Goal: Task Accomplishment & Management: Manage account settings

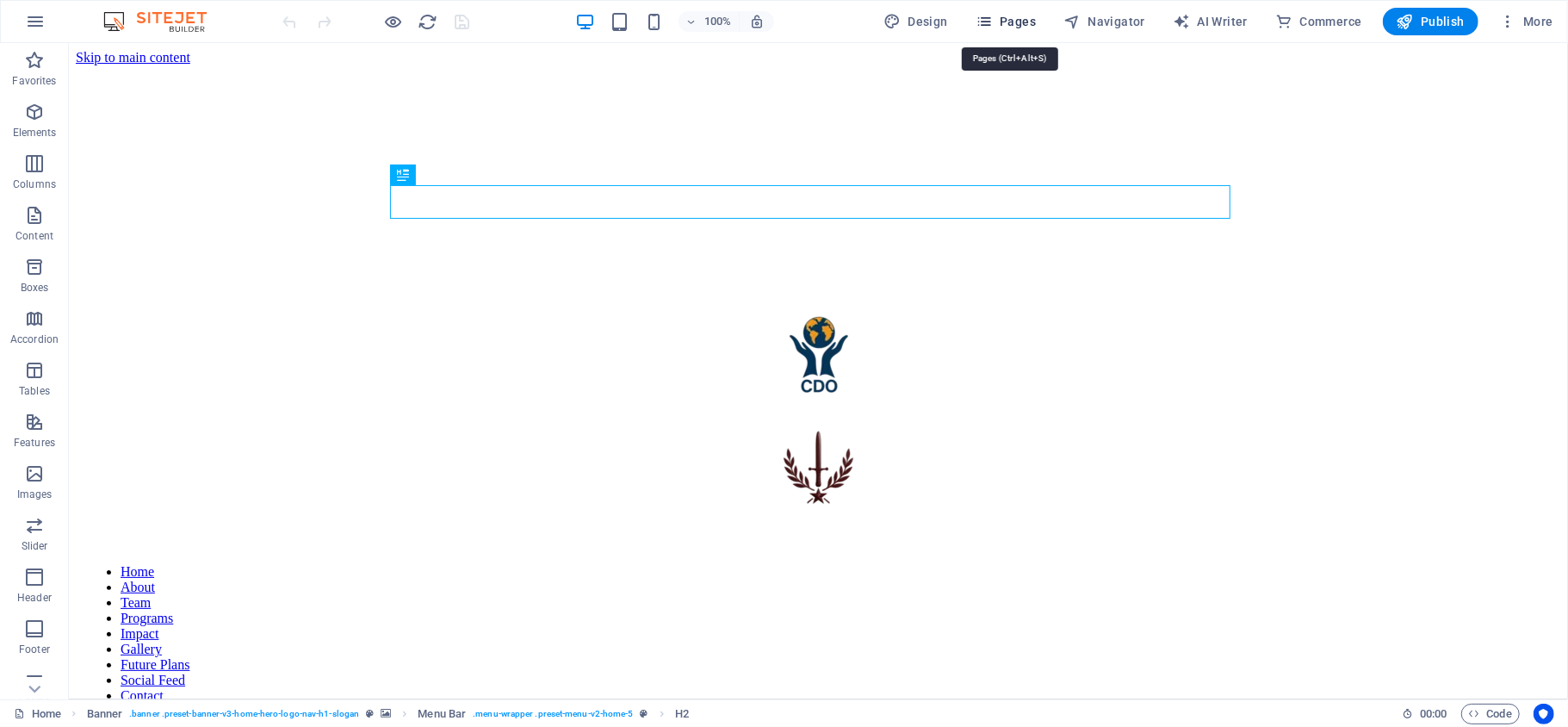
click at [1006, 17] on span "Pages" at bounding box center [1005, 22] width 60 height 17
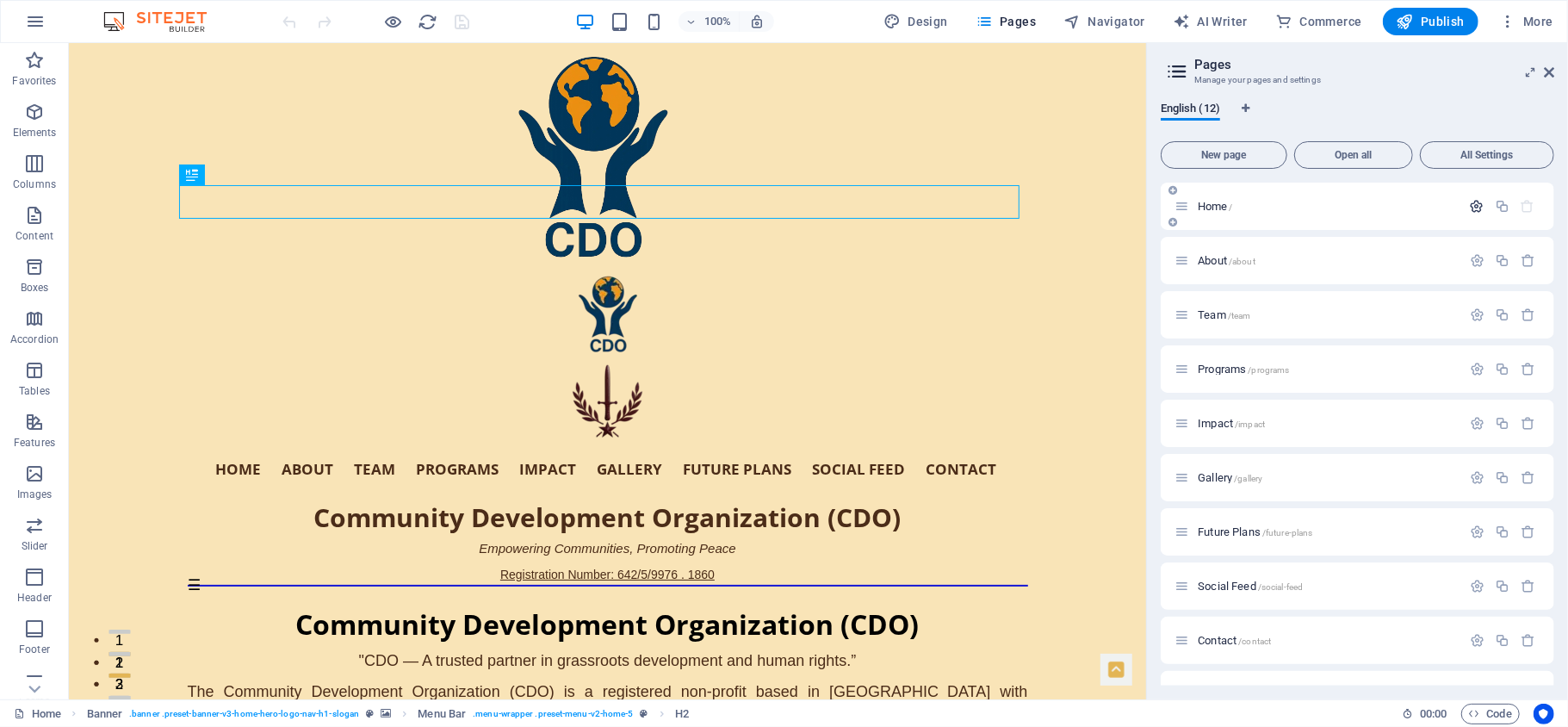
click at [1472, 199] on icon "button" at bounding box center [1477, 205] width 14 height 14
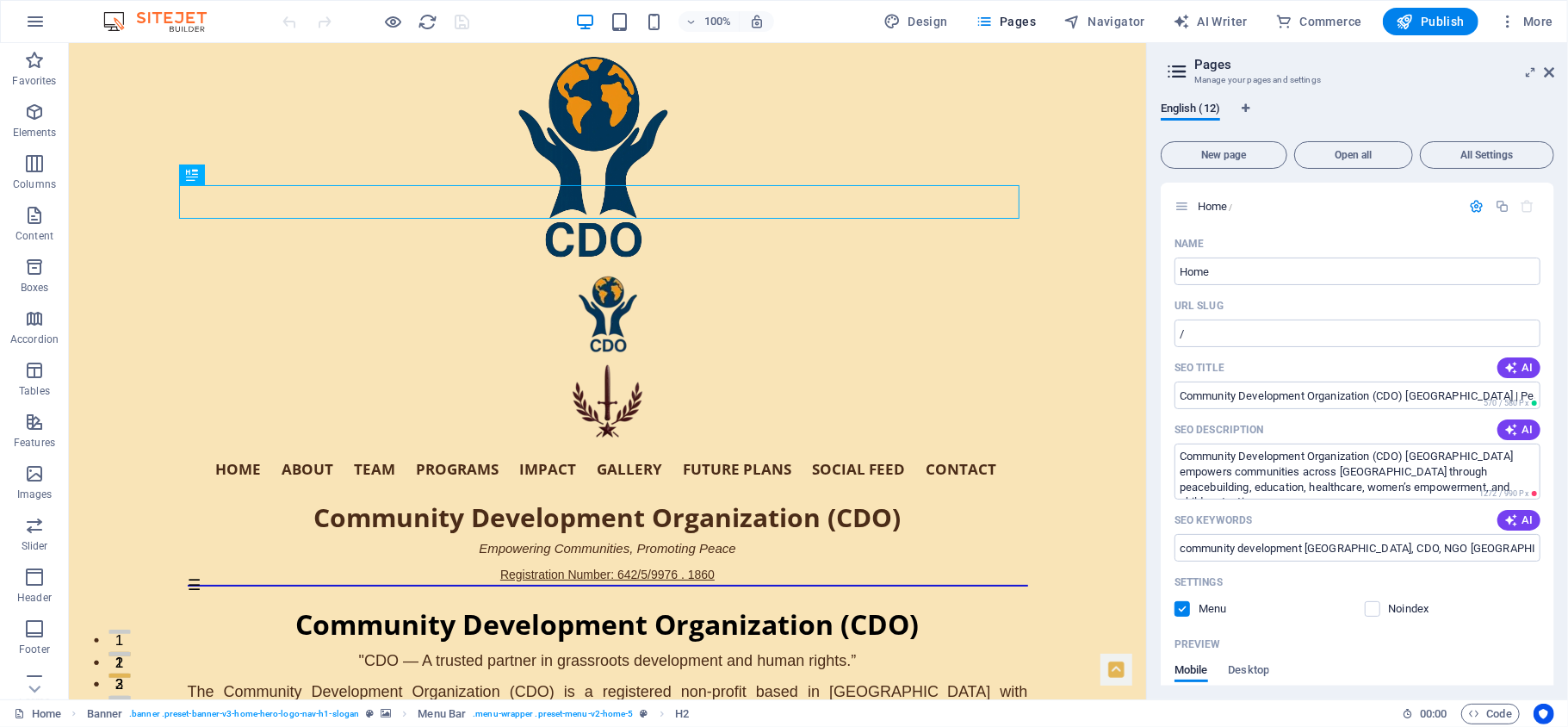
click at [1554, 238] on div "English (12) New page Open all All Settings Home / Name Home ​ URL SLUG / ​ SEO…" at bounding box center [1357, 393] width 421 height 612
drag, startPoint x: 1550, startPoint y: 238, endPoint x: 1554, endPoint y: 336, distance: 98.1
click at [1554, 336] on div "English (12) New page Open all All Settings Home / Name Home ​ URL SLUG / ​ SEO…" at bounding box center [1357, 393] width 421 height 612
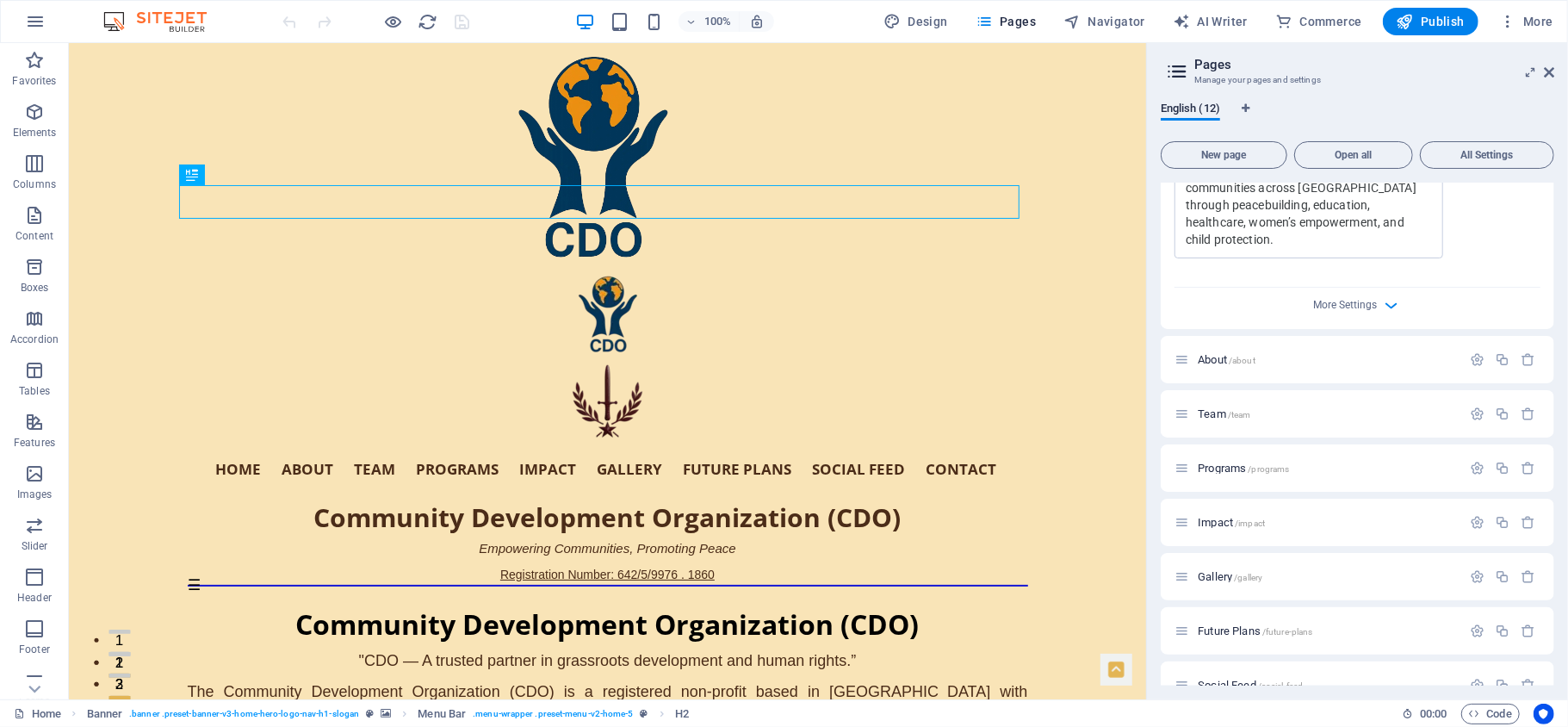
scroll to position [695, 0]
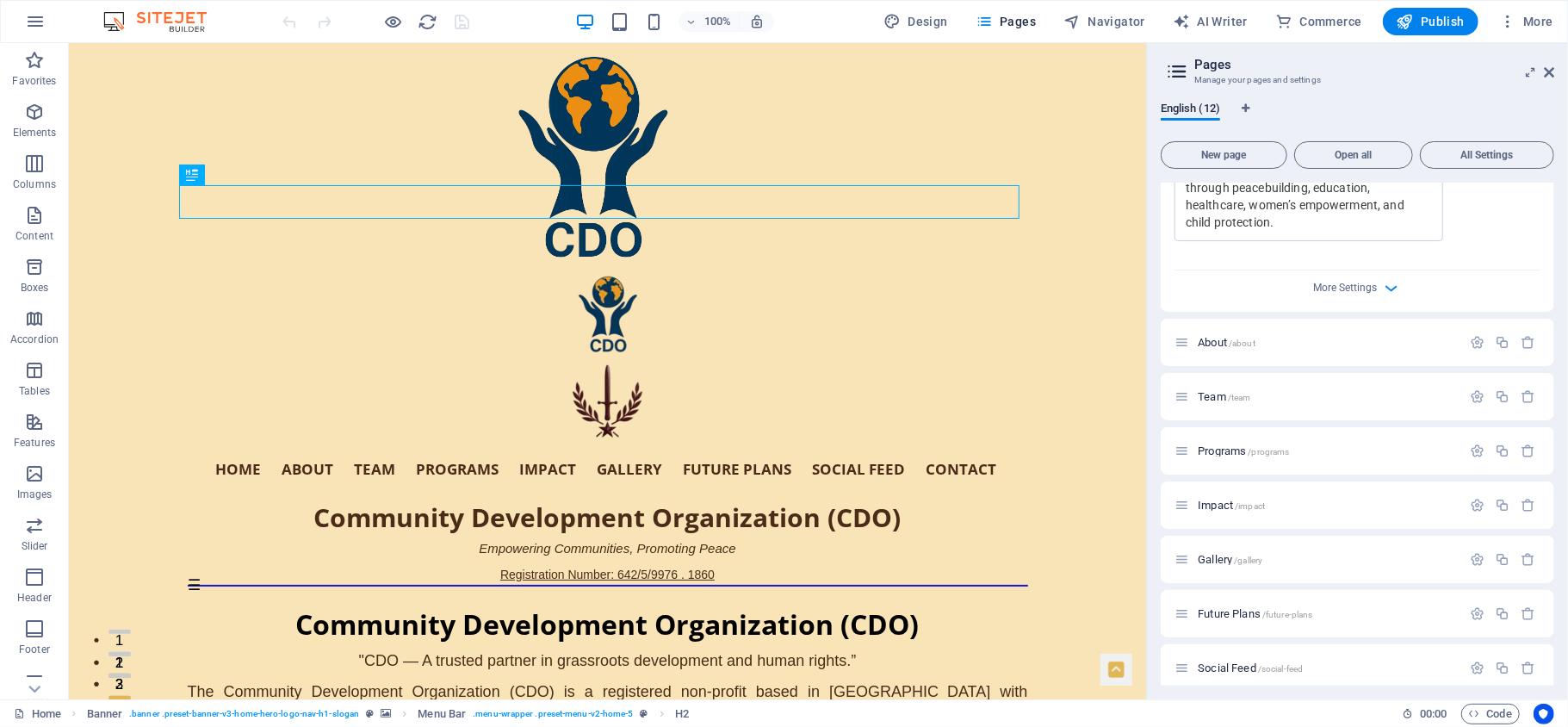
click at [1371, 279] on div "More Settings" at bounding box center [1357, 284] width 366 height 28
click at [1378, 286] on div "More Settings" at bounding box center [1357, 284] width 366 height 28
click at [1386, 290] on icon "button" at bounding box center [1391, 288] width 20 height 20
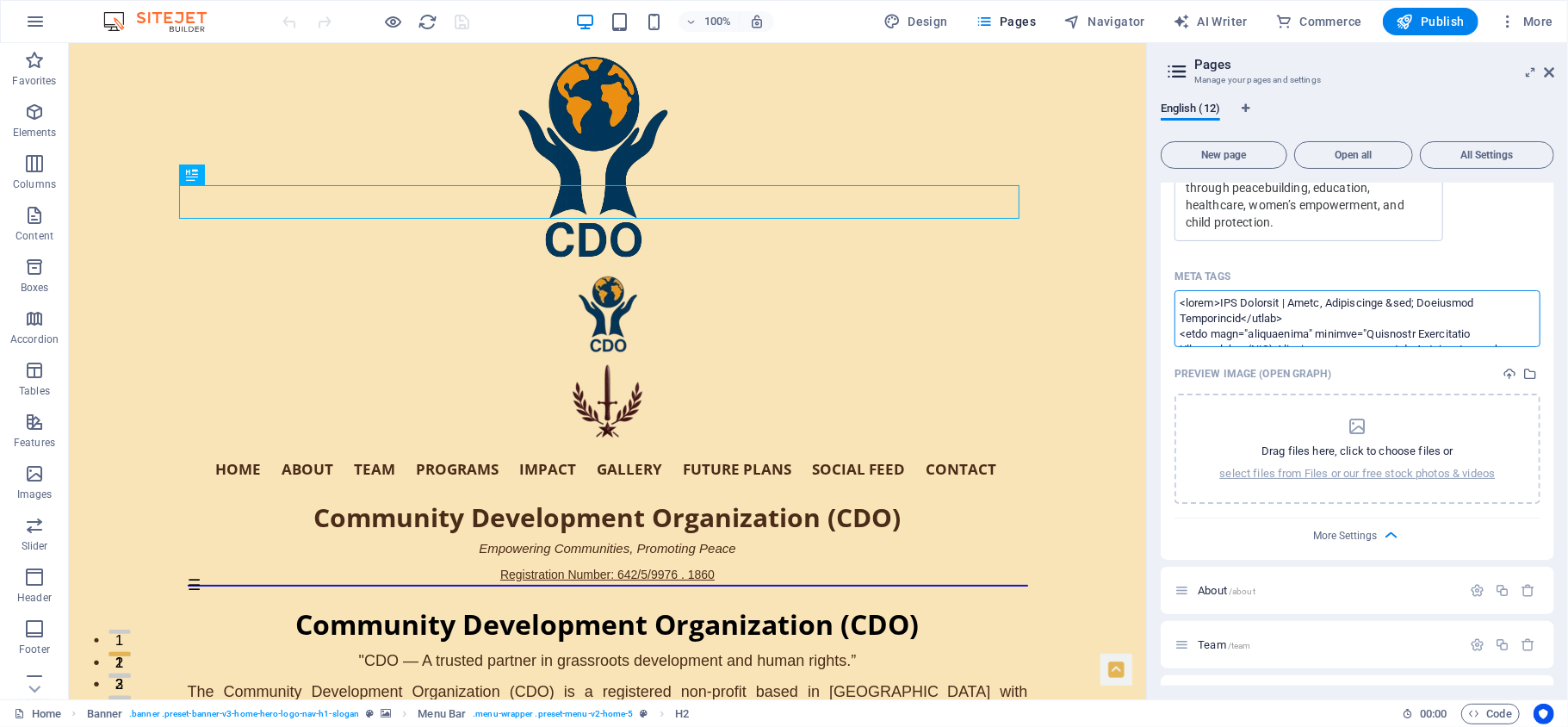
click at [1188, 309] on textarea "Meta tags ​" at bounding box center [1357, 318] width 366 height 56
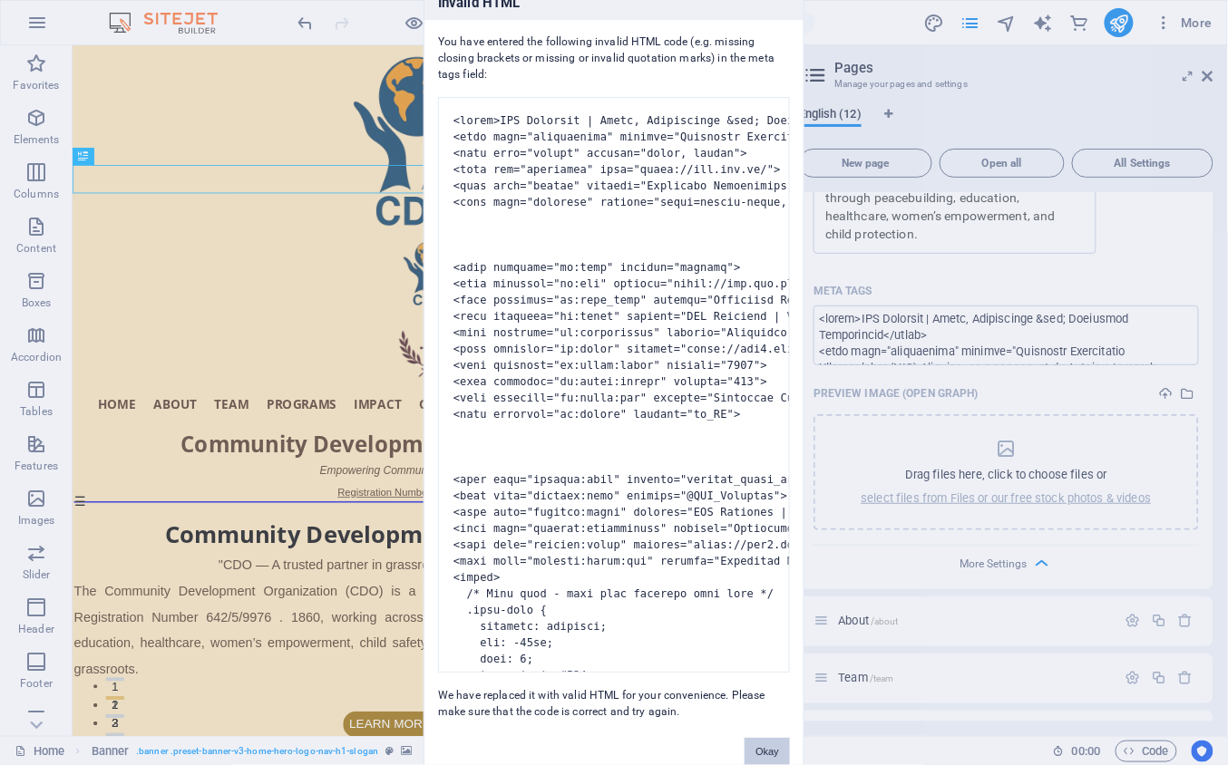
click at [767, 744] on button "Okay" at bounding box center [766, 751] width 45 height 27
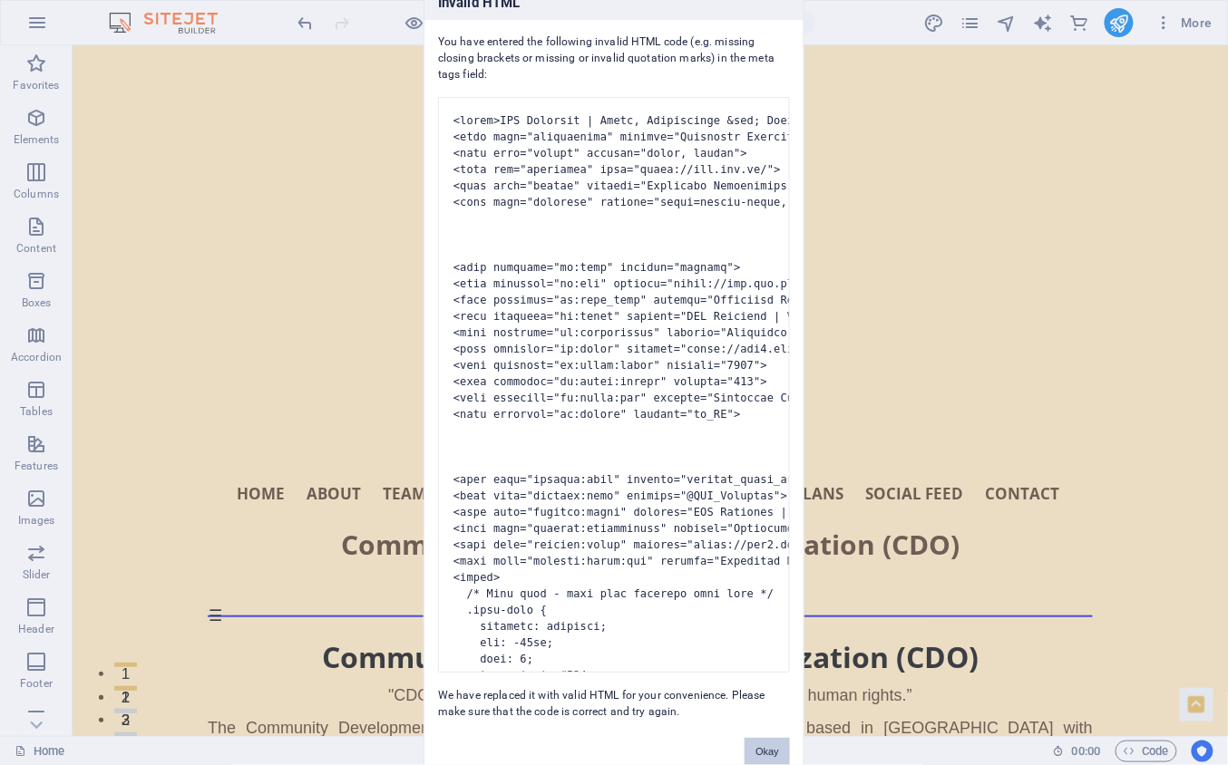
click at [762, 748] on button "Okay" at bounding box center [766, 751] width 45 height 27
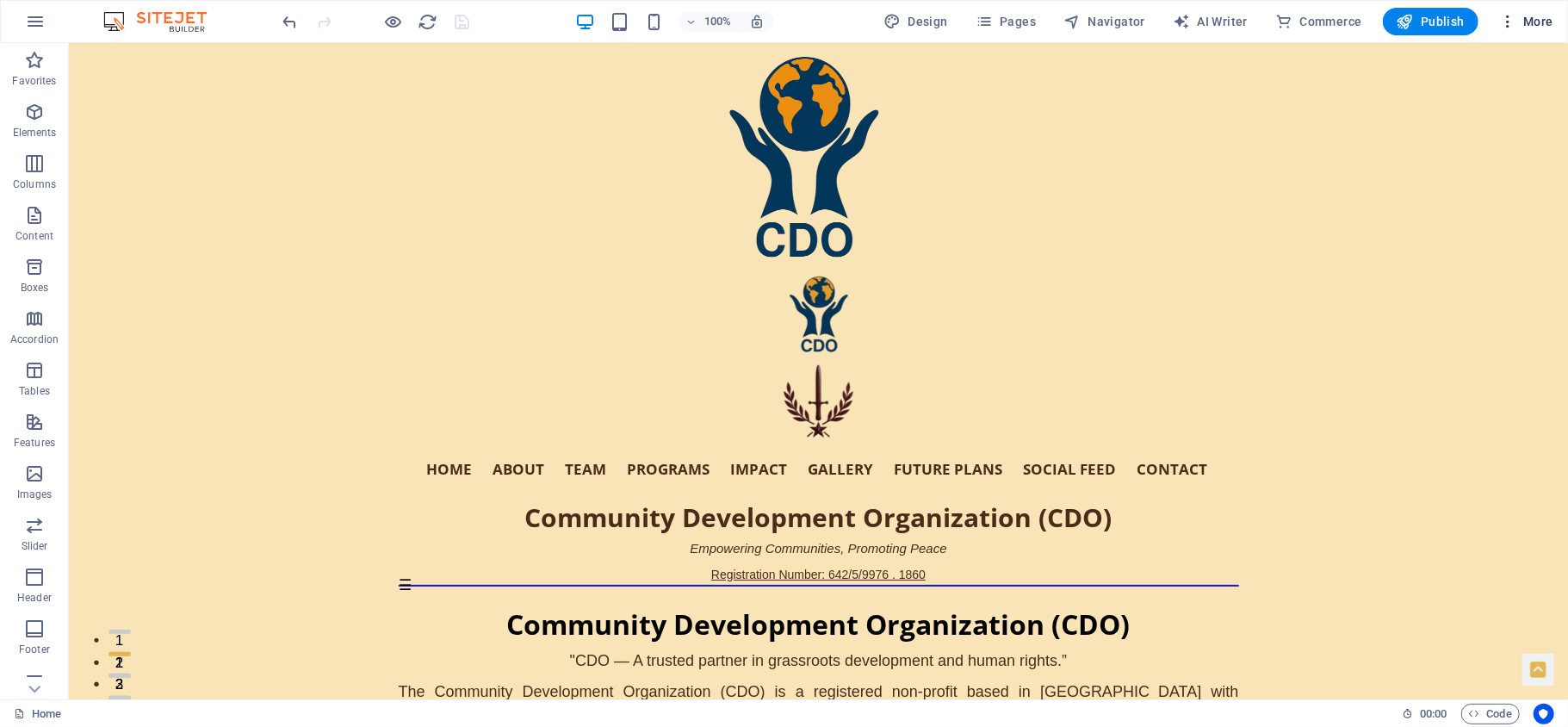
click at [1516, 19] on icon "button" at bounding box center [1507, 22] width 17 height 17
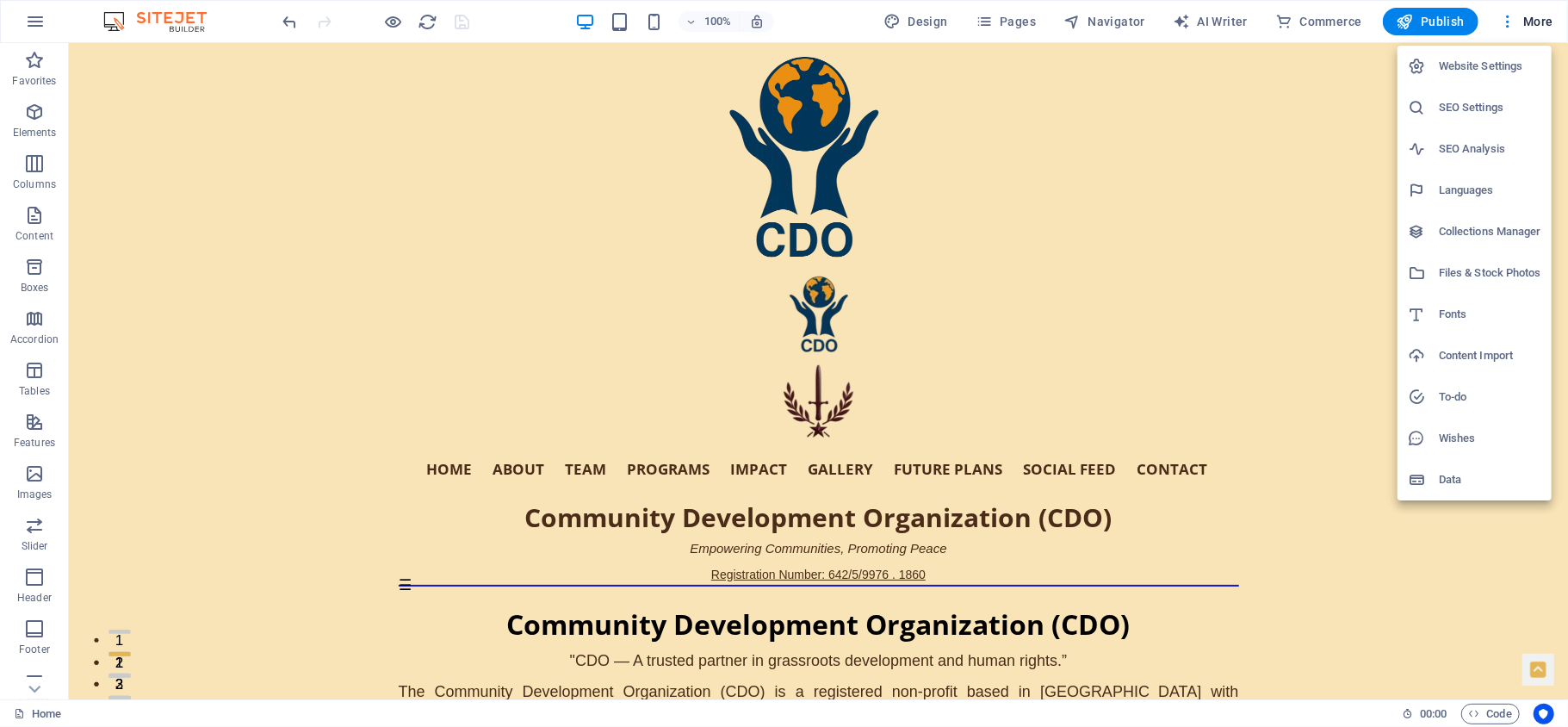
click at [1464, 69] on h6 "Website Settings" at bounding box center [1490, 67] width 103 height 21
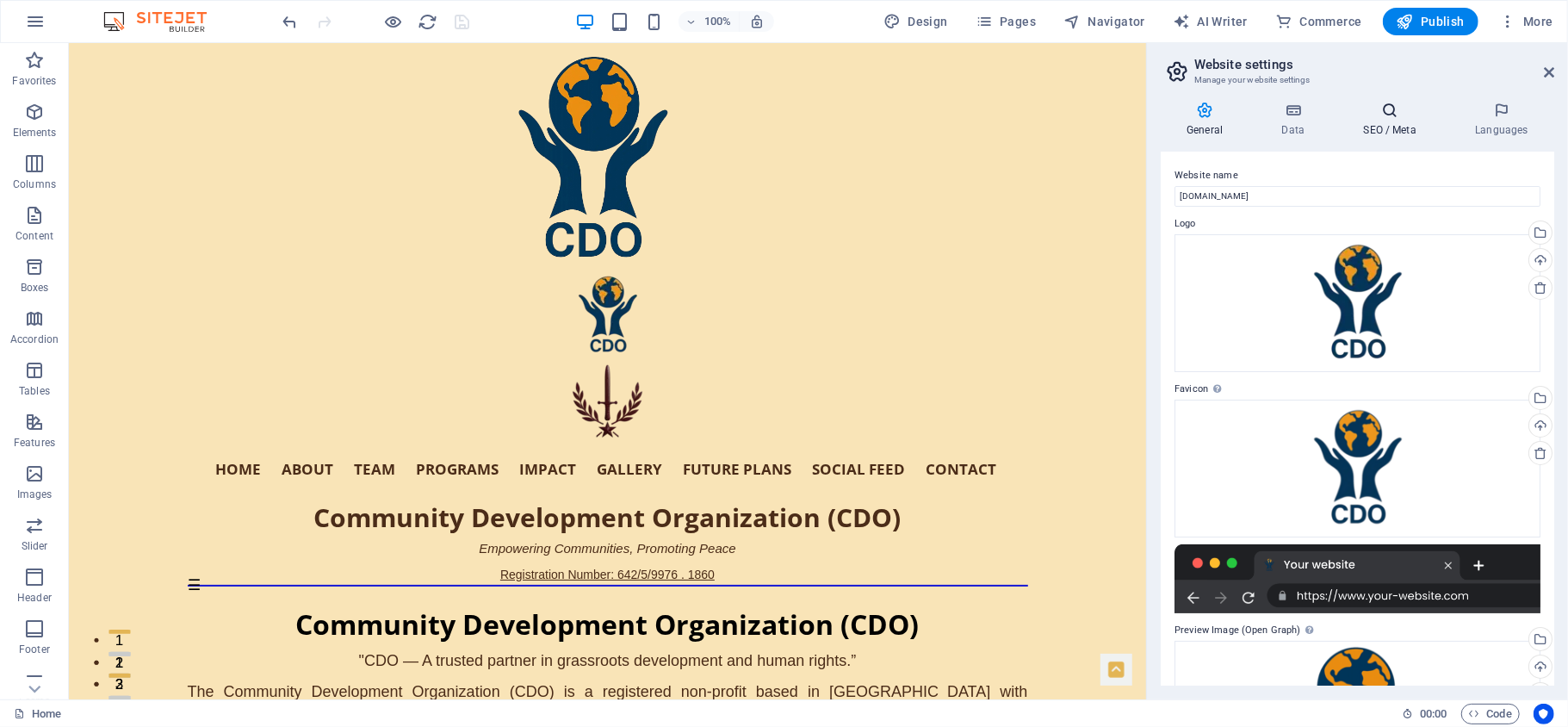
click at [1386, 119] on h4 "SEO / Meta" at bounding box center [1393, 120] width 112 height 36
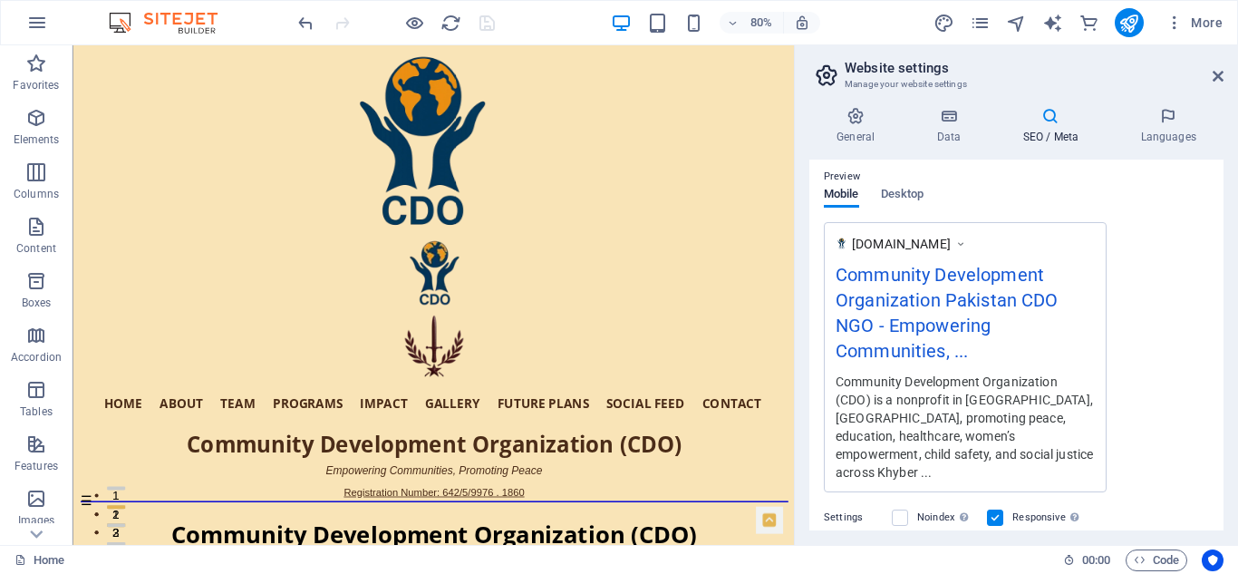
scroll to position [445, 0]
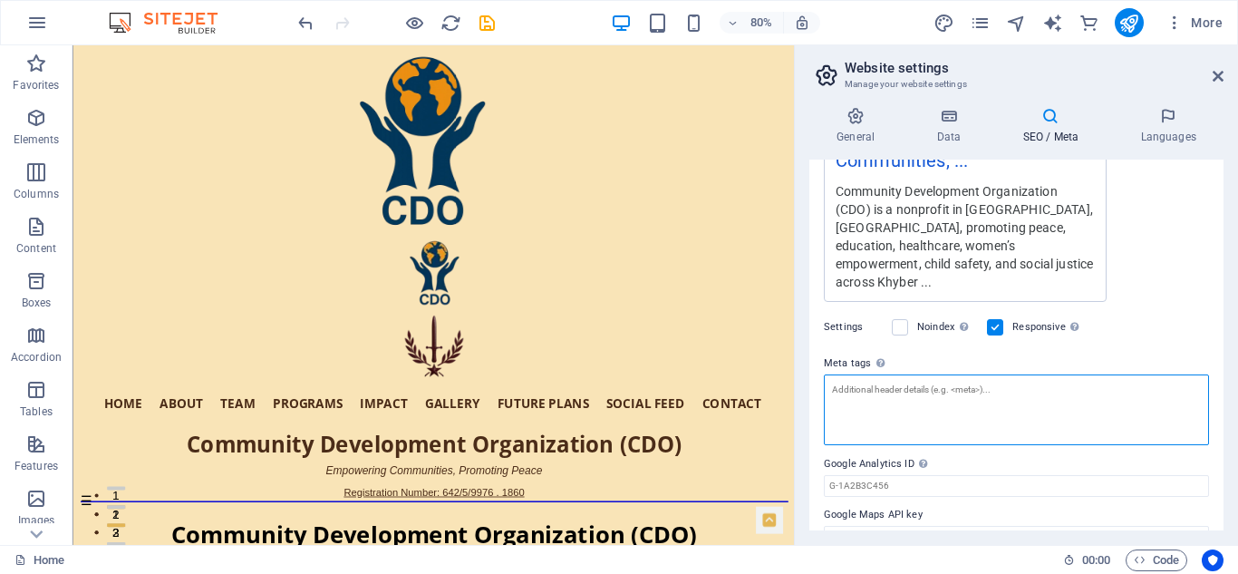
paste textarea "<!-- Primary Meta Tags --> <title>CDO Pakistan | Peace, Development &amp; Commu…"
type textarea "<!-- Primary Meta Tags --> <title>CDO Pakistan | Peace, Development &amp; Commu…"
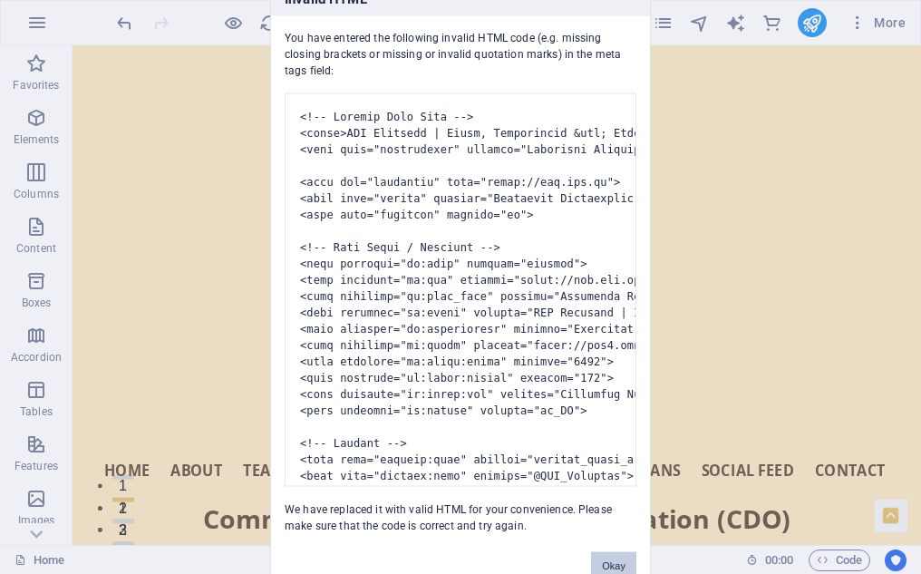
click at [607, 558] on button "Okay" at bounding box center [613, 564] width 45 height 27
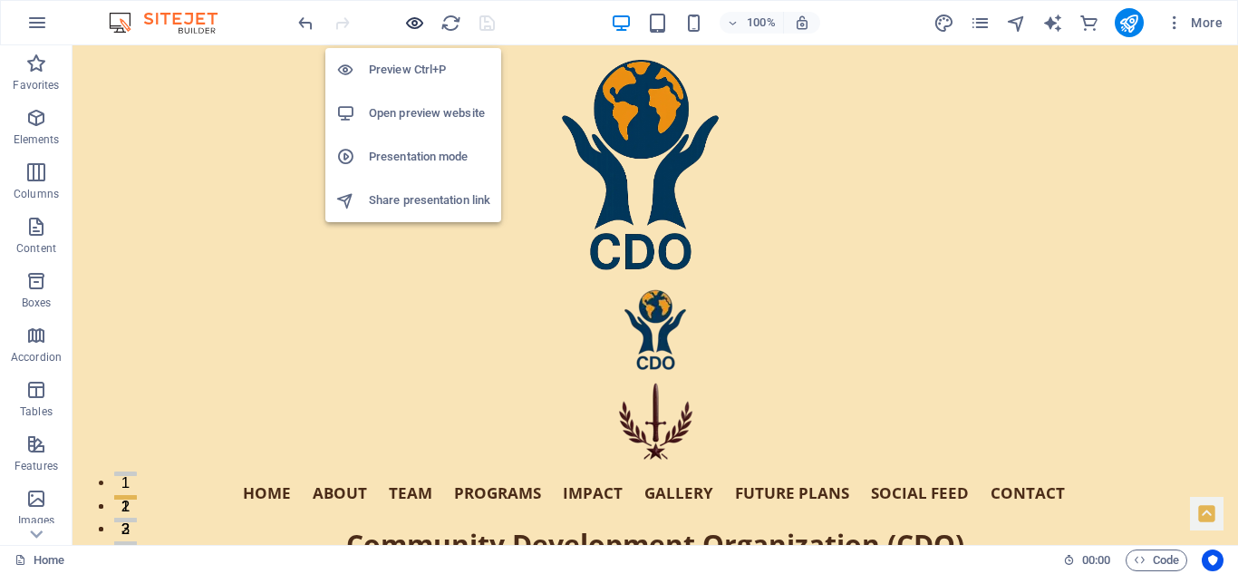
click at [419, 29] on icon "button" at bounding box center [414, 23] width 21 height 21
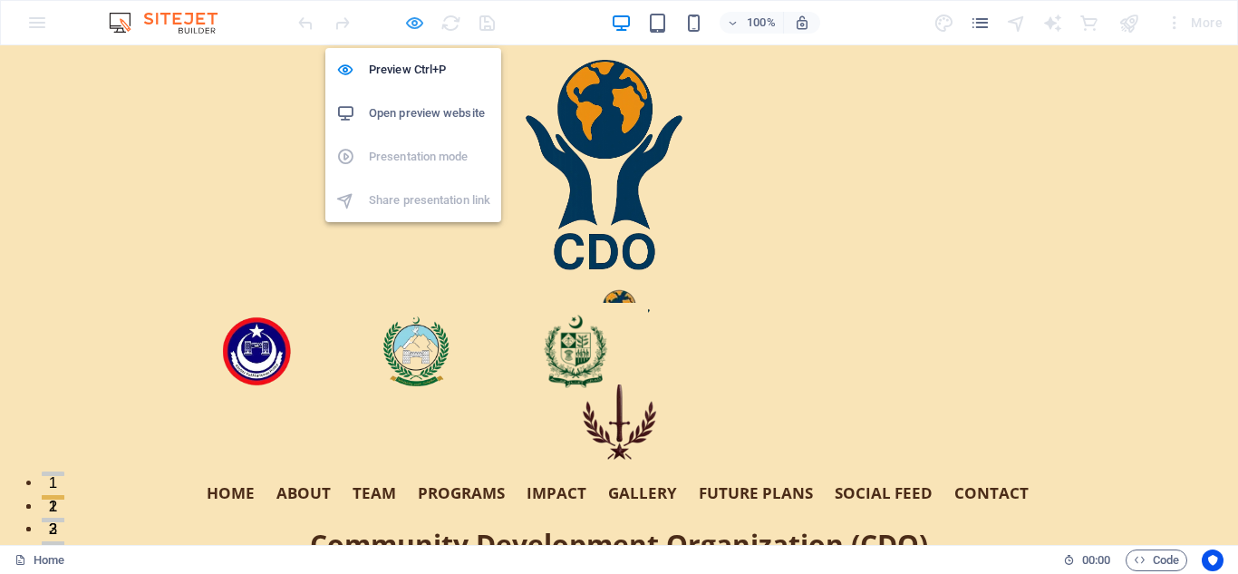
click at [419, 29] on icon "button" at bounding box center [414, 23] width 21 height 21
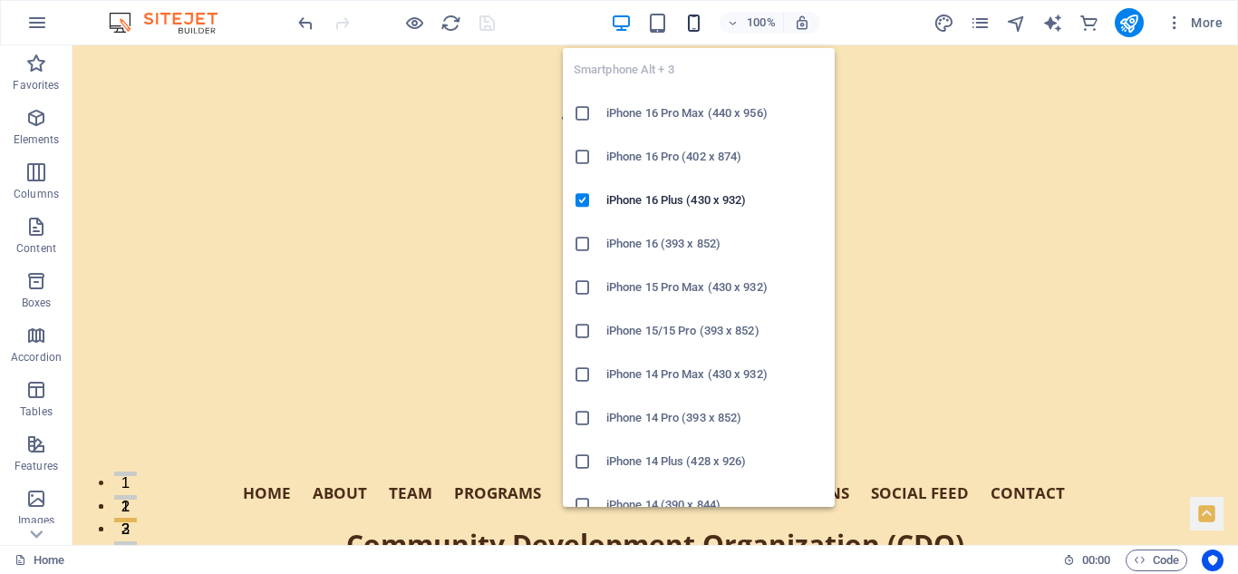
click at [695, 20] on icon "button" at bounding box center [694, 23] width 21 height 21
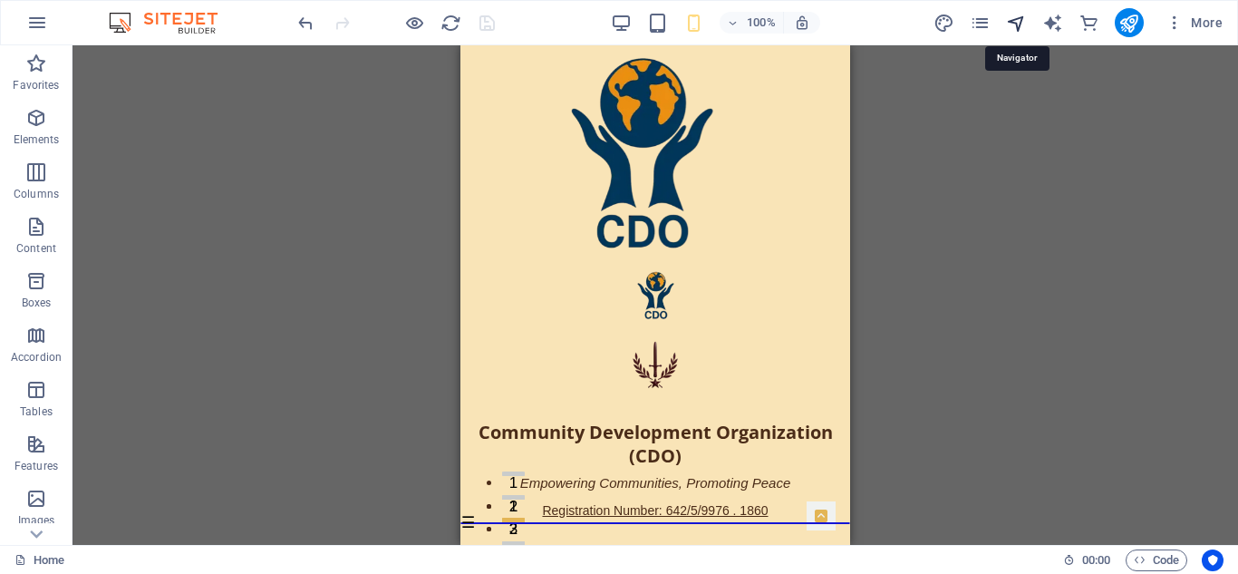
click at [1017, 20] on icon "navigator" at bounding box center [1016, 23] width 21 height 21
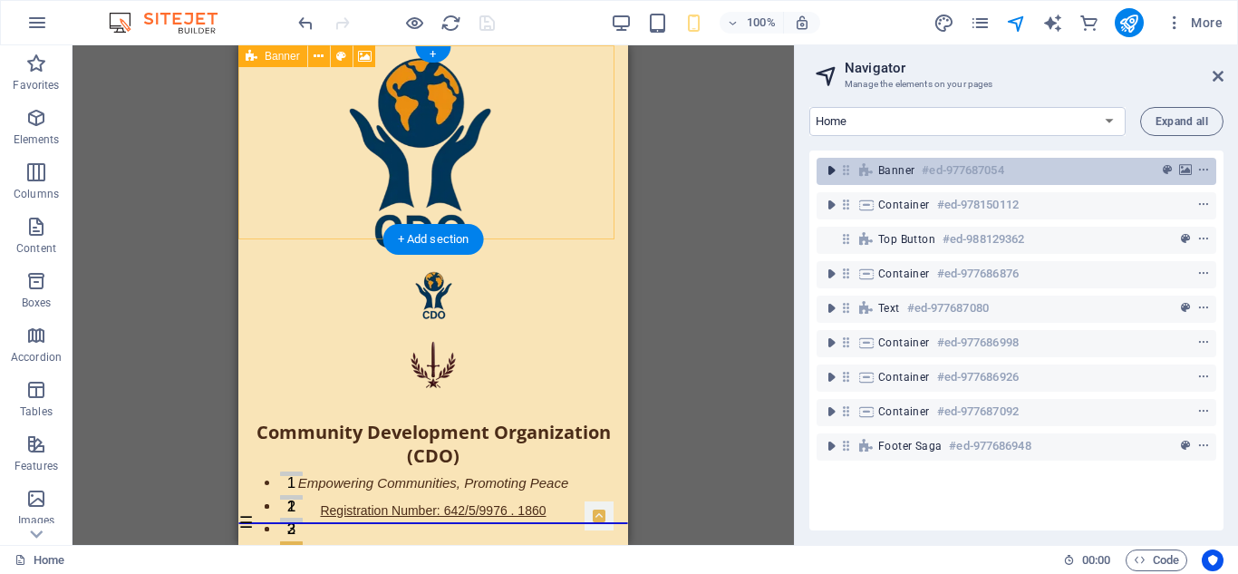
click at [830, 164] on icon "toggle-expand" at bounding box center [831, 170] width 18 height 18
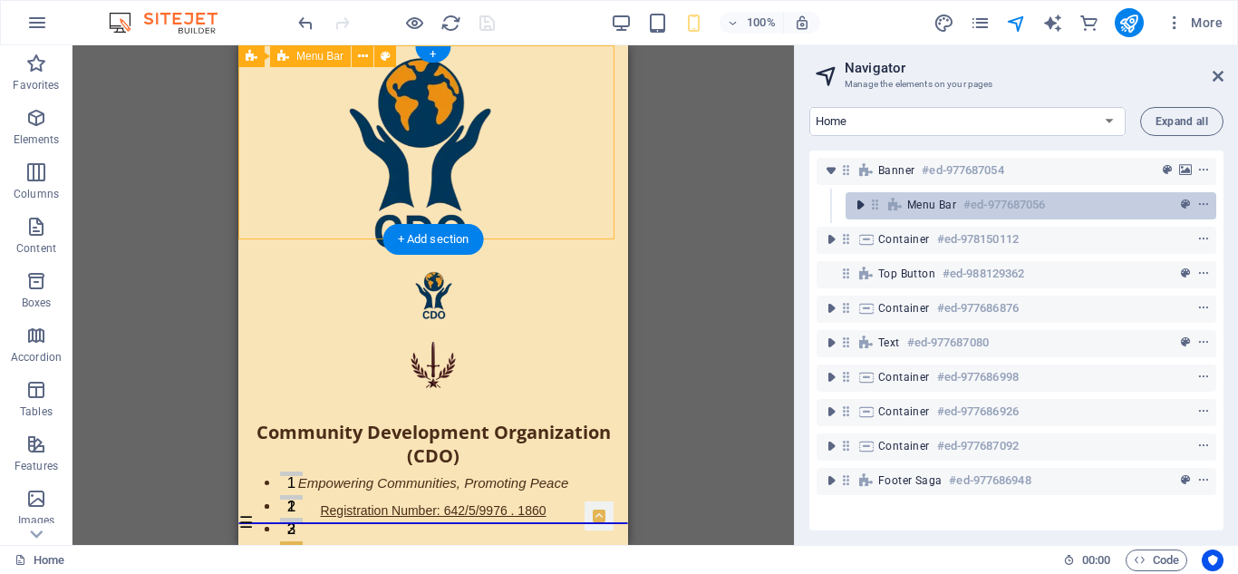
click at [859, 206] on icon "toggle-expand" at bounding box center [860, 205] width 18 height 18
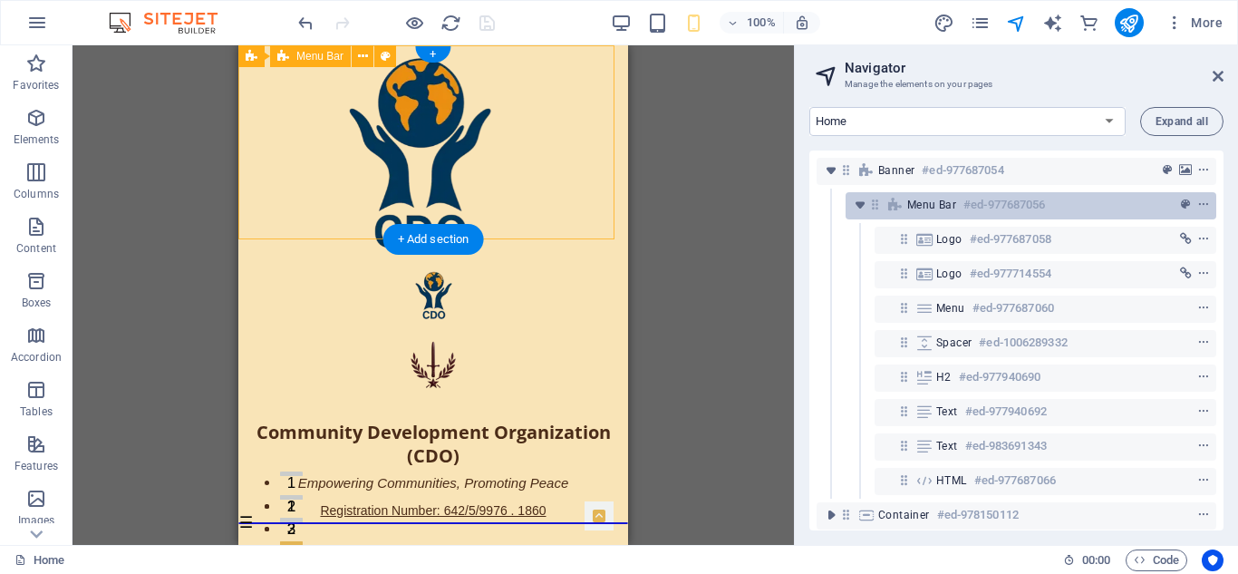
click at [945, 207] on span "Menu Bar" at bounding box center [931, 205] width 49 height 15
select select "region"
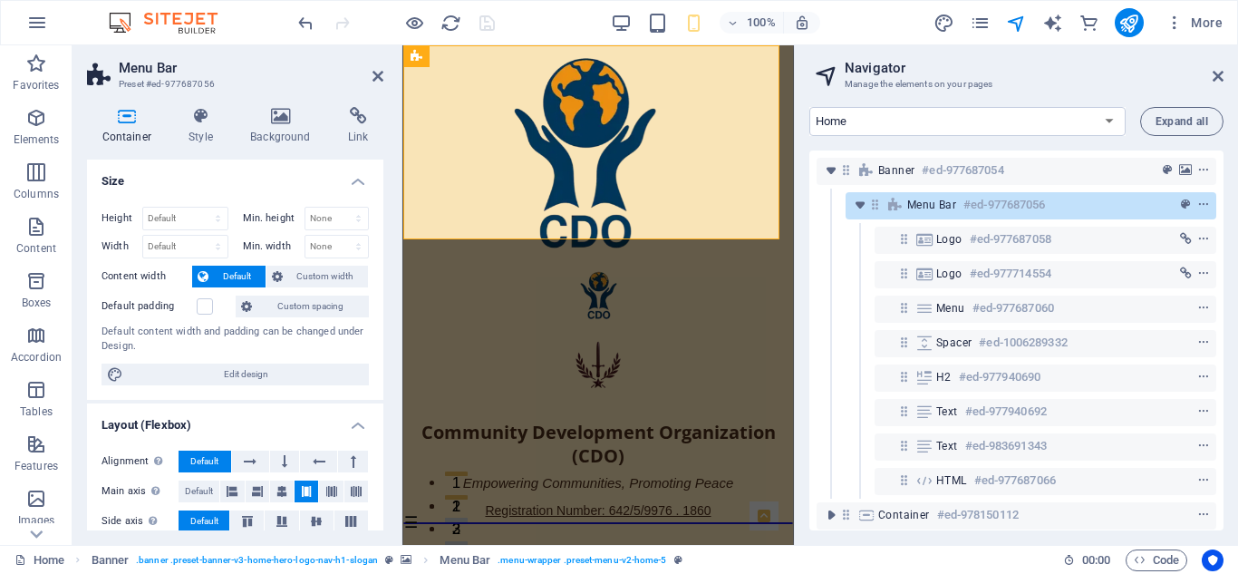
click at [353, 178] on h4 "Size" at bounding box center [235, 176] width 296 height 33
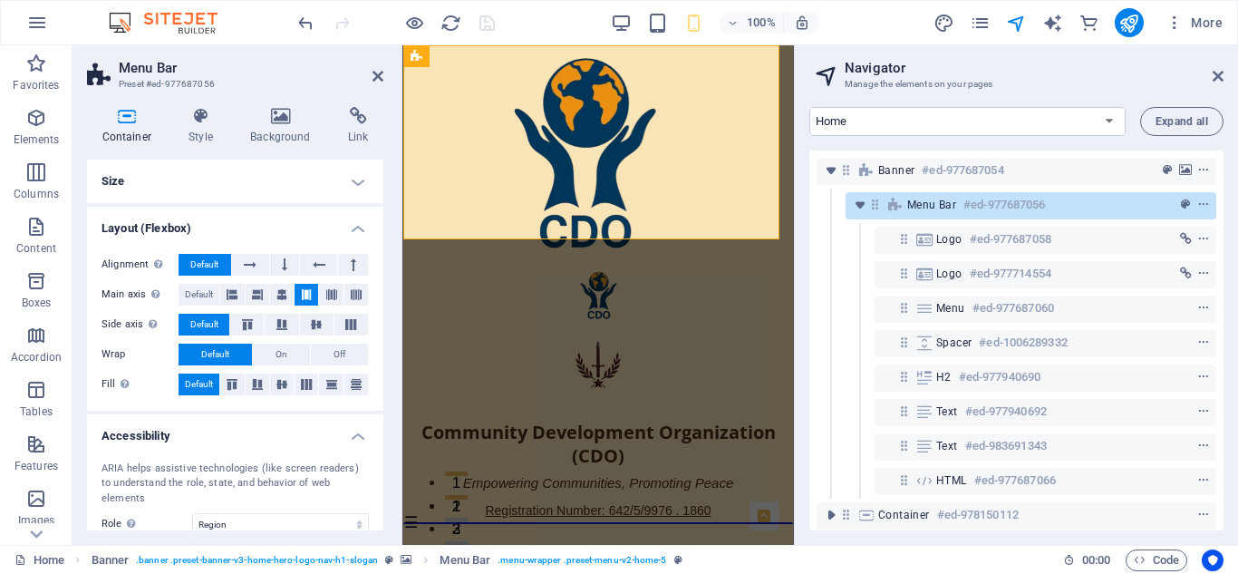
click at [358, 230] on h4 "Layout (Flexbox)" at bounding box center [235, 223] width 296 height 33
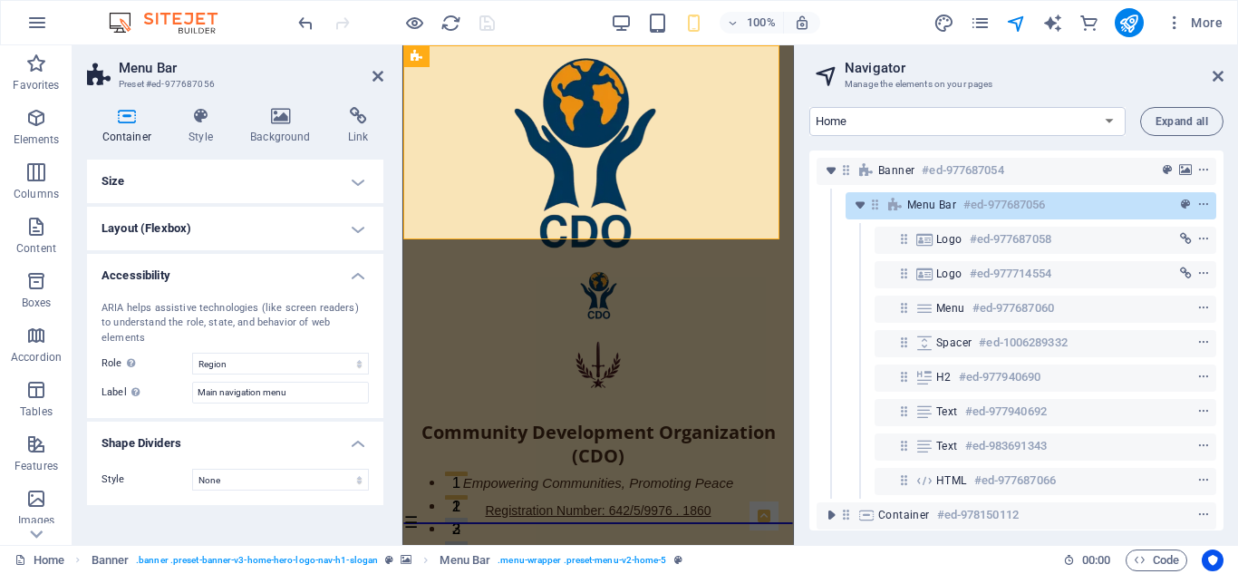
click at [356, 270] on h4 "Accessibility" at bounding box center [235, 270] width 296 height 33
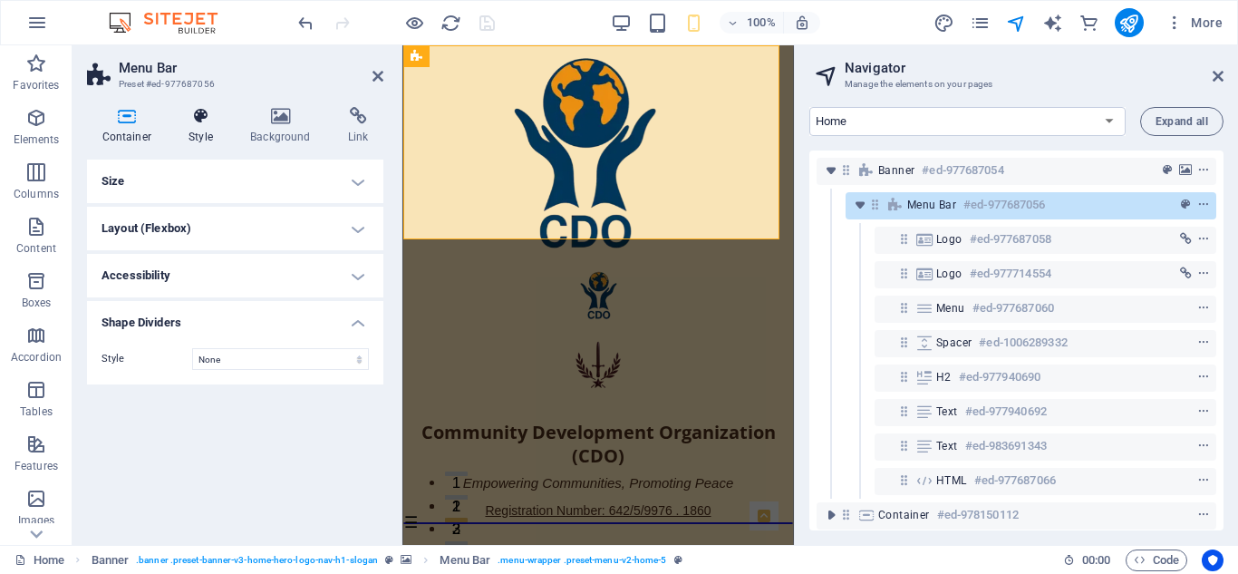
click at [208, 119] on icon at bounding box center [201, 116] width 54 height 18
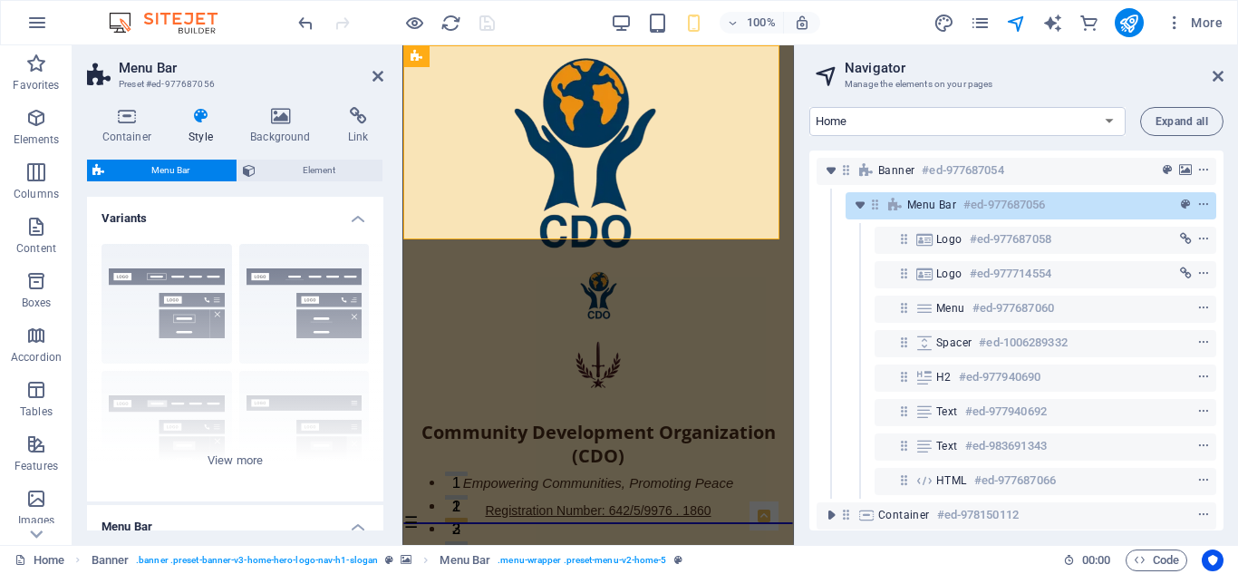
click at [357, 216] on h4 "Variants" at bounding box center [235, 213] width 296 height 33
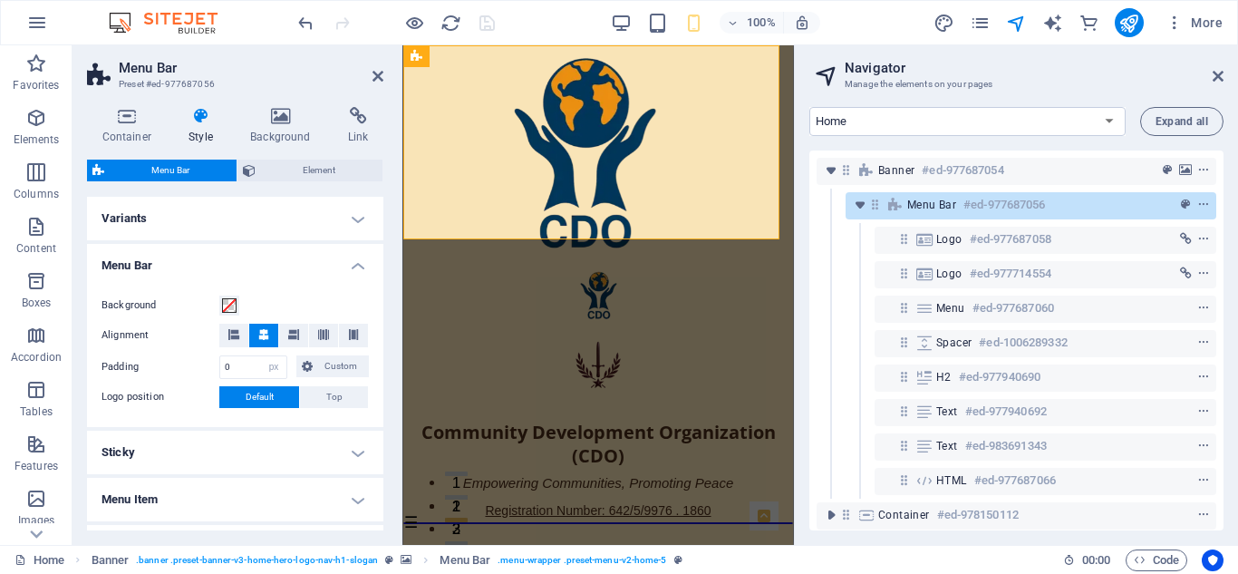
click at [353, 261] on h4 "Menu Bar" at bounding box center [235, 260] width 296 height 33
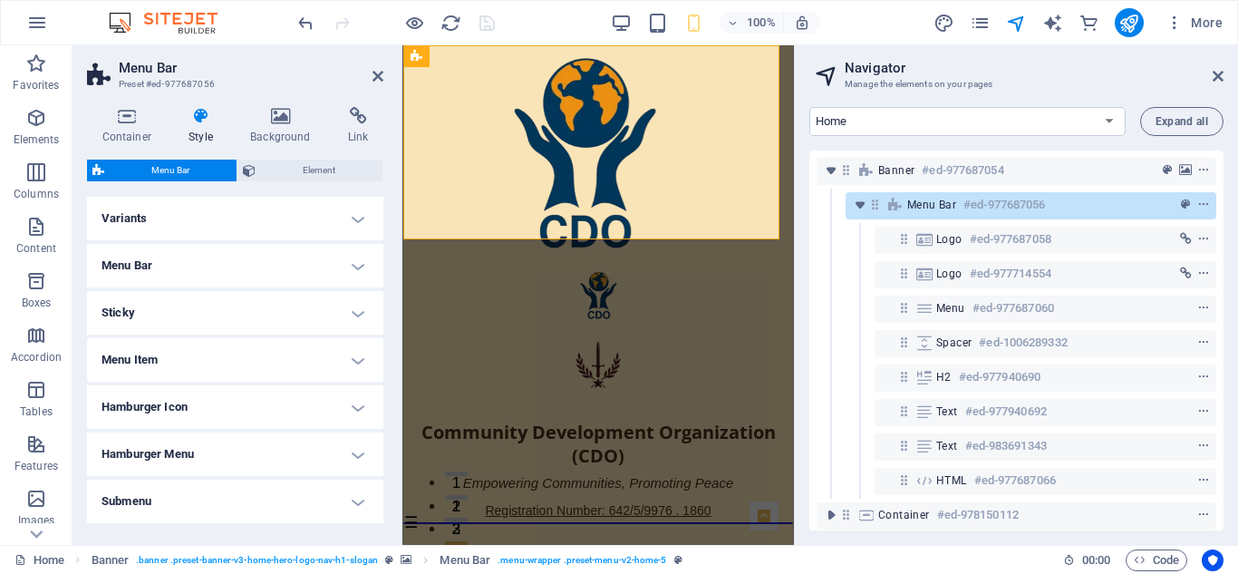
click at [358, 401] on h4 "Hamburger Icon" at bounding box center [235, 407] width 296 height 44
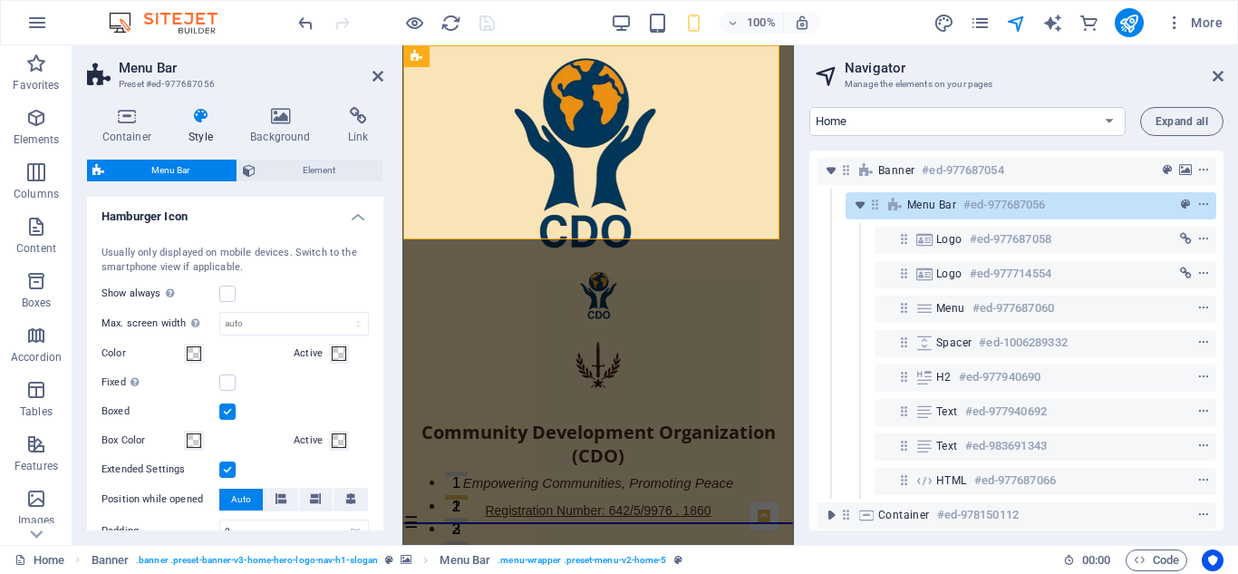
scroll to position [193, 0]
drag, startPoint x: 379, startPoint y: 361, endPoint x: 380, endPoint y: 374, distance: 12.7
click at [380, 374] on div "Variants Border Centered Default Fixed Loki Trigger Wide XXL Menu Bar Backgroun…" at bounding box center [235, 364] width 296 height 334
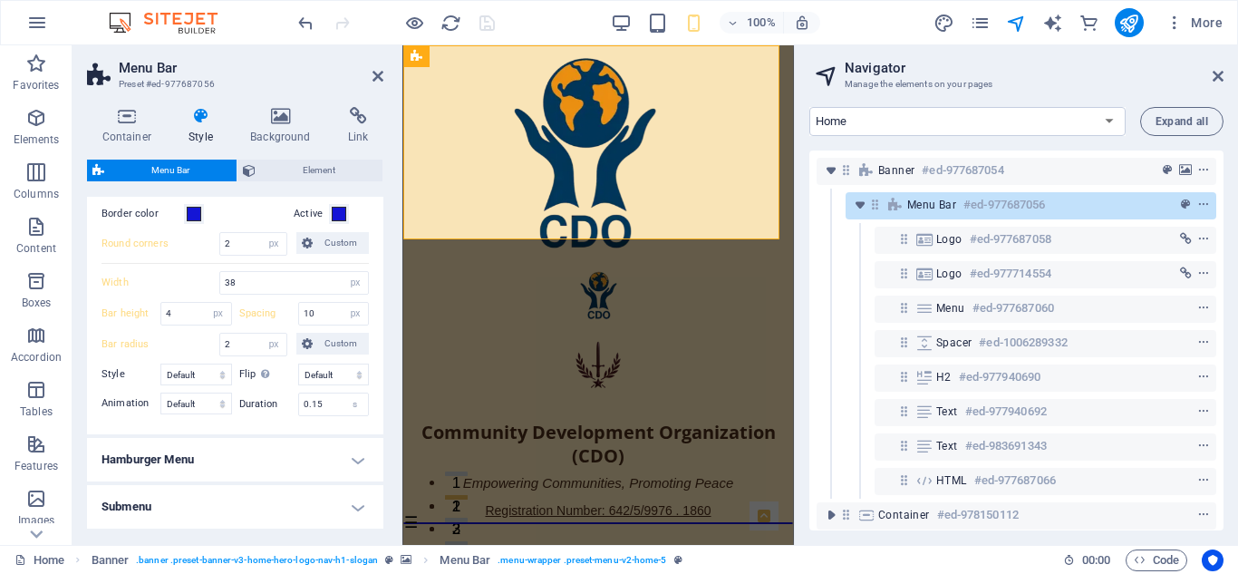
scroll to position [601, 0]
click at [358, 450] on h4 "Hamburger Menu" at bounding box center [235, 457] width 296 height 44
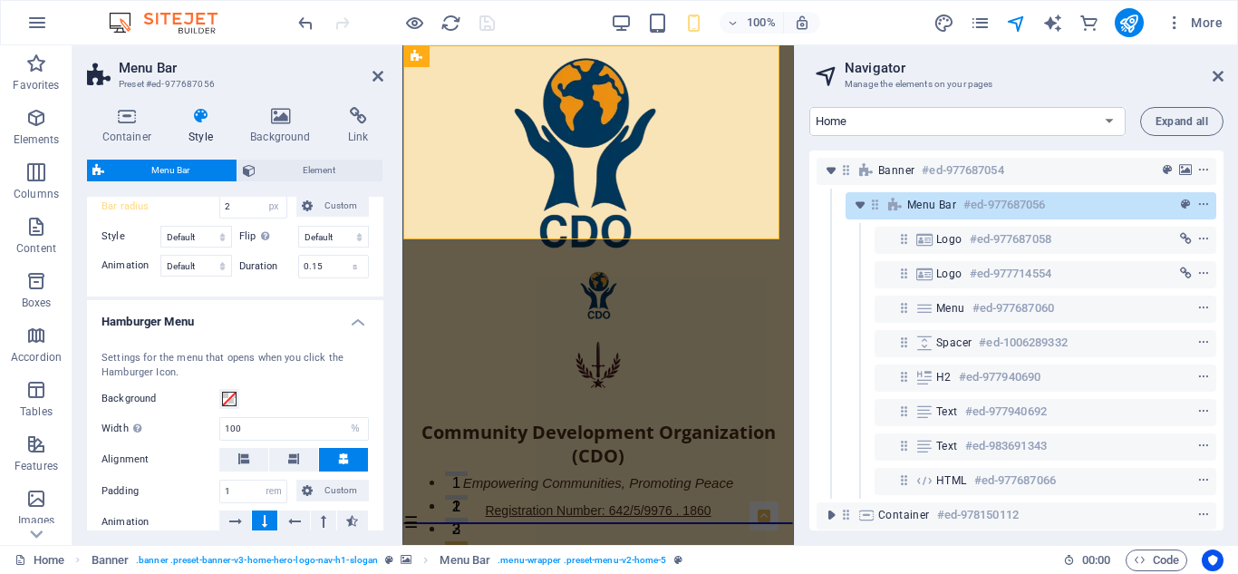
scroll to position [731, 0]
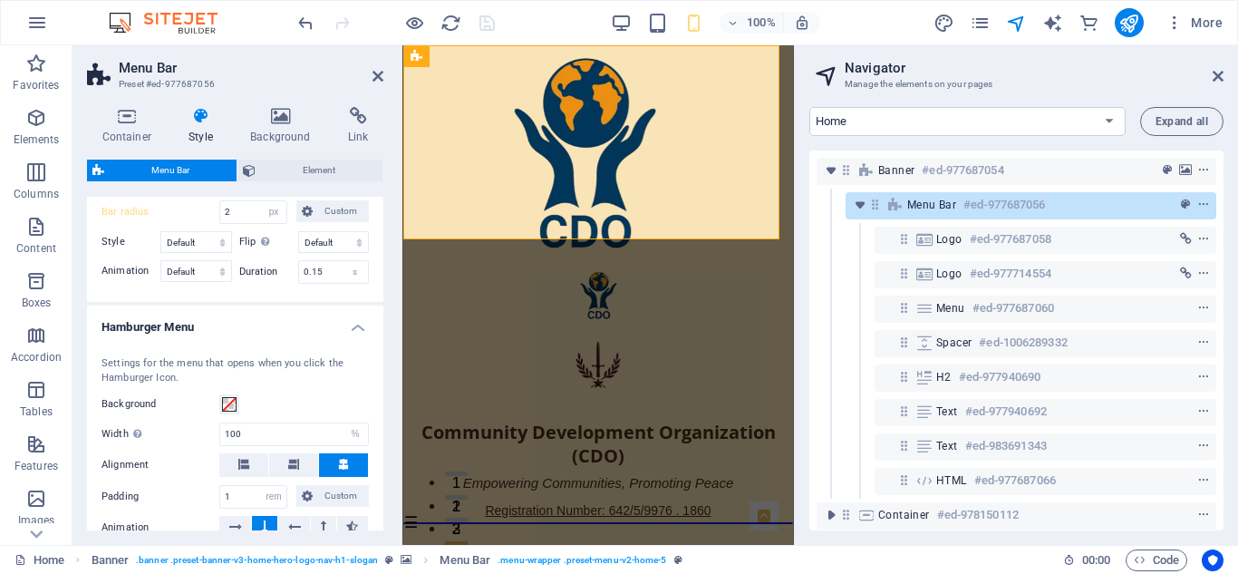
click at [357, 320] on h4 "Hamburger Menu" at bounding box center [235, 322] width 296 height 33
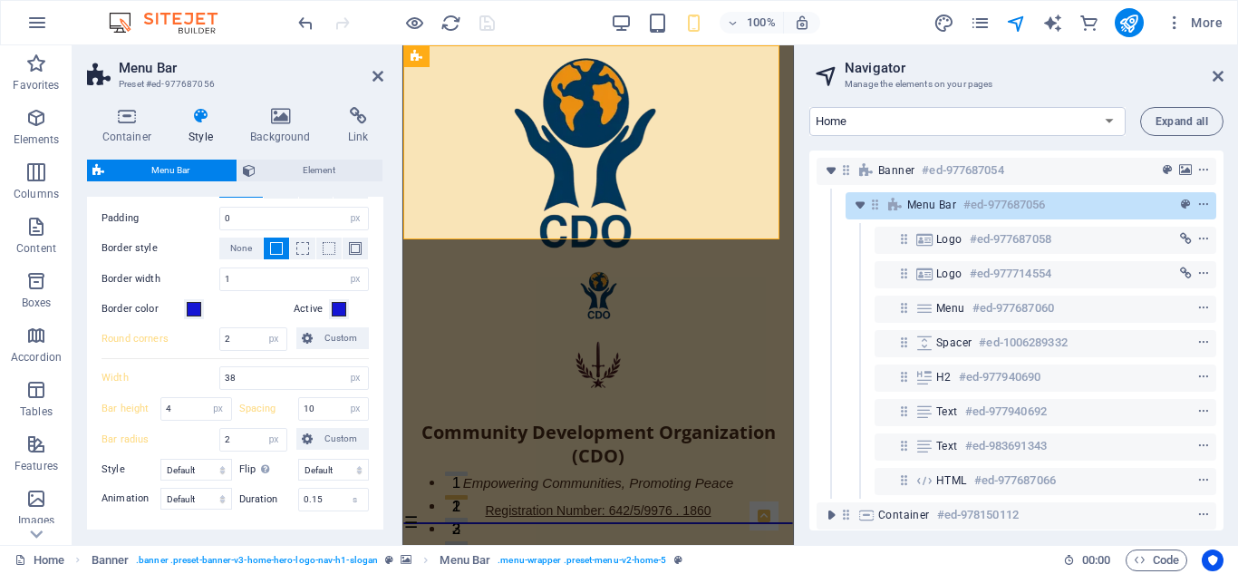
scroll to position [506, 0]
click at [199, 303] on span at bounding box center [194, 306] width 15 height 15
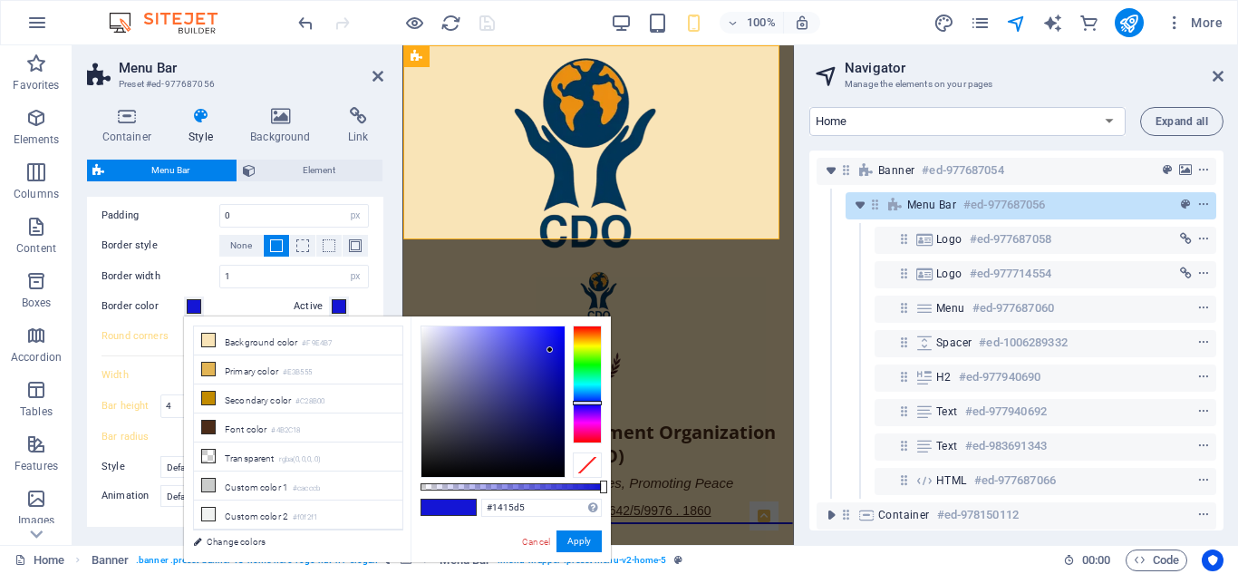
scroll to position [22, 0]
click at [534, 540] on link "Cancel" at bounding box center [536, 542] width 32 height 14
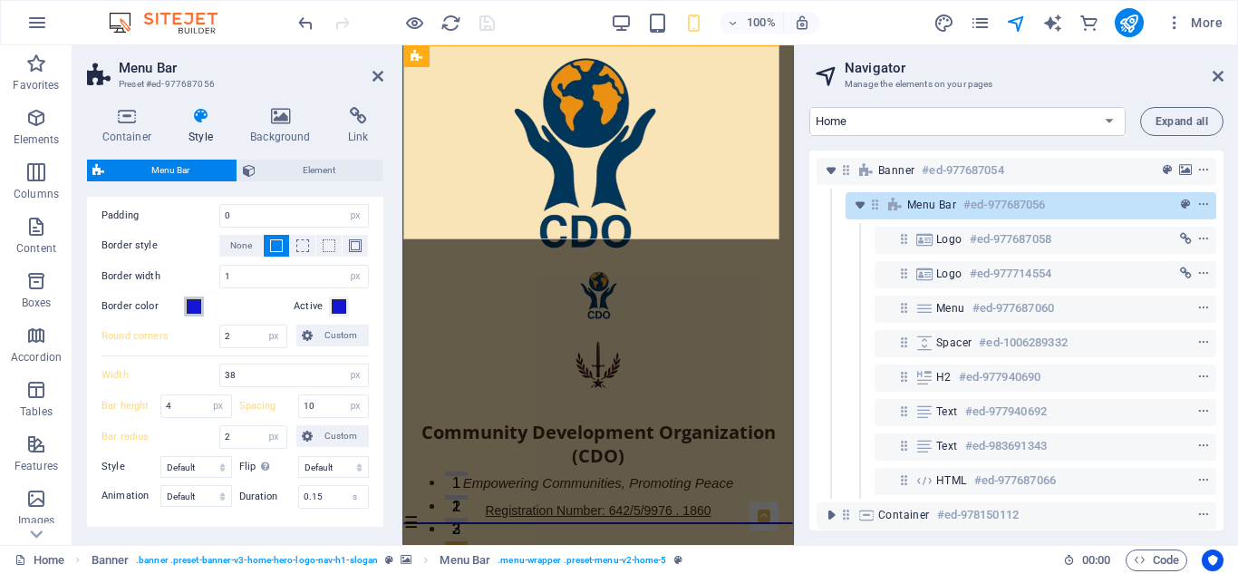
click at [195, 306] on span at bounding box center [194, 306] width 15 height 15
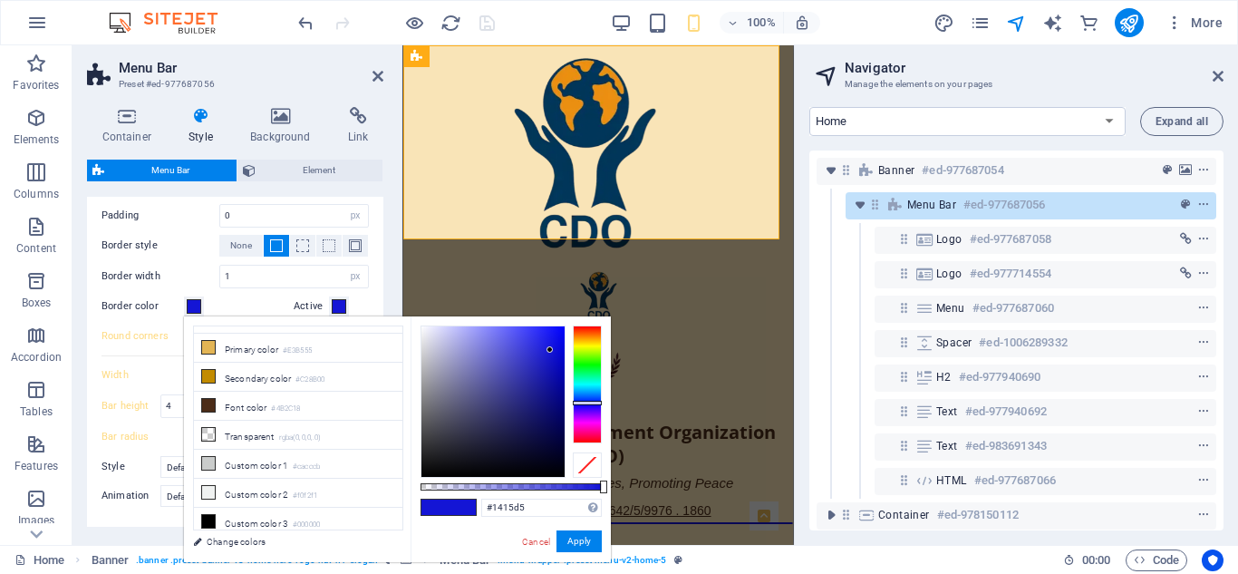
click at [195, 306] on span at bounding box center [194, 306] width 15 height 15
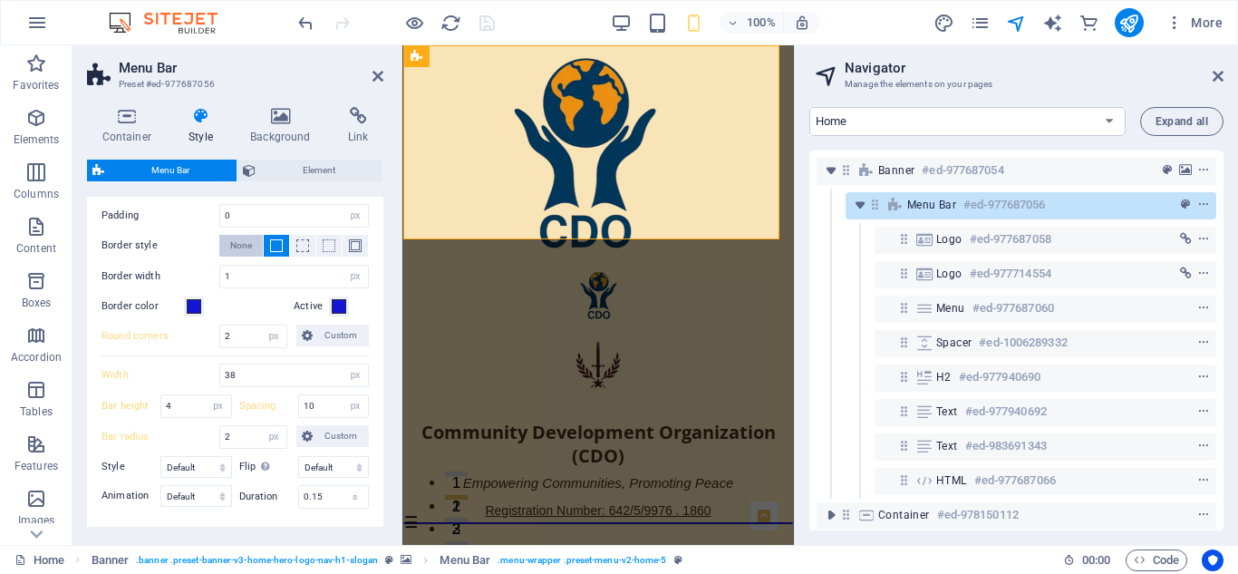
click at [242, 247] on span "None" at bounding box center [241, 246] width 22 height 22
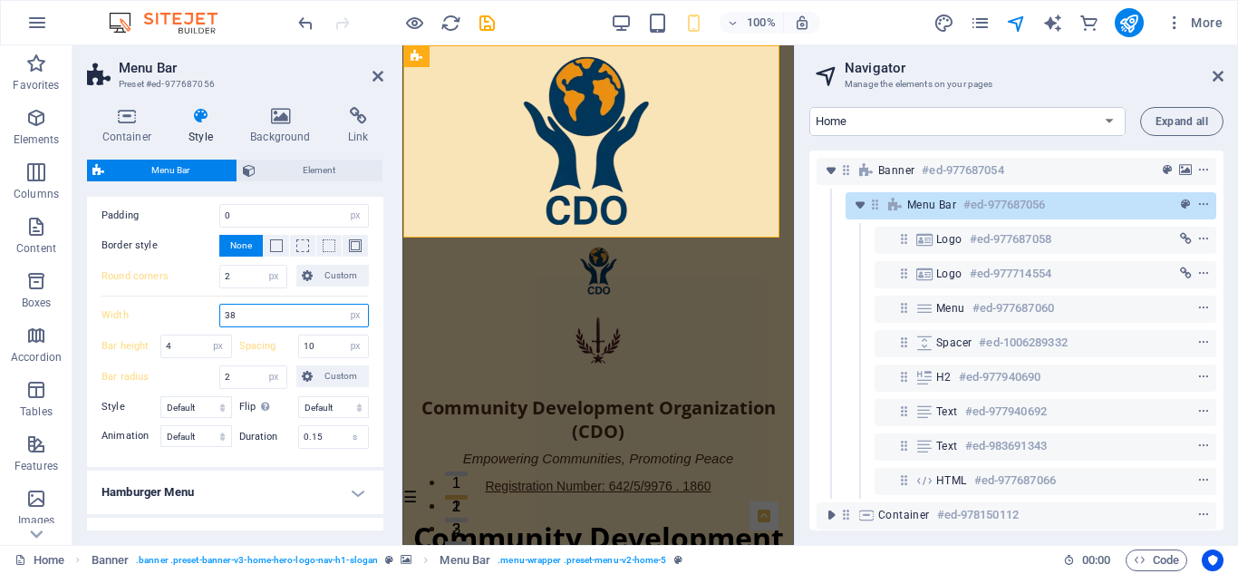
drag, startPoint x: 238, startPoint y: 316, endPoint x: 211, endPoint y: 322, distance: 27.7
click at [211, 322] on div "Width 38 px rem vh vw" at bounding box center [235, 316] width 267 height 24
type input "48"
click at [196, 304] on div "Width 48 px rem vh vw" at bounding box center [235, 316] width 267 height 24
click at [486, 18] on icon "save" at bounding box center [487, 23] width 21 height 21
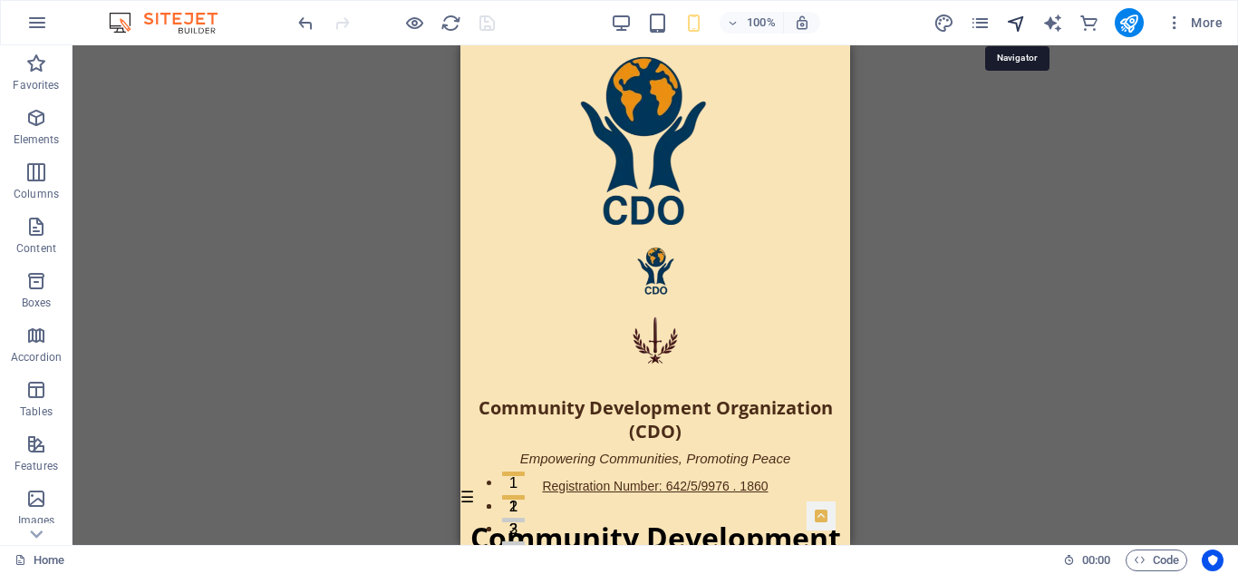
click at [1020, 18] on icon "navigator" at bounding box center [1016, 23] width 21 height 21
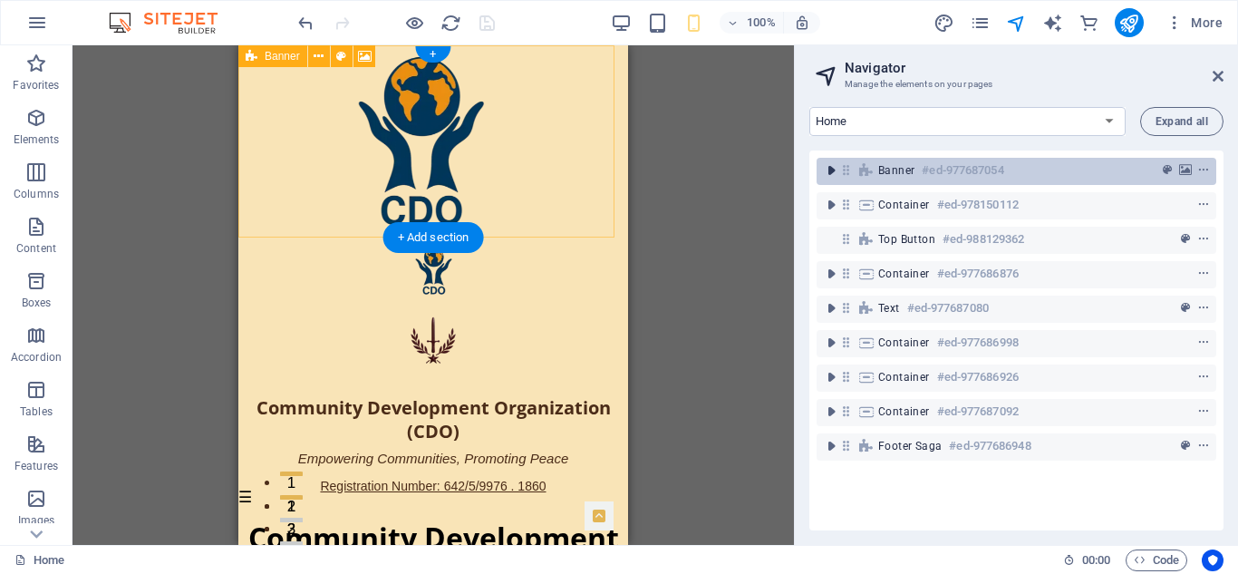
click at [834, 170] on icon "toggle-expand" at bounding box center [831, 170] width 18 height 18
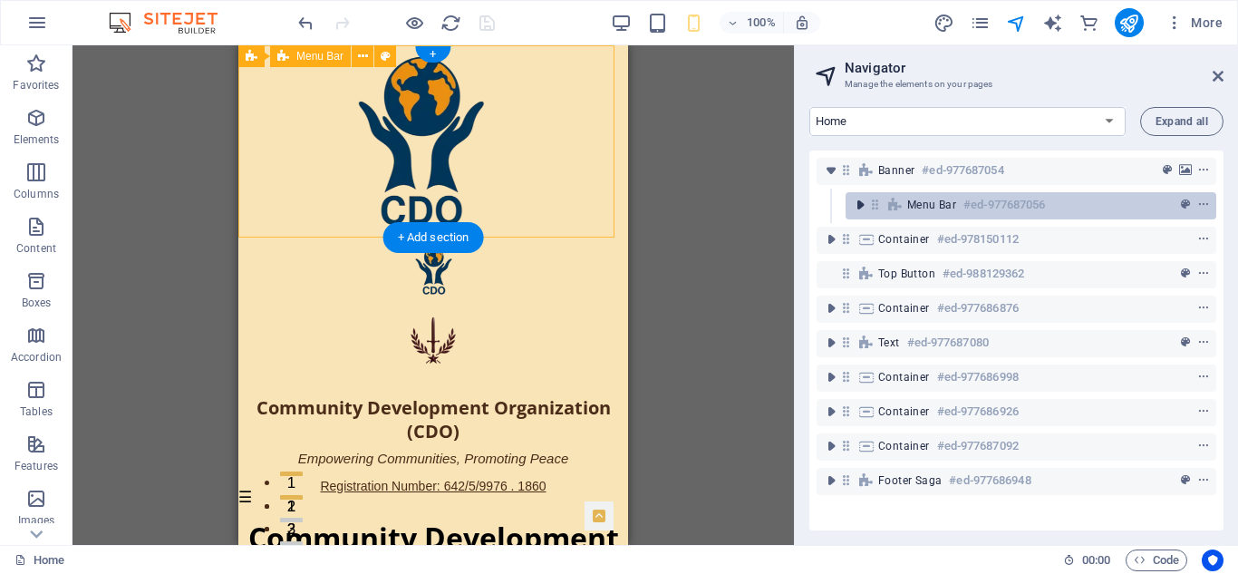
click at [860, 200] on icon "toggle-expand" at bounding box center [860, 205] width 18 height 18
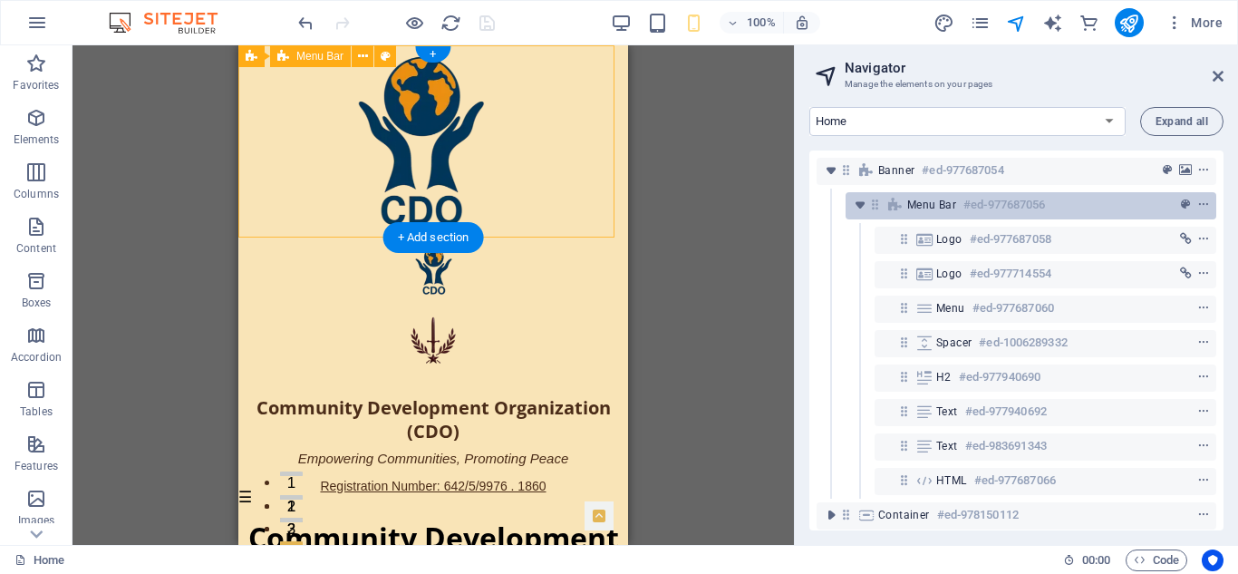
click at [909, 200] on span "Menu Bar" at bounding box center [931, 205] width 49 height 15
select select "px"
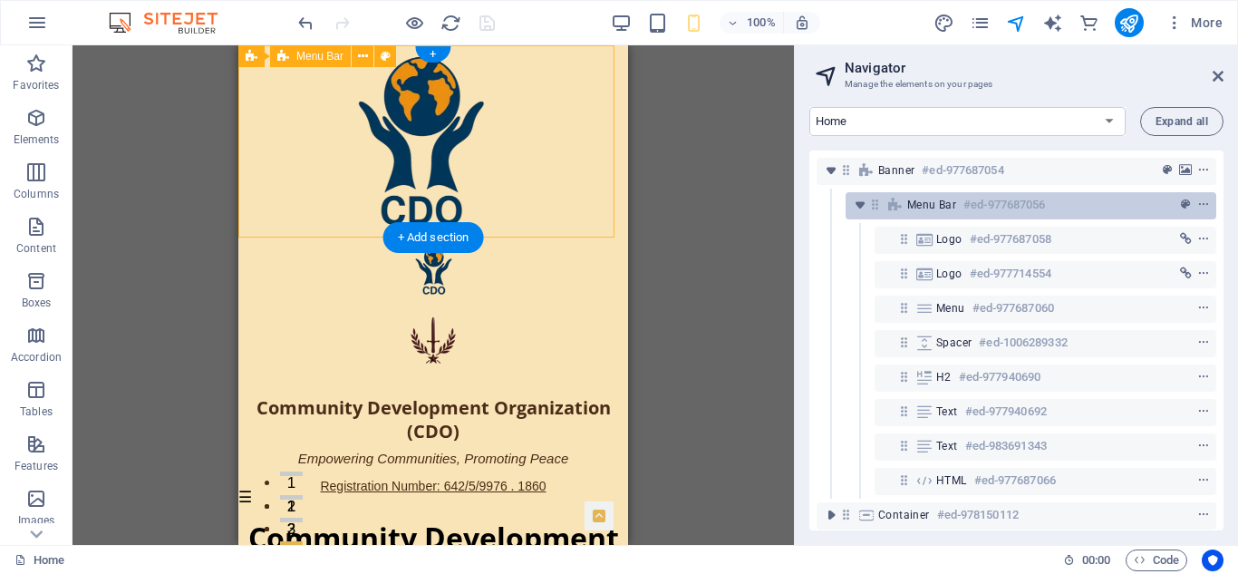
select select "px"
select select "preset-menu-v2-home-5"
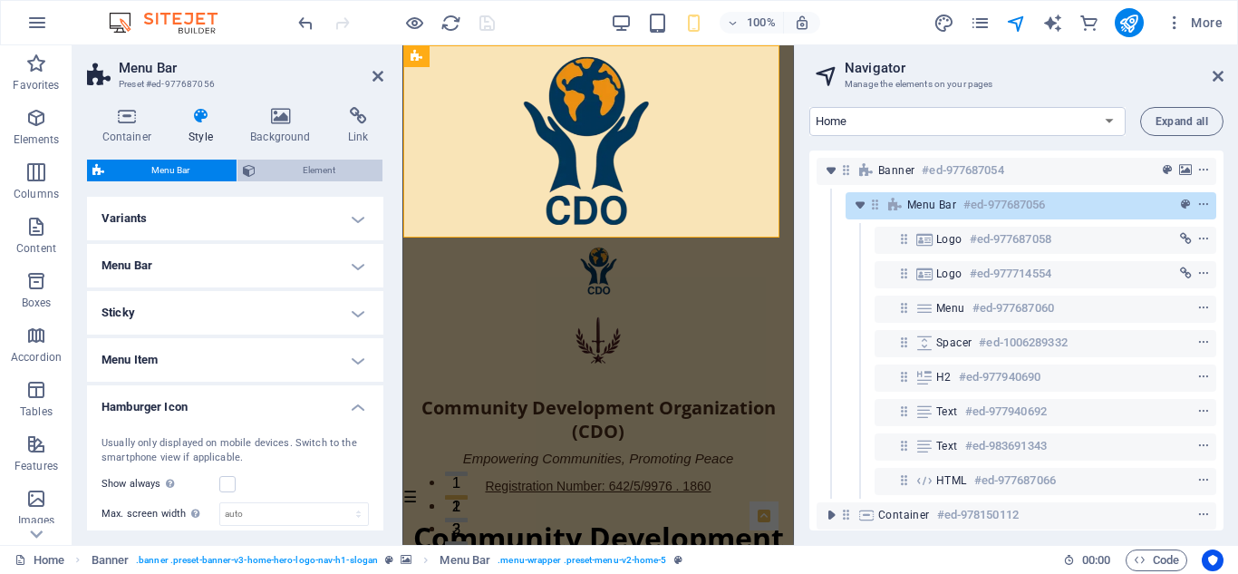
click at [316, 165] on span "Element" at bounding box center [319, 171] width 116 height 22
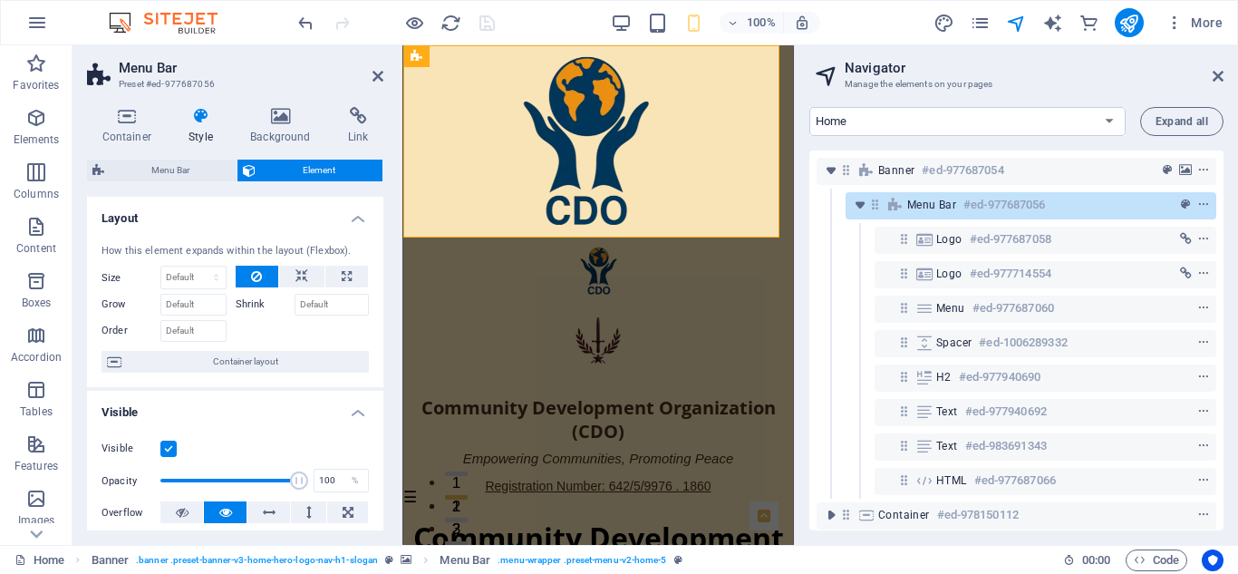
click at [358, 213] on h4 "Layout" at bounding box center [235, 213] width 296 height 33
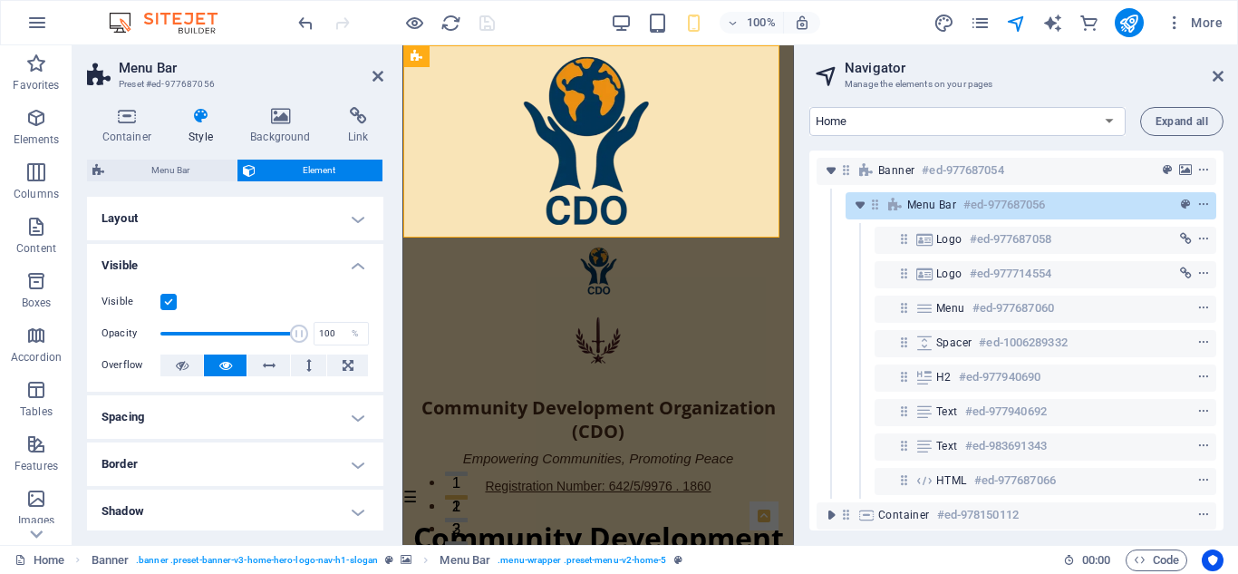
click at [356, 257] on h4 "Visible" at bounding box center [235, 260] width 296 height 33
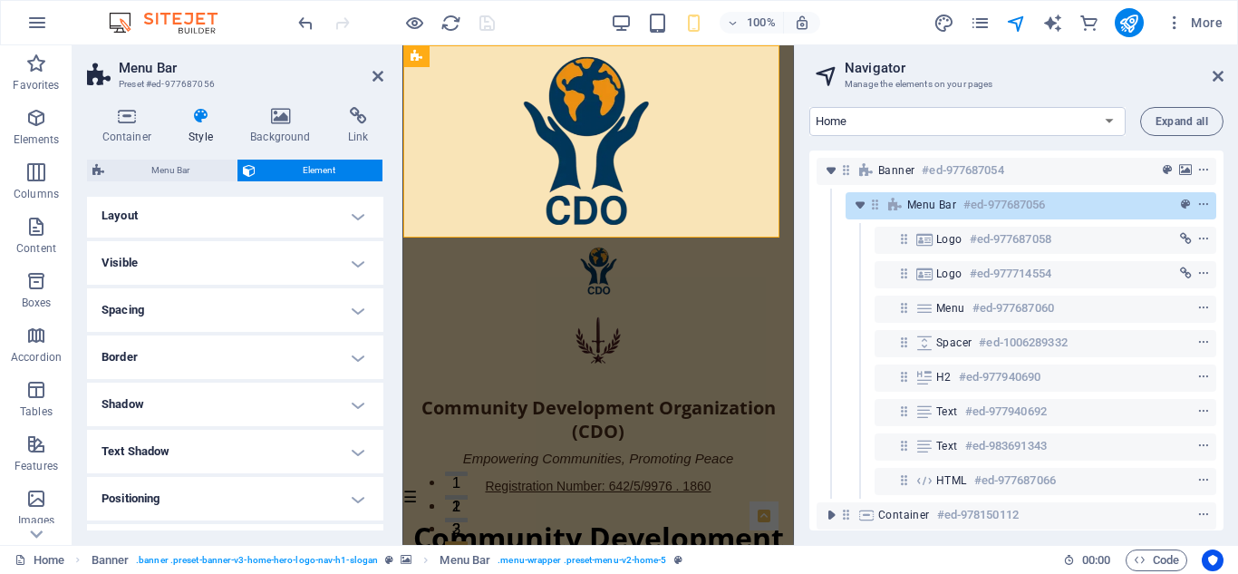
scroll to position [0, 0]
click at [354, 258] on h4 "Visible" at bounding box center [235, 266] width 296 height 44
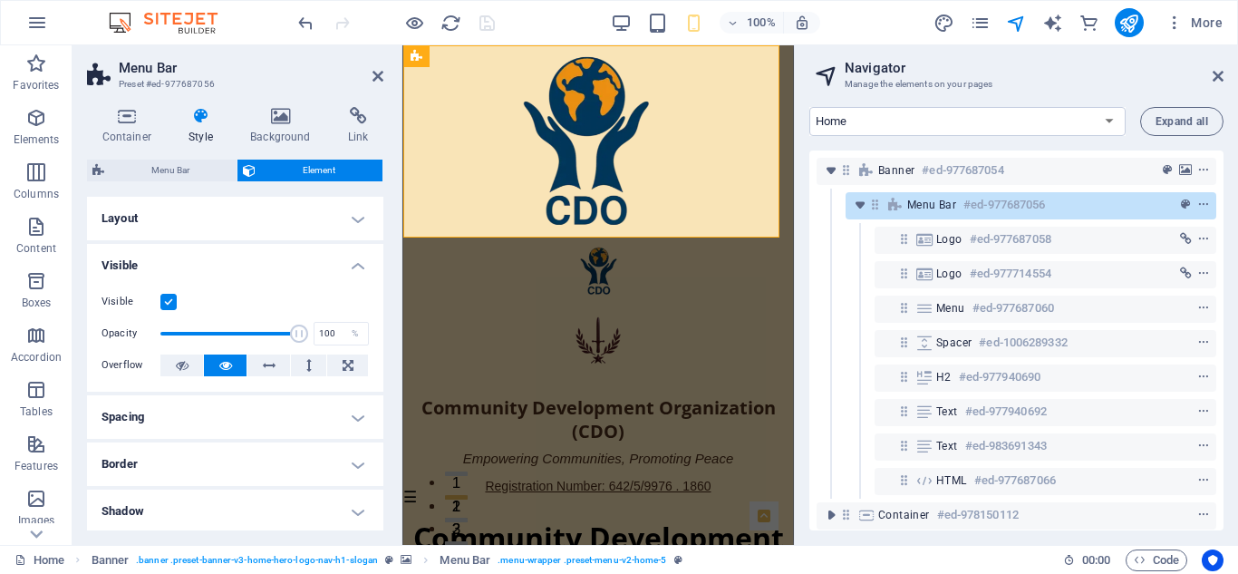
click at [354, 258] on h4 "Visible" at bounding box center [235, 260] width 296 height 33
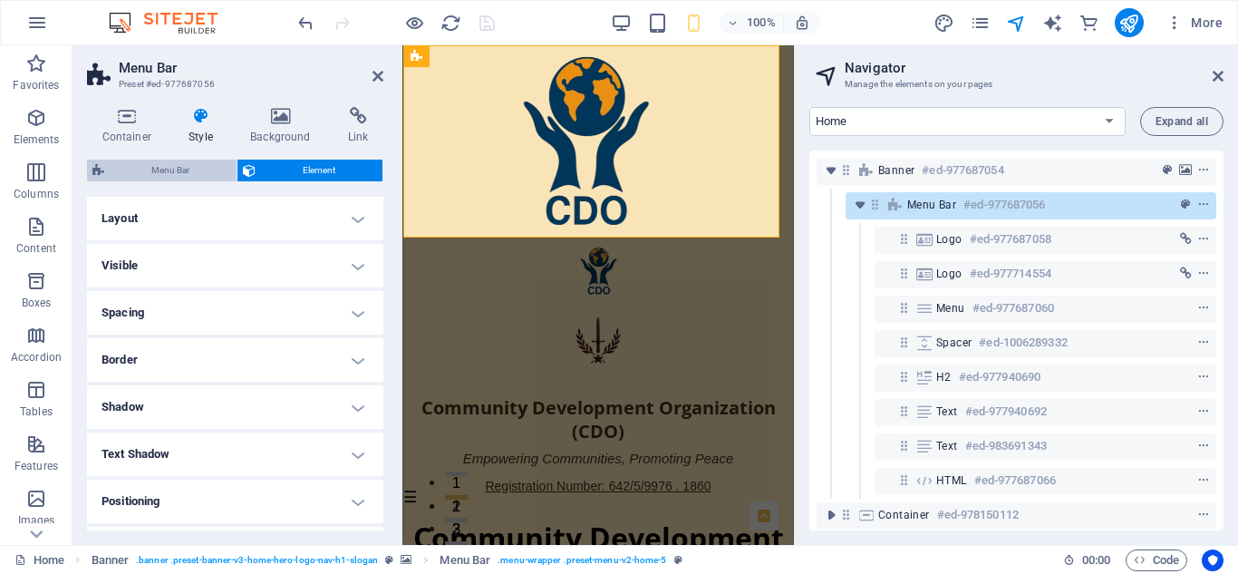
click at [177, 160] on span "Menu Bar" at bounding box center [170, 171] width 121 height 22
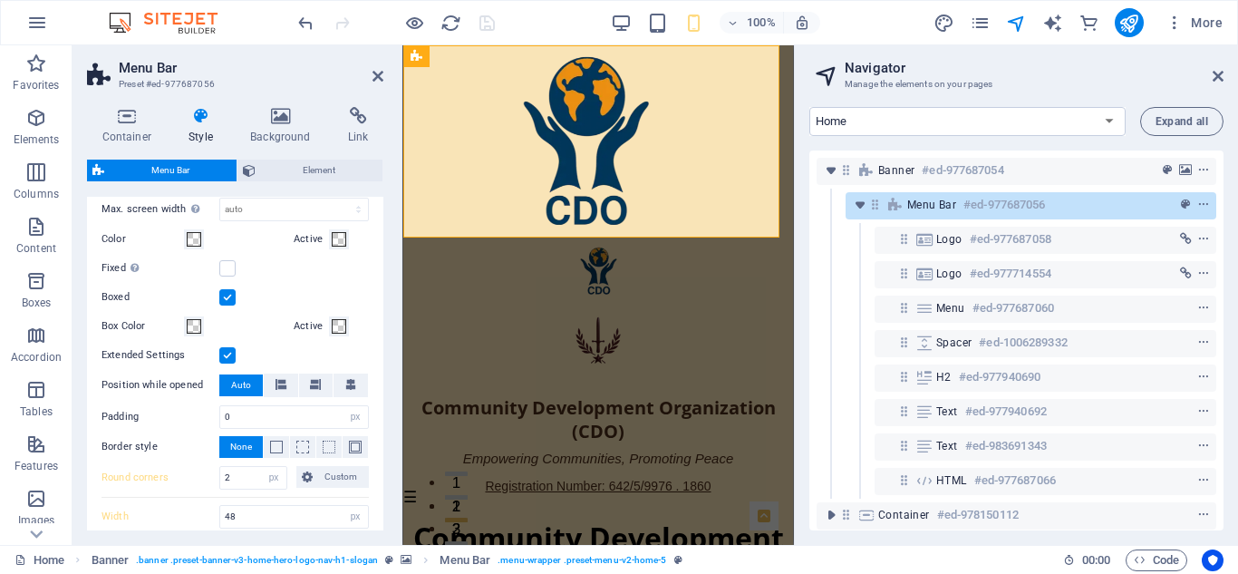
scroll to position [312, 0]
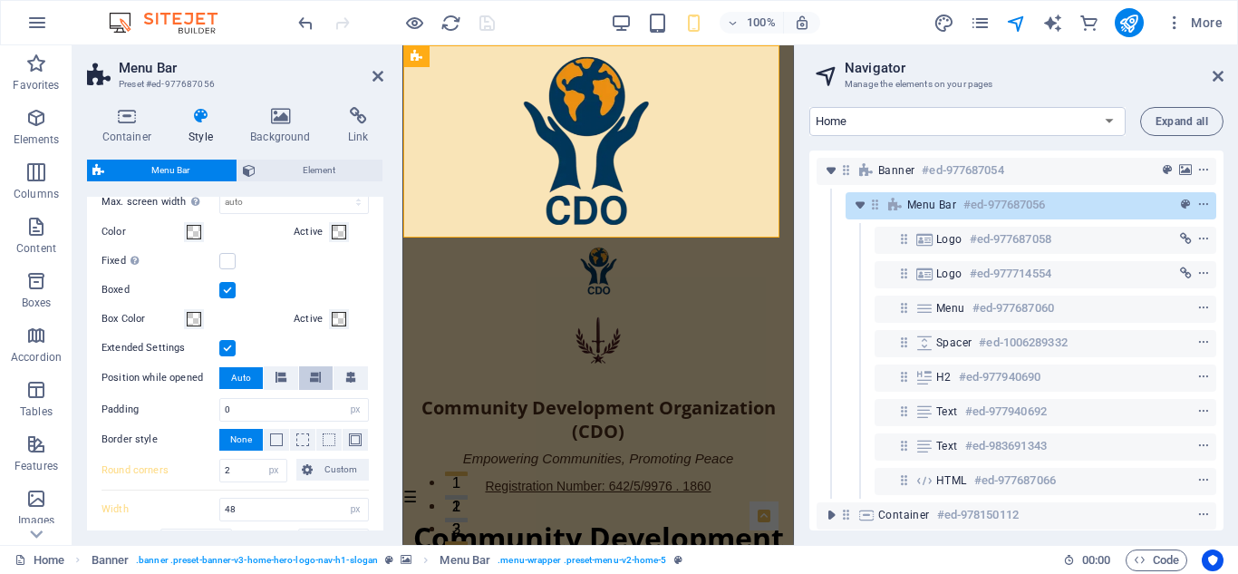
click at [313, 374] on icon at bounding box center [315, 377] width 11 height 11
click at [484, 19] on icon "save" at bounding box center [487, 23] width 21 height 21
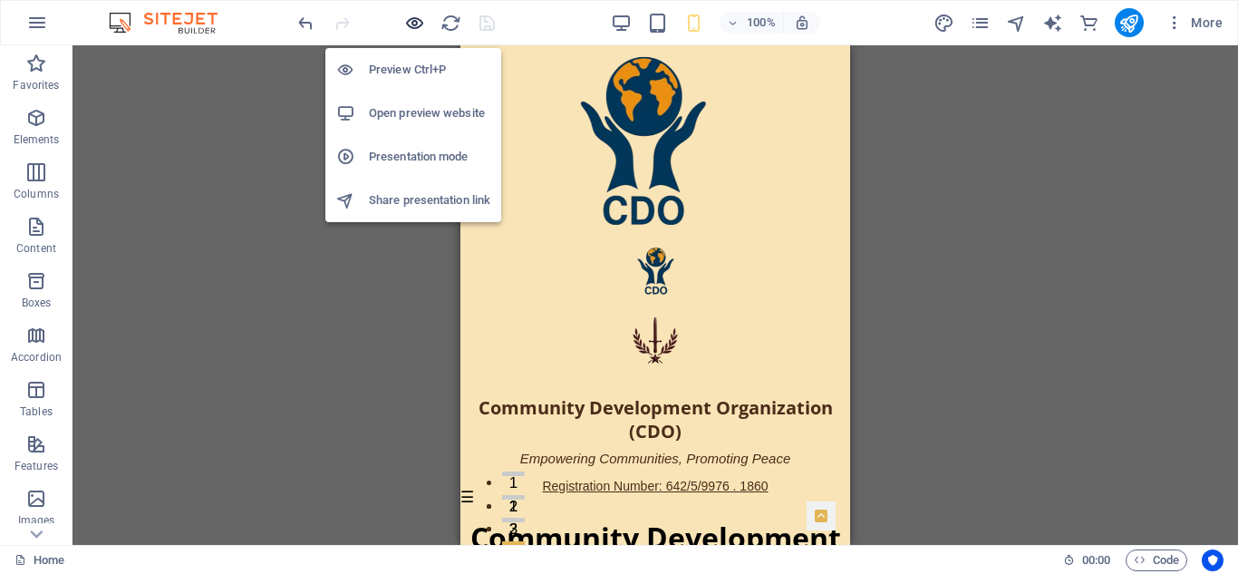
click at [412, 23] on icon "button" at bounding box center [414, 23] width 21 height 21
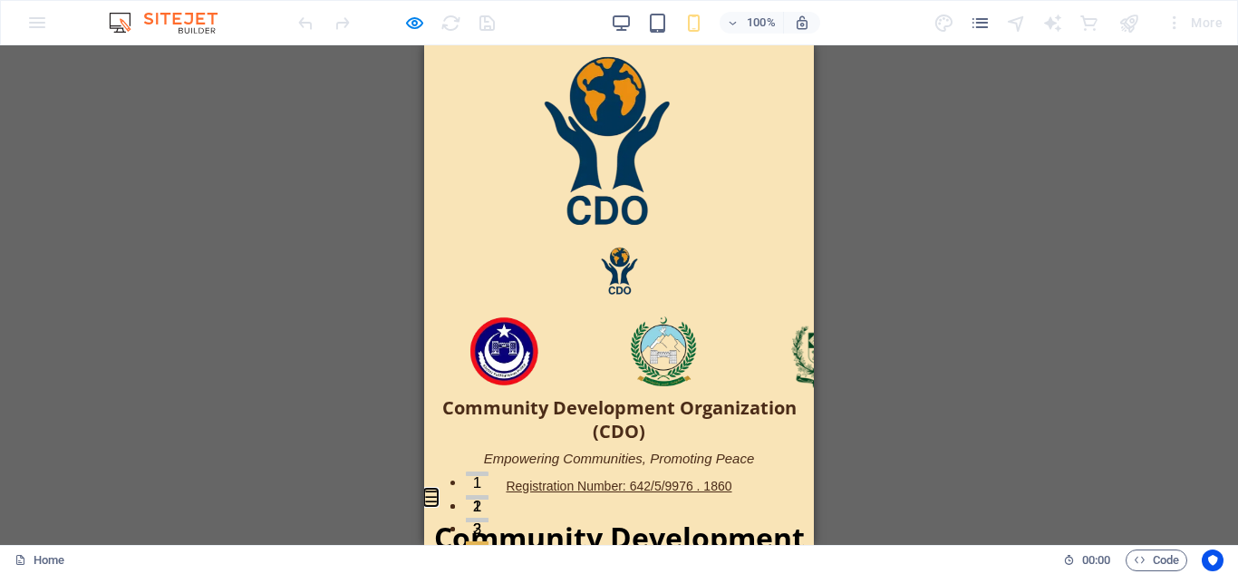
click at [432, 498] on button "☰" at bounding box center [431, 498] width 14 height 0
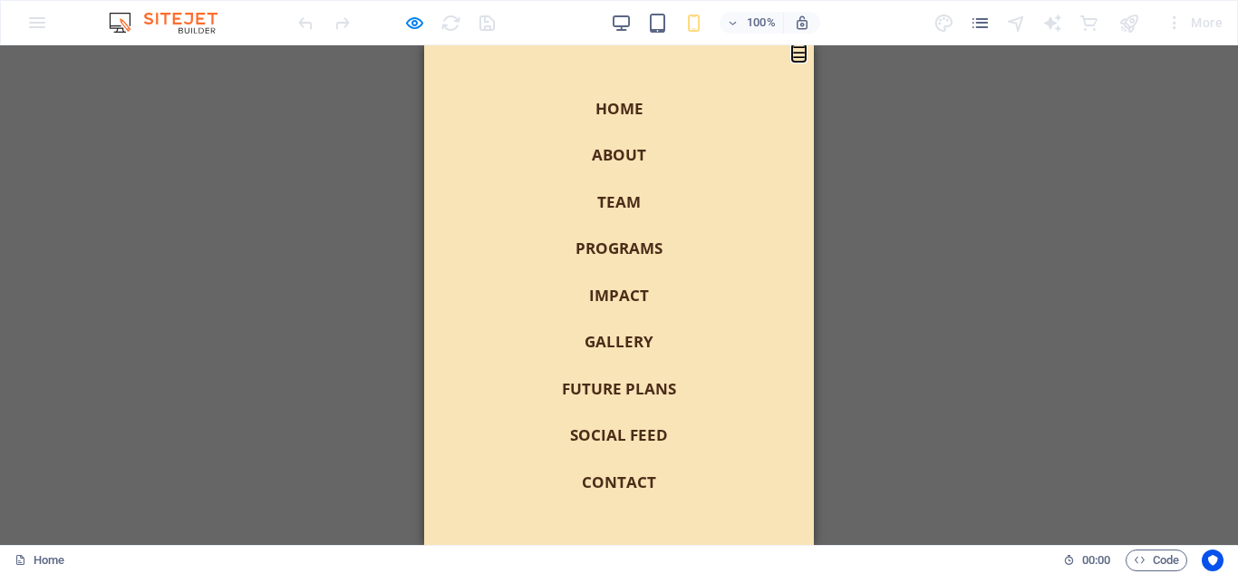
click at [792, 53] on button "☰" at bounding box center [799, 53] width 14 height 0
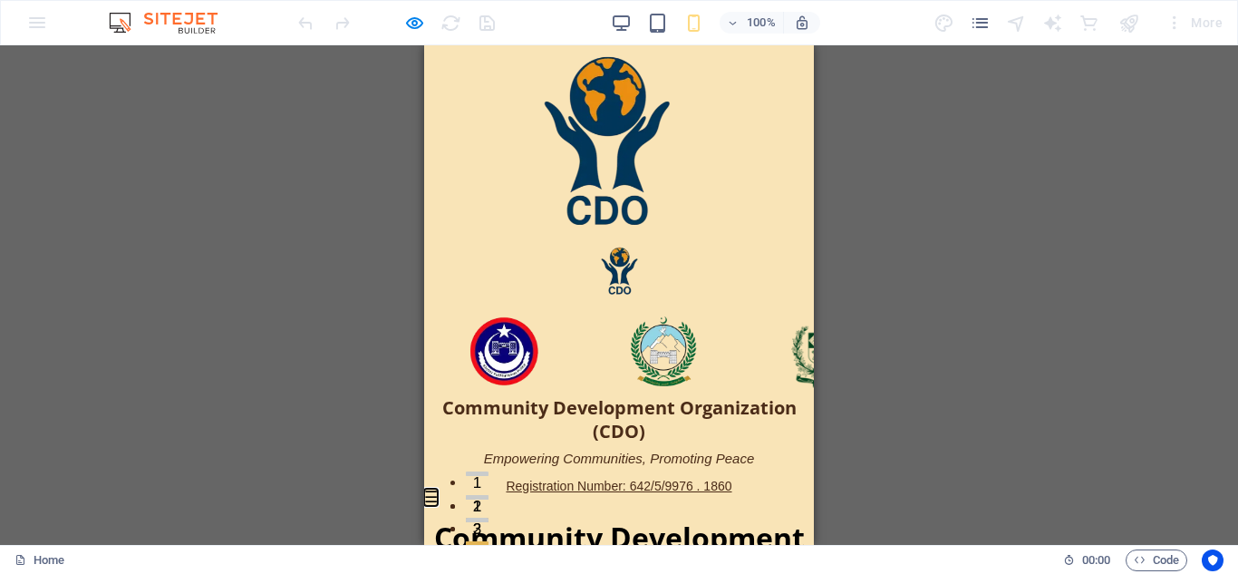
click at [432, 498] on button "☰" at bounding box center [431, 498] width 14 height 0
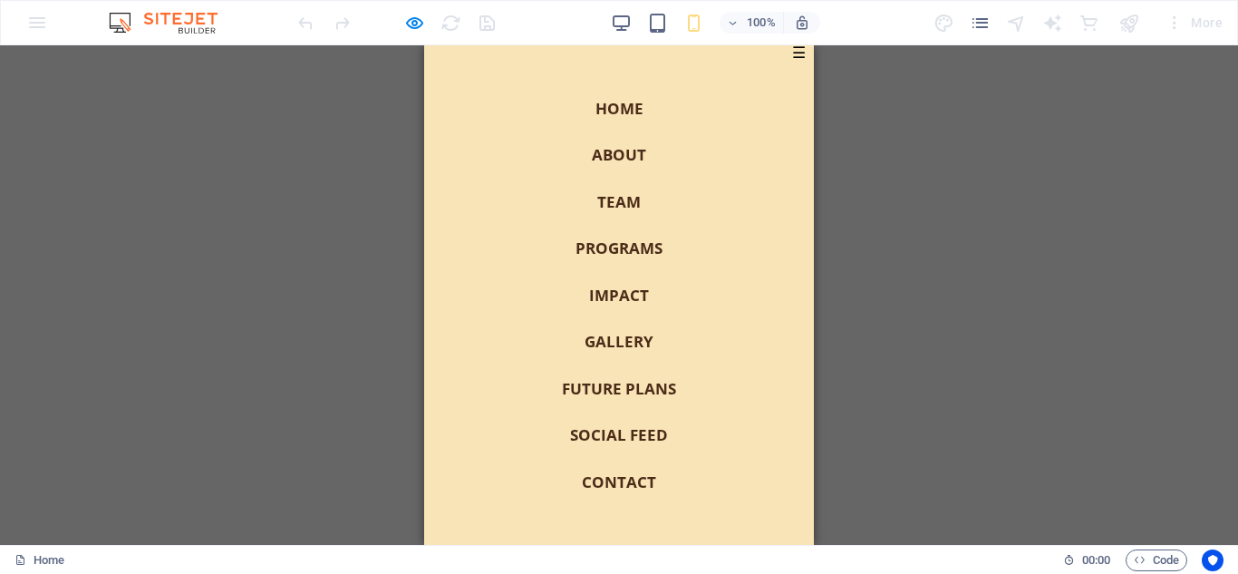
click at [432, 231] on nav "Home About Team Programs Impact Gallery Future Plans Social Feed Contact" at bounding box center [619, 295] width 390 height 500
click at [792, 53] on button "☰" at bounding box center [799, 53] width 14 height 0
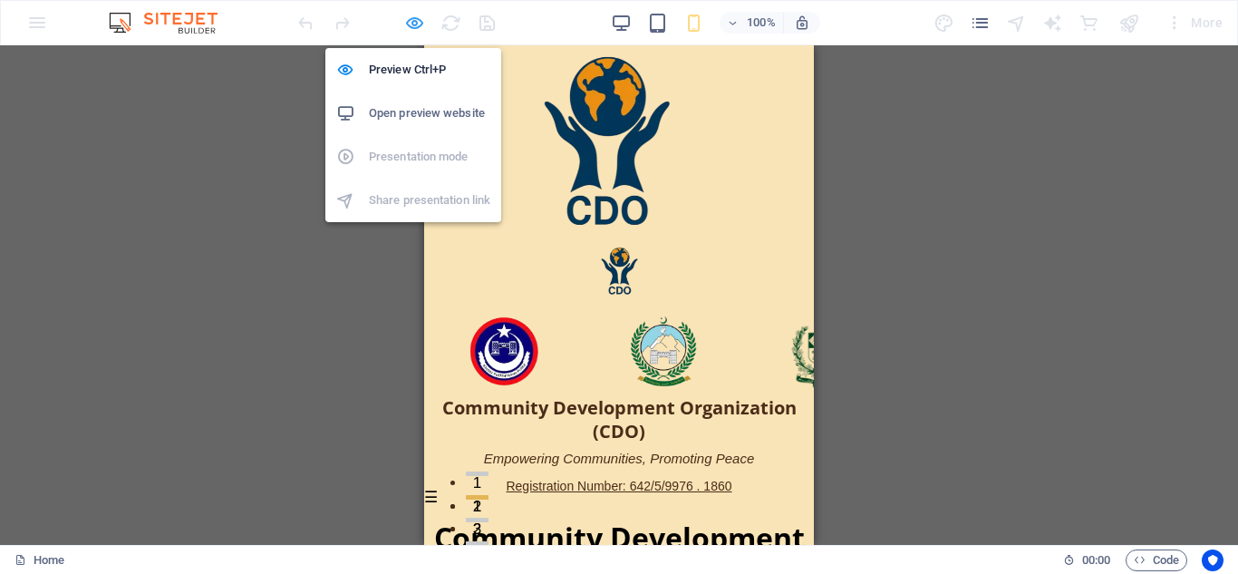
click at [413, 15] on icon "button" at bounding box center [414, 23] width 21 height 21
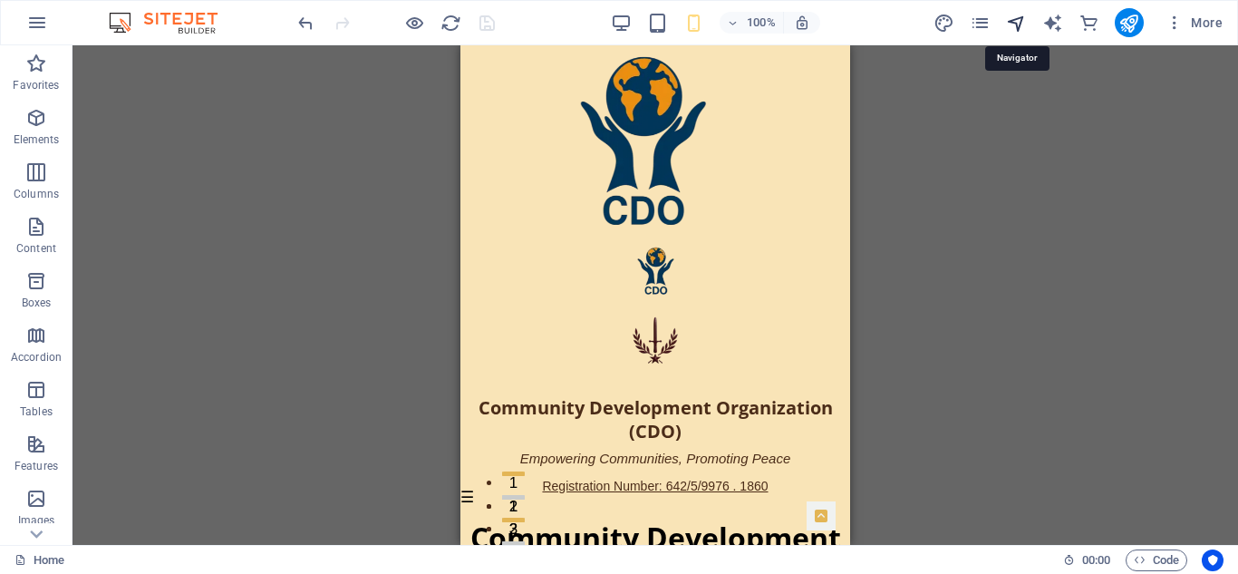
click at [1021, 18] on icon "navigator" at bounding box center [1016, 23] width 21 height 21
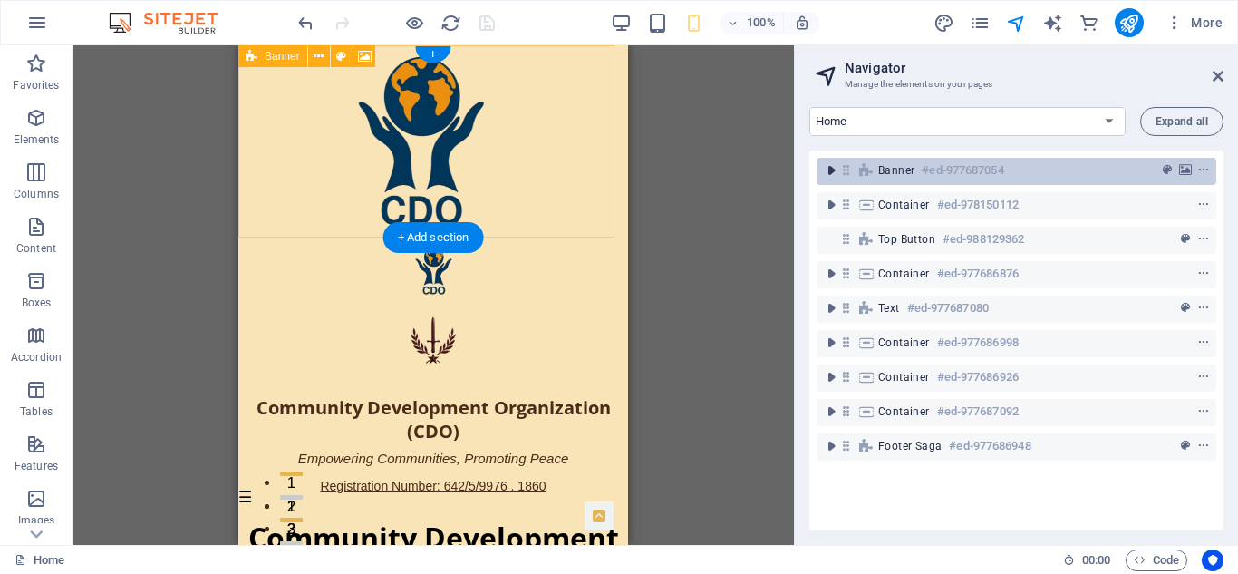
click at [830, 169] on icon "toggle-expand" at bounding box center [831, 170] width 18 height 18
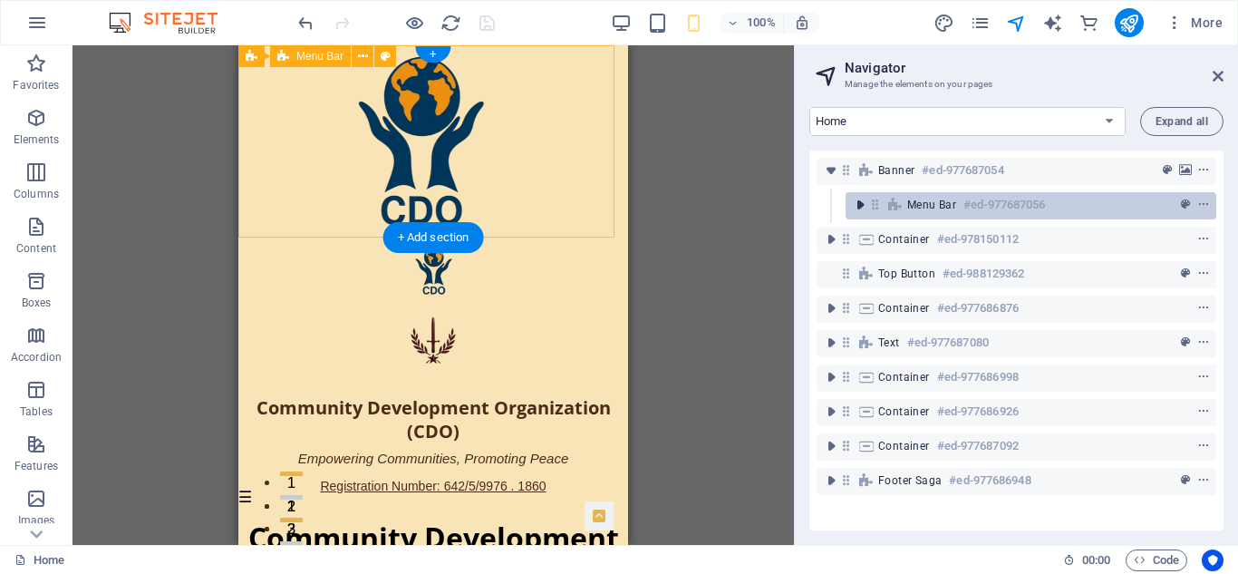
click at [859, 209] on icon "toggle-expand" at bounding box center [860, 205] width 18 height 18
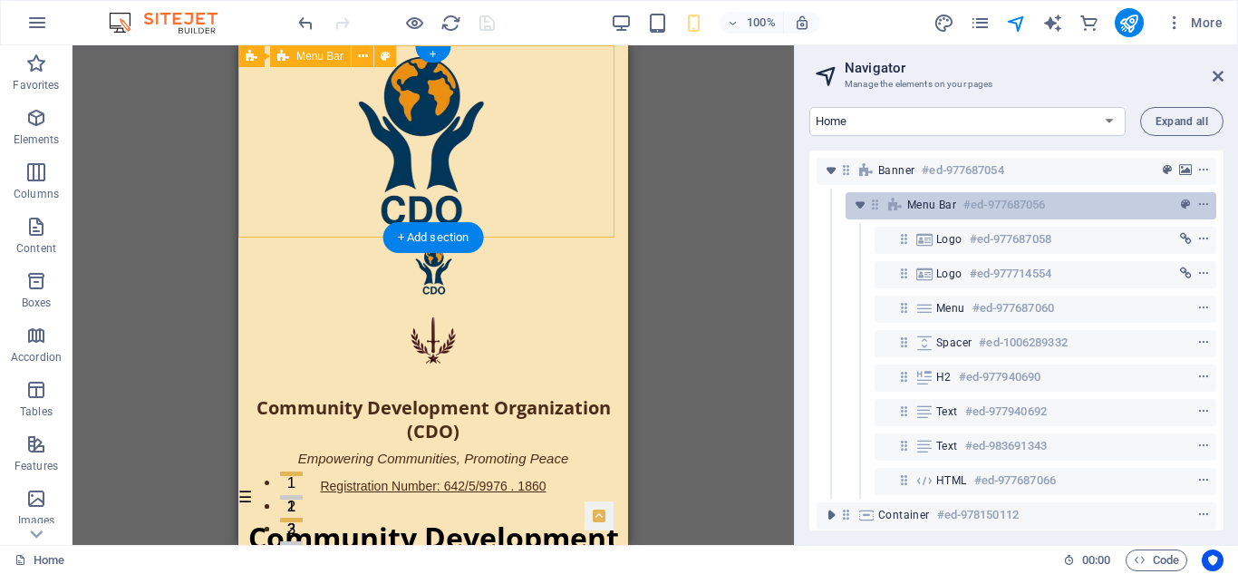
click at [952, 202] on span "Menu Bar" at bounding box center [931, 205] width 49 height 15
select select "px"
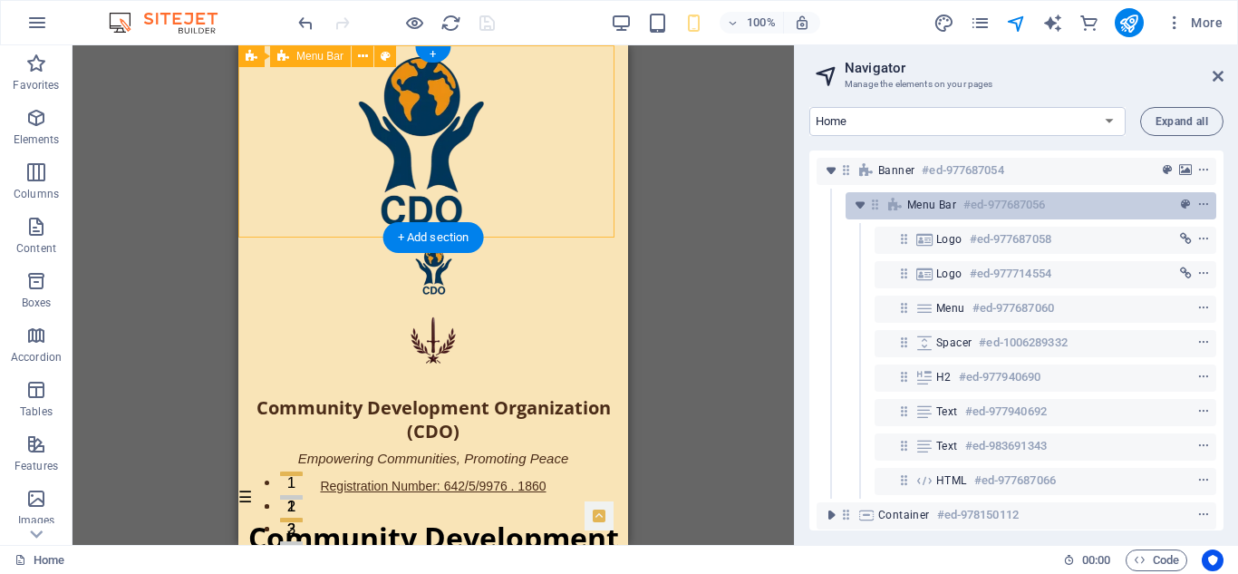
select select "px"
select select "preset-menu-v2-home-5"
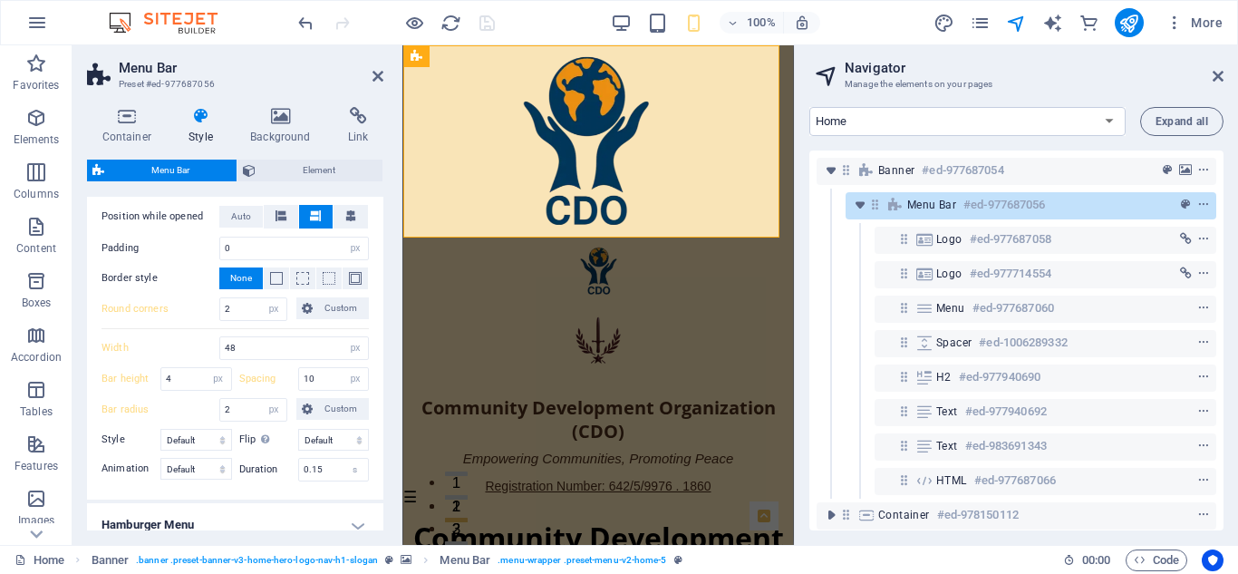
scroll to position [399, 0]
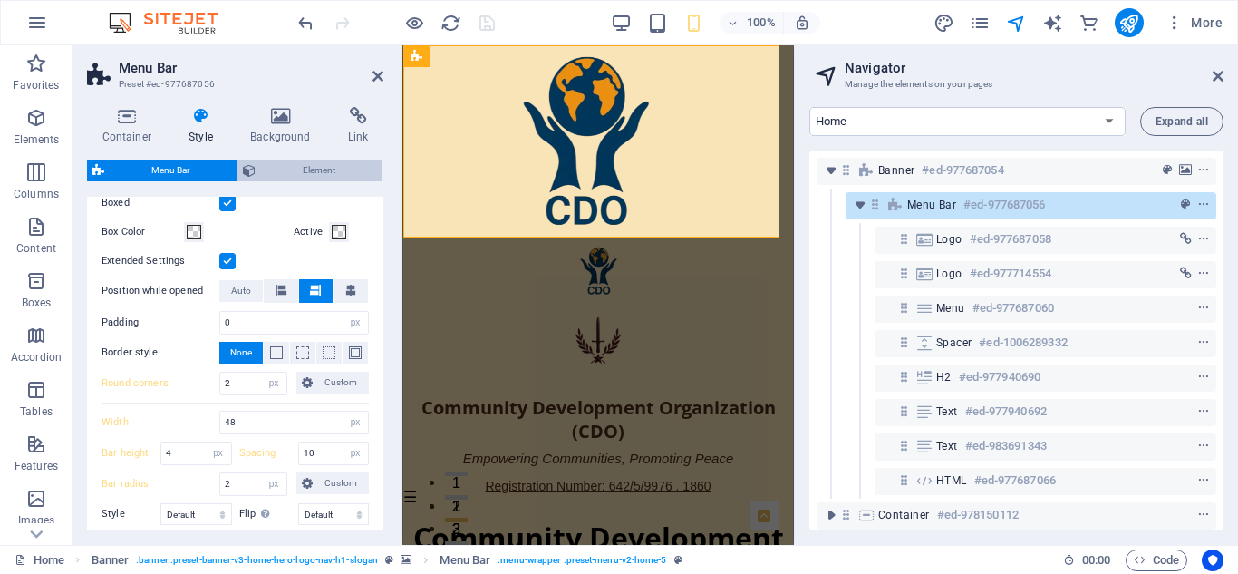
click at [310, 169] on span "Element" at bounding box center [319, 171] width 116 height 22
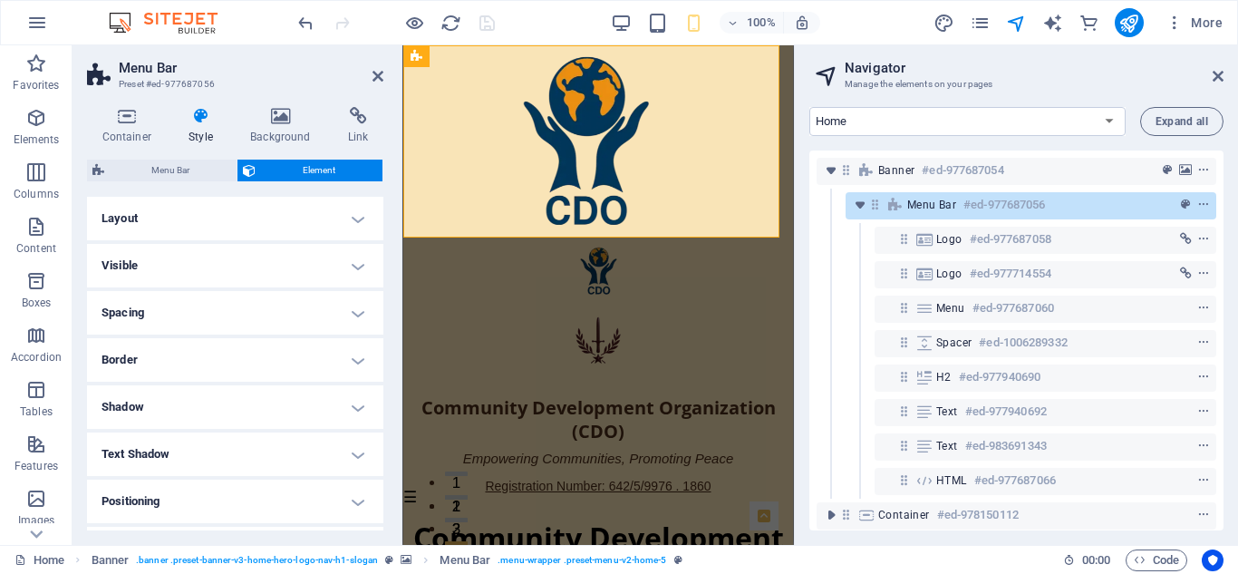
click at [348, 310] on h4 "Spacing" at bounding box center [235, 313] width 296 height 44
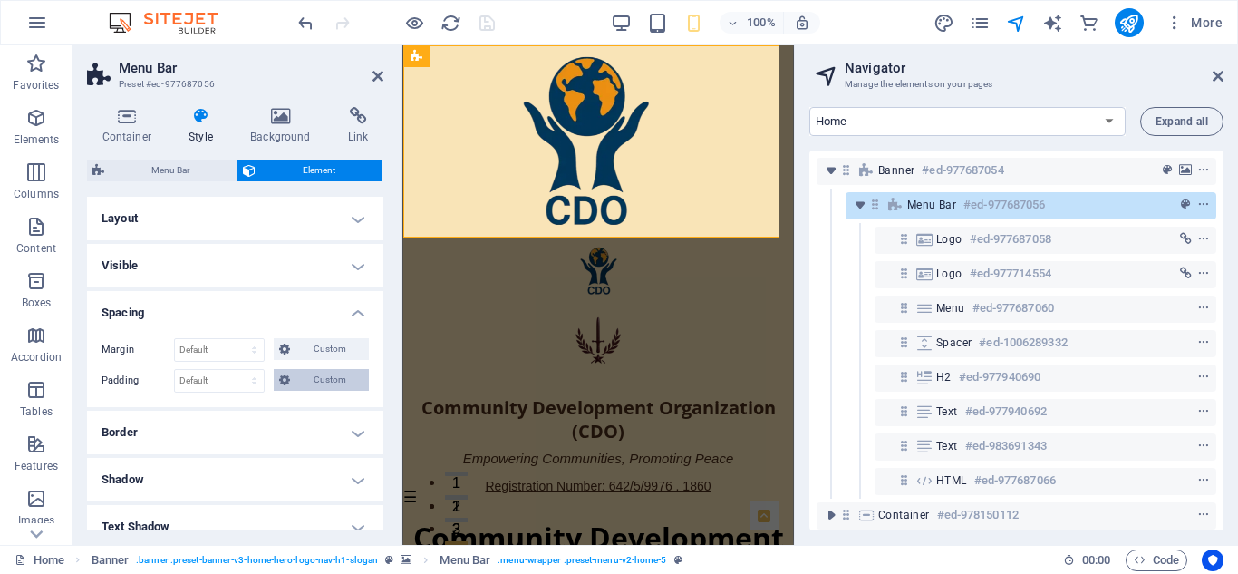
click at [324, 374] on span "Custom" at bounding box center [330, 380] width 68 height 22
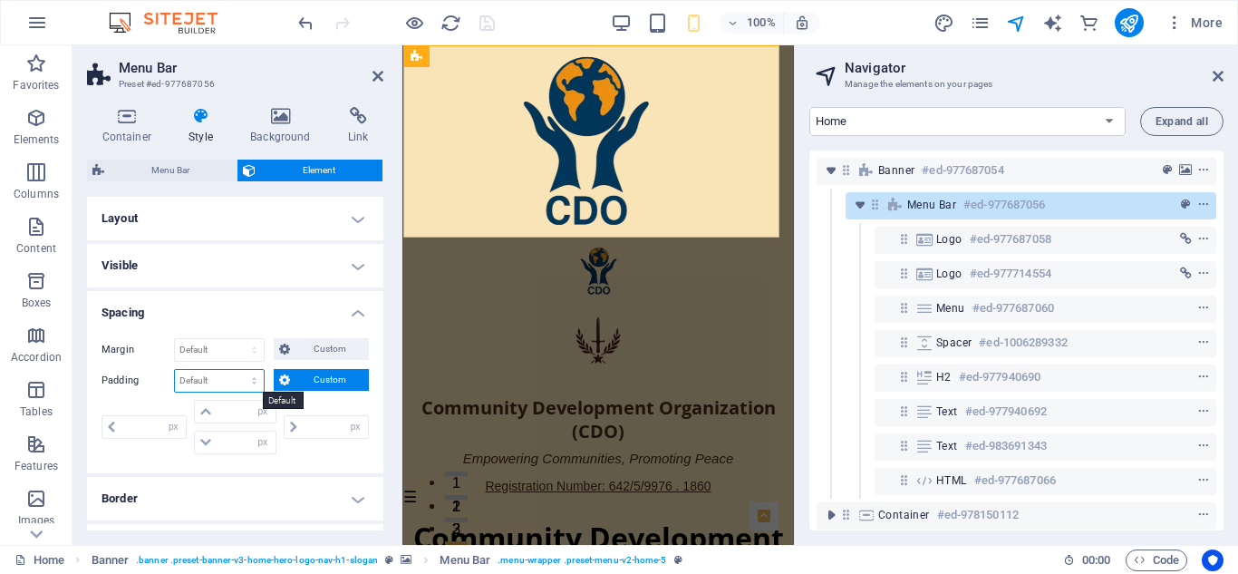
click at [257, 377] on select "Default px rem % vh vw Custom" at bounding box center [219, 381] width 89 height 22
select select "px"
click at [237, 370] on select "Default px rem % vh vw Custom" at bounding box center [219, 381] width 89 height 22
type input "0"
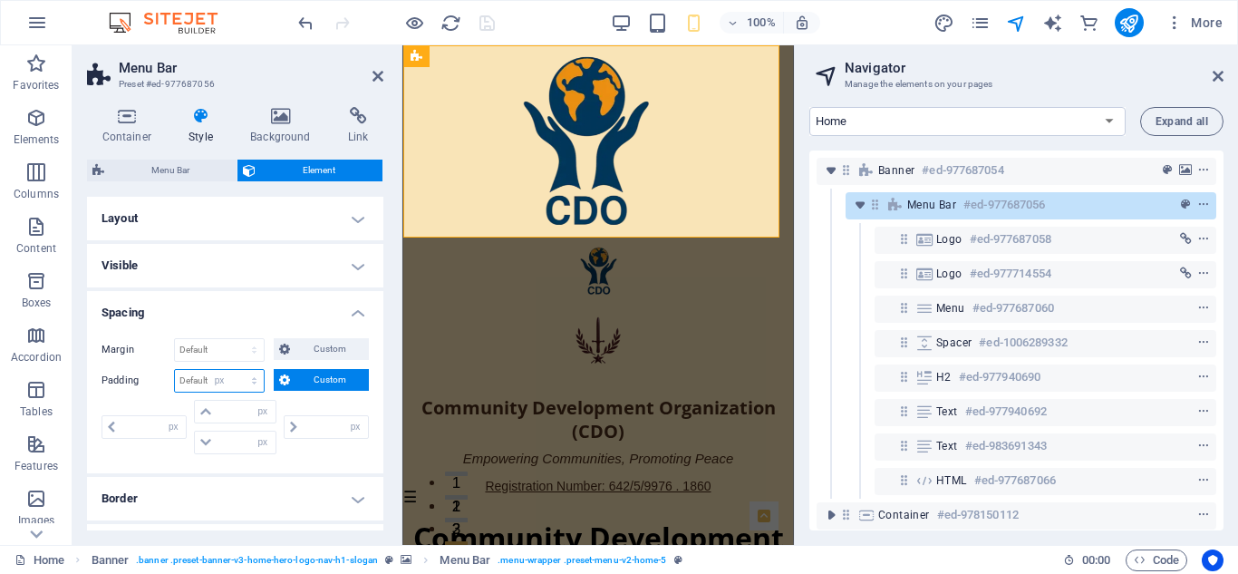
type input "0"
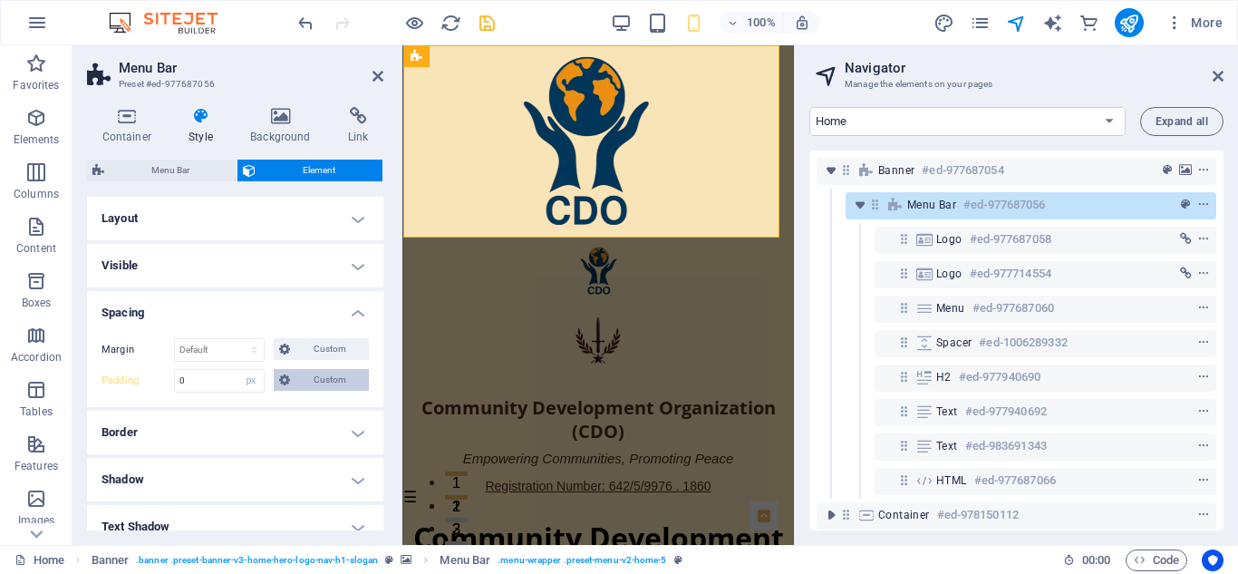
click at [307, 383] on span "Custom" at bounding box center [330, 380] width 68 height 22
drag, startPoint x: 132, startPoint y: 423, endPoint x: 121, endPoint y: 428, distance: 11.8
click at [121, 428] on input "0" at bounding box center [153, 427] width 65 height 22
type input "20"
select select "DISABLED_OPTION_VALUE"
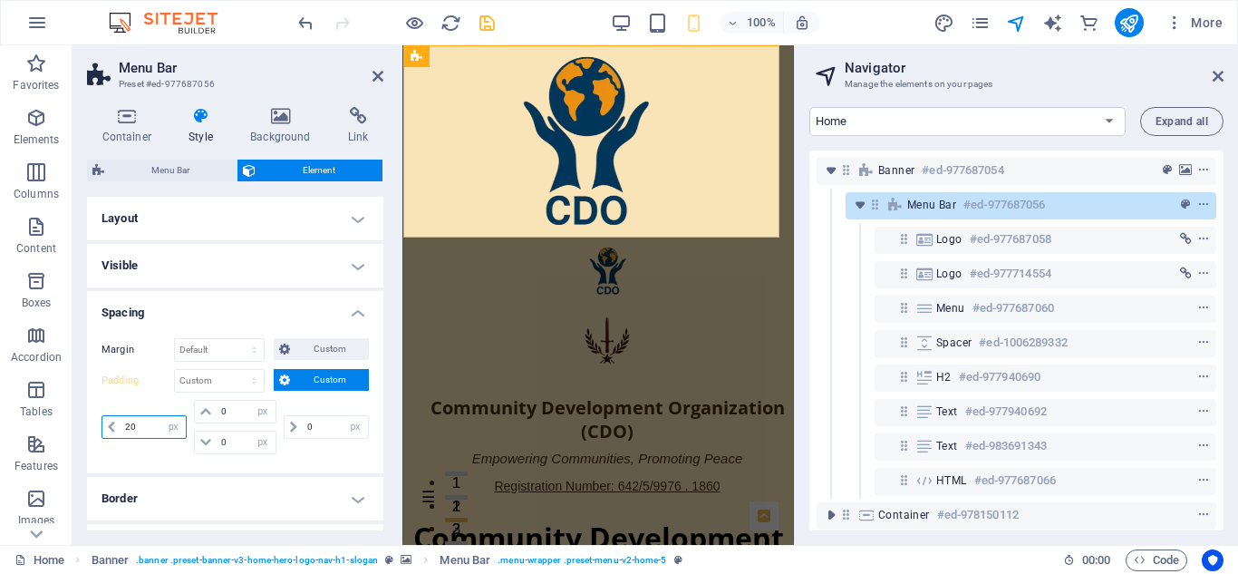
type input "2"
type input "1"
type input "5"
click at [327, 432] on input "0" at bounding box center [335, 427] width 65 height 22
type input "5"
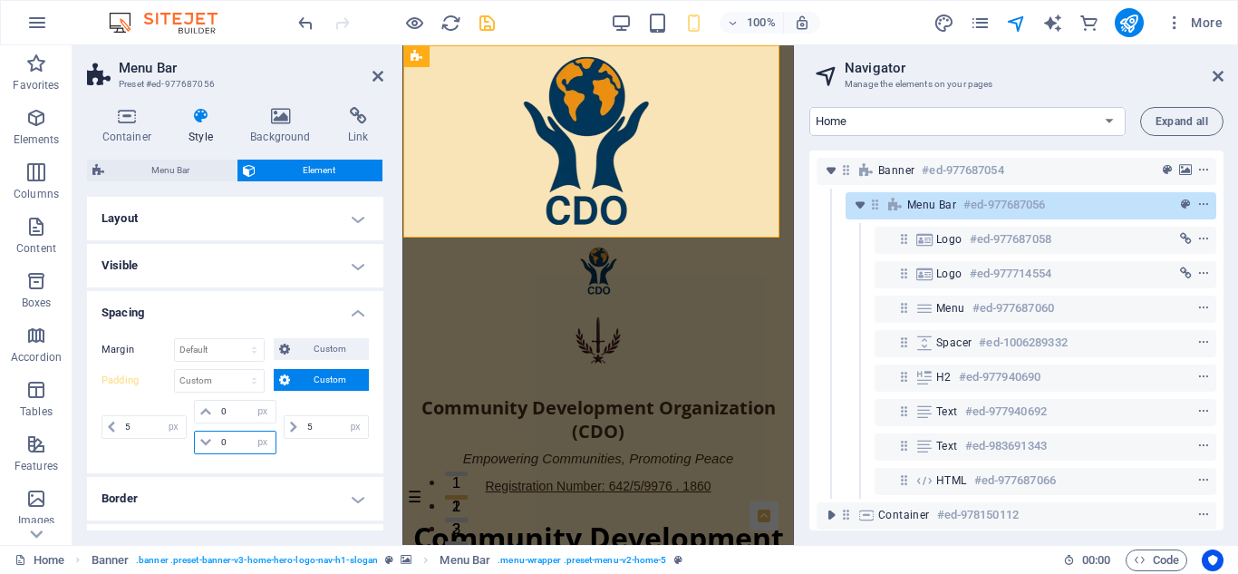
drag, startPoint x: 226, startPoint y: 441, endPoint x: 207, endPoint y: 443, distance: 19.2
click at [207, 443] on div "0 px rem % vh vw" at bounding box center [235, 443] width 82 height 24
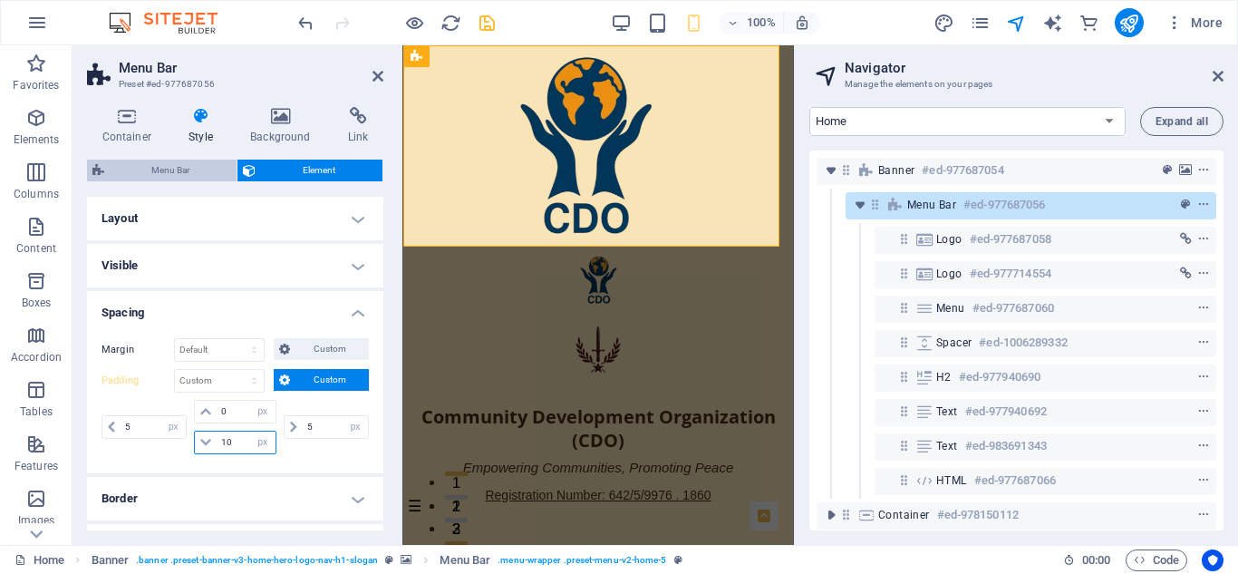
type input "10"
click at [174, 162] on span "Menu Bar" at bounding box center [170, 171] width 121 height 22
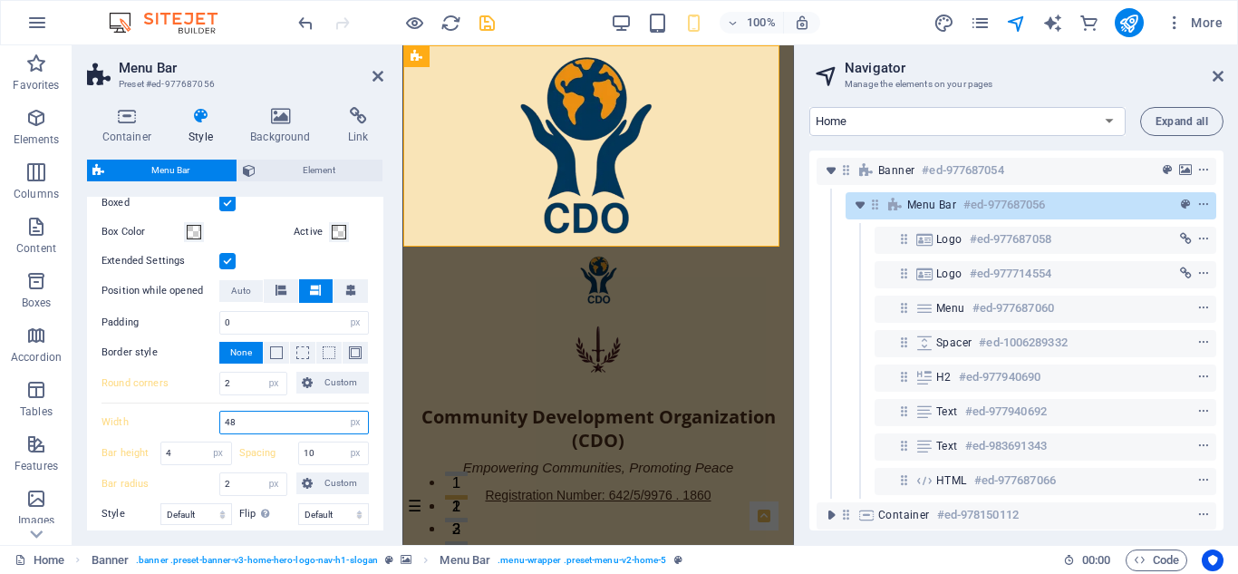
drag, startPoint x: 235, startPoint y: 420, endPoint x: 199, endPoint y: 430, distance: 36.7
click at [199, 430] on div "Width 48 px rem vh vw" at bounding box center [235, 423] width 267 height 24
type input "72"
click at [202, 401] on div "Round corners 2 px rem % vh vw Custom Custom 2 px rem % vh vw 2 px rem % vh vw …" at bounding box center [235, 388] width 267 height 32
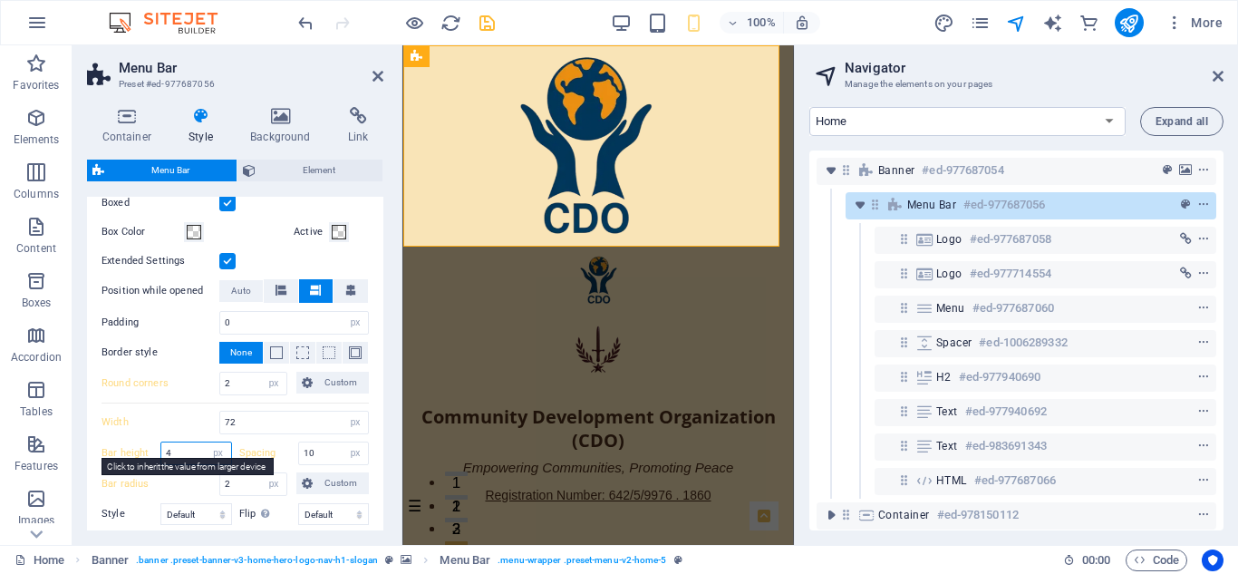
drag, startPoint x: 176, startPoint y: 454, endPoint x: 155, endPoint y: 452, distance: 20.9
click at [155, 452] on div "Bar height 4 px rem vh vw" at bounding box center [167, 454] width 131 height 24
type input "8"
click at [390, 202] on div "Container Style Background Link Size Height Default px rem % vh vw Min. height …" at bounding box center [235, 318] width 325 height 452
click at [281, 288] on icon at bounding box center [281, 290] width 11 height 11
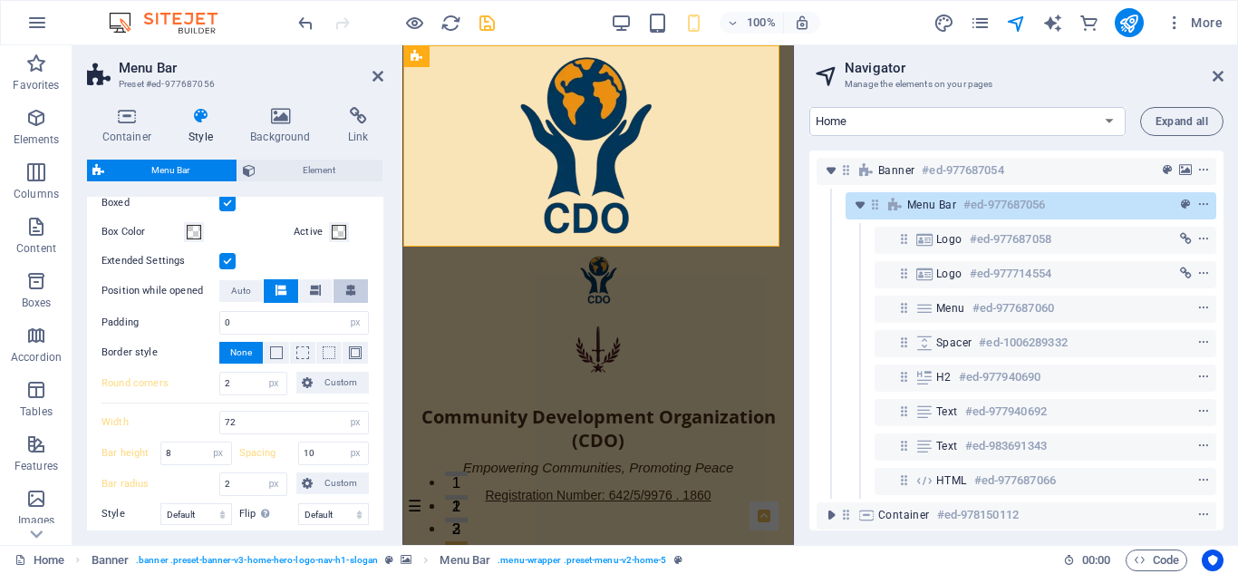
click at [346, 286] on icon at bounding box center [350, 290] width 11 height 11
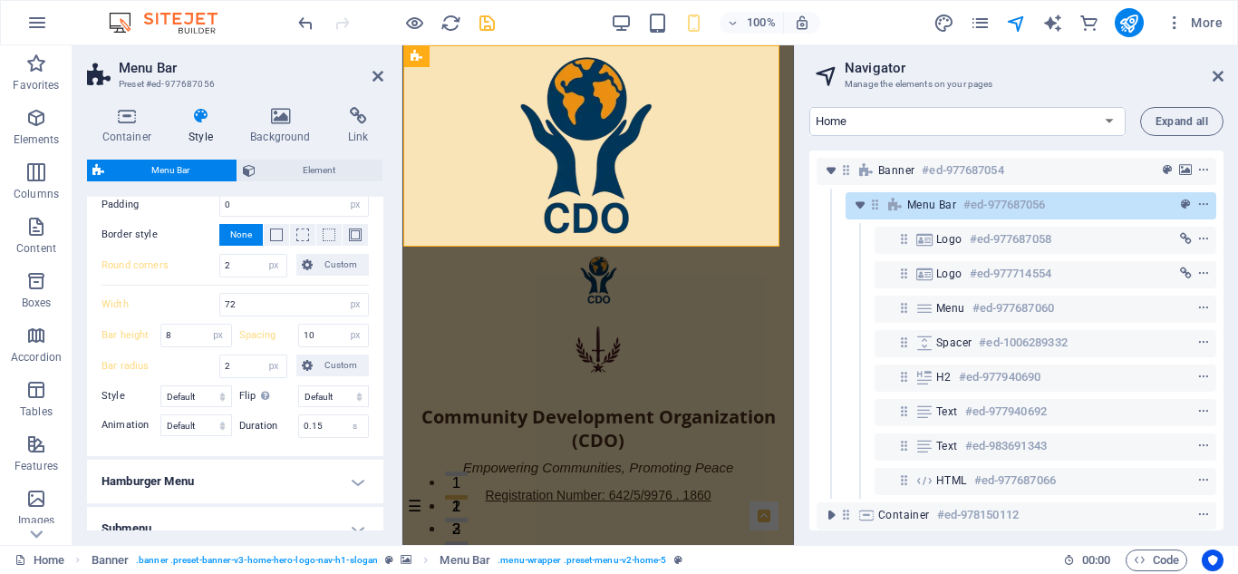
scroll to position [522, 0]
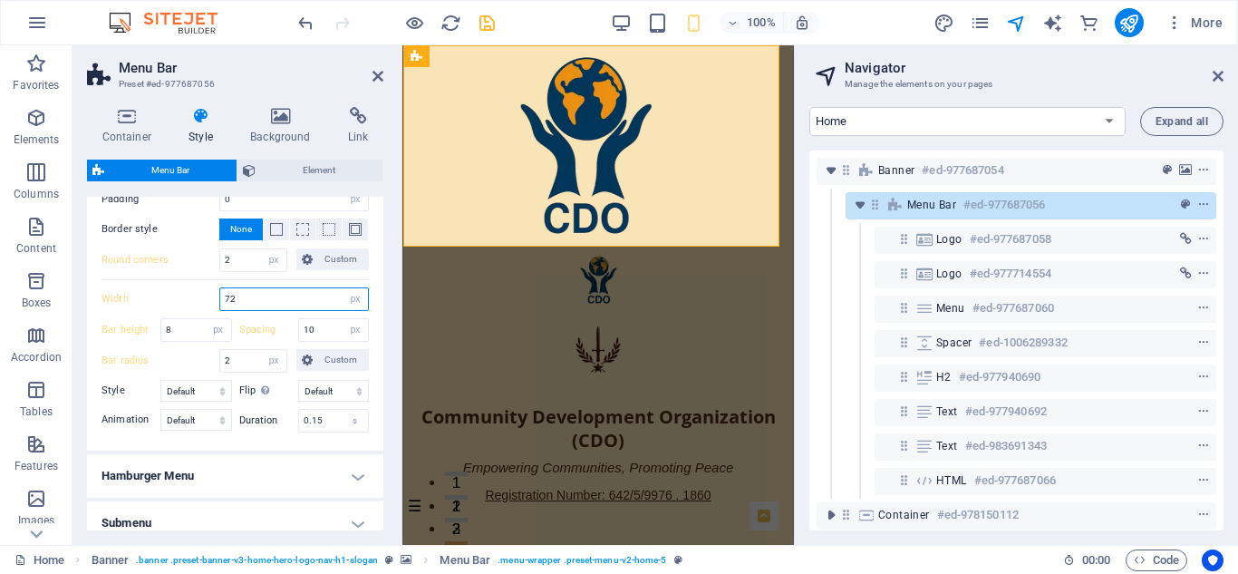
drag, startPoint x: 238, startPoint y: 296, endPoint x: 221, endPoint y: 299, distance: 16.5
click at [221, 299] on input "72" at bounding box center [294, 299] width 148 height 22
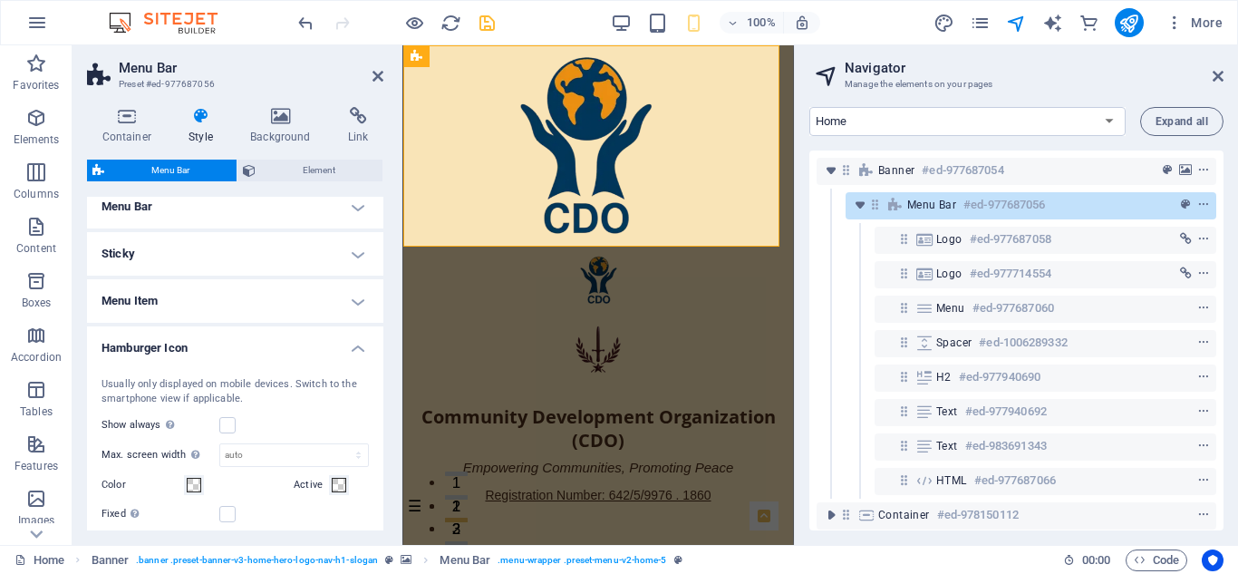
scroll to position [0, 0]
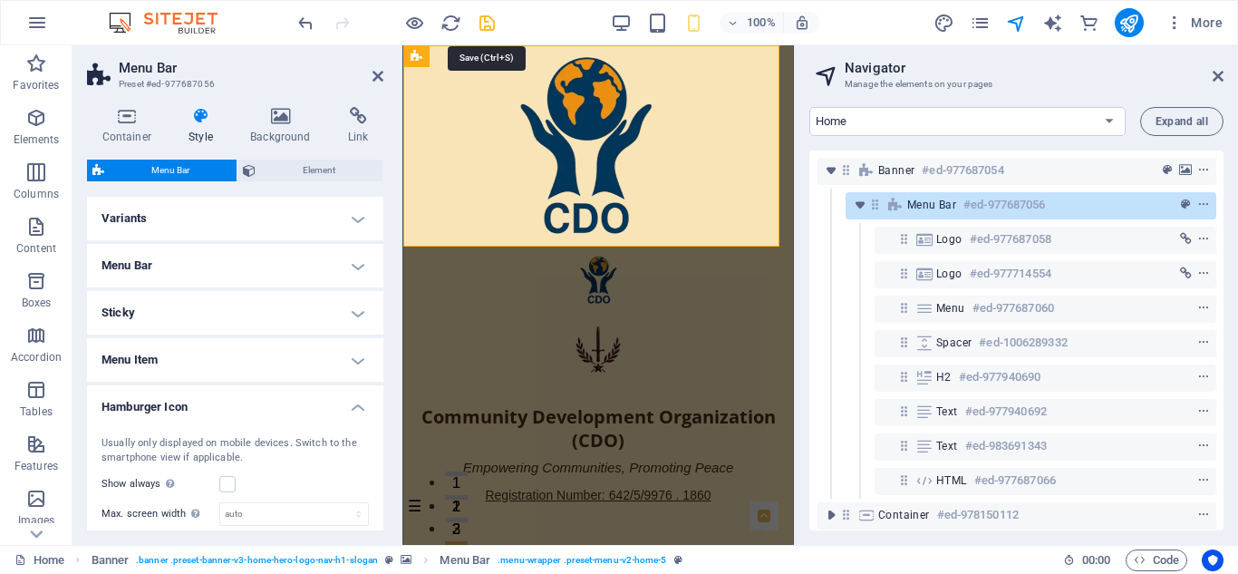
type input "48"
click at [490, 15] on icon "save" at bounding box center [487, 23] width 21 height 21
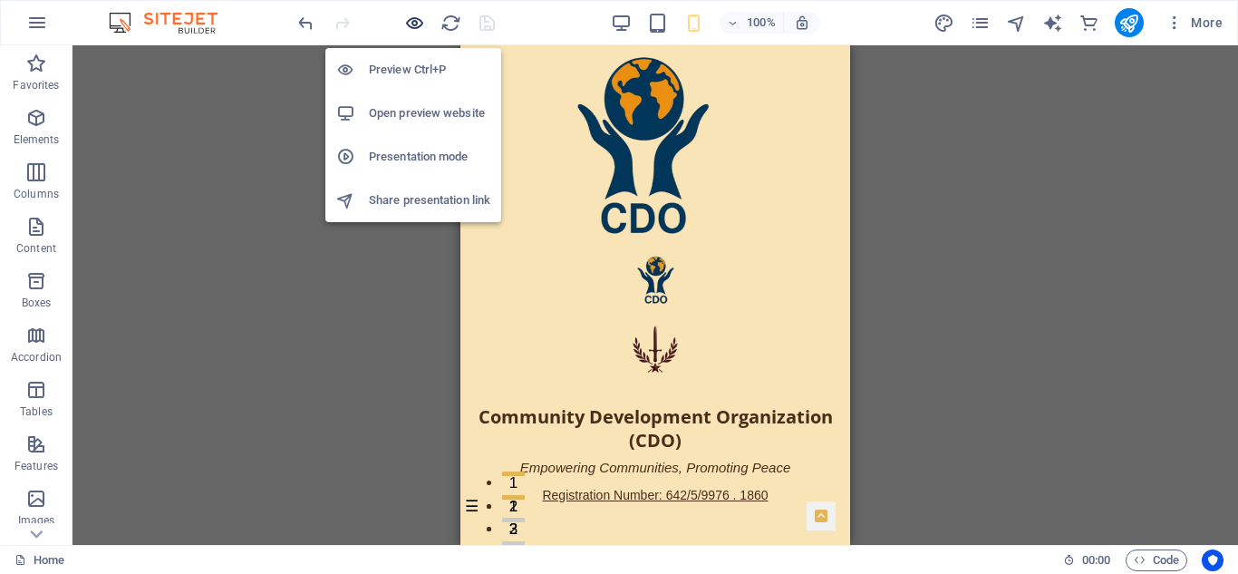
click at [416, 18] on icon "button" at bounding box center [414, 23] width 21 height 21
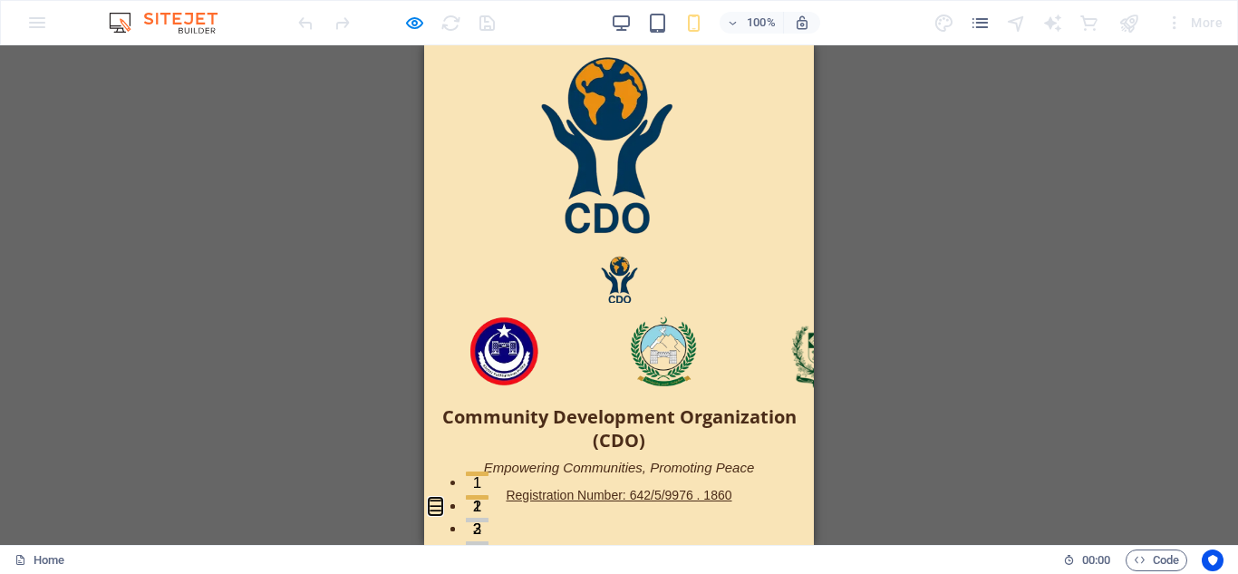
click at [432, 507] on button "☰" at bounding box center [436, 507] width 14 height 0
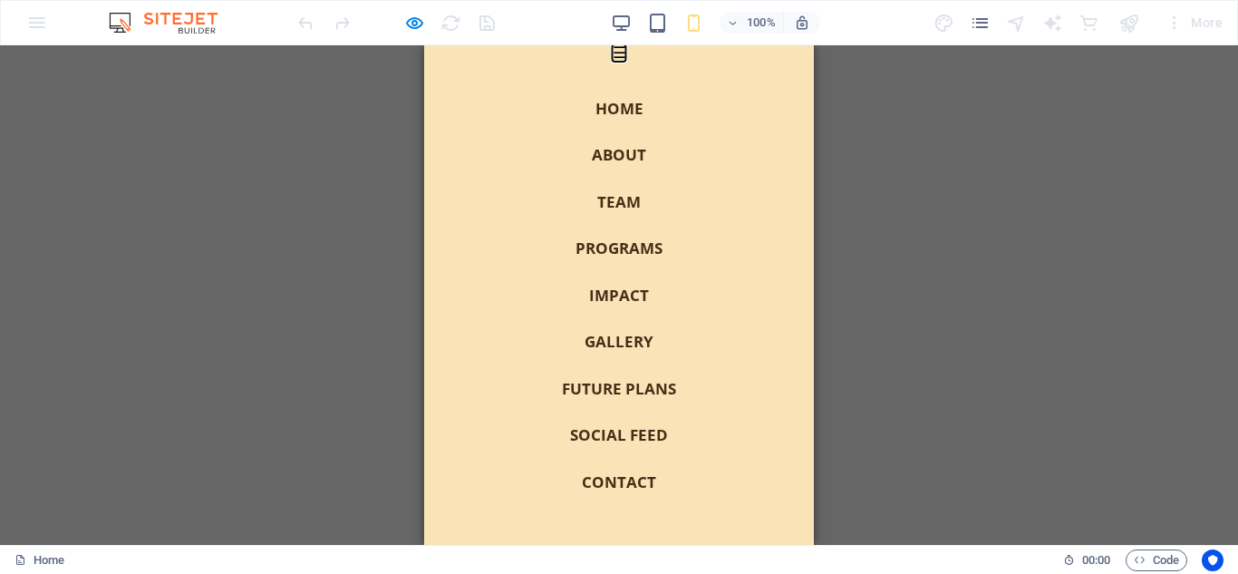
click at [613, 53] on button "☰" at bounding box center [620, 53] width 14 height 0
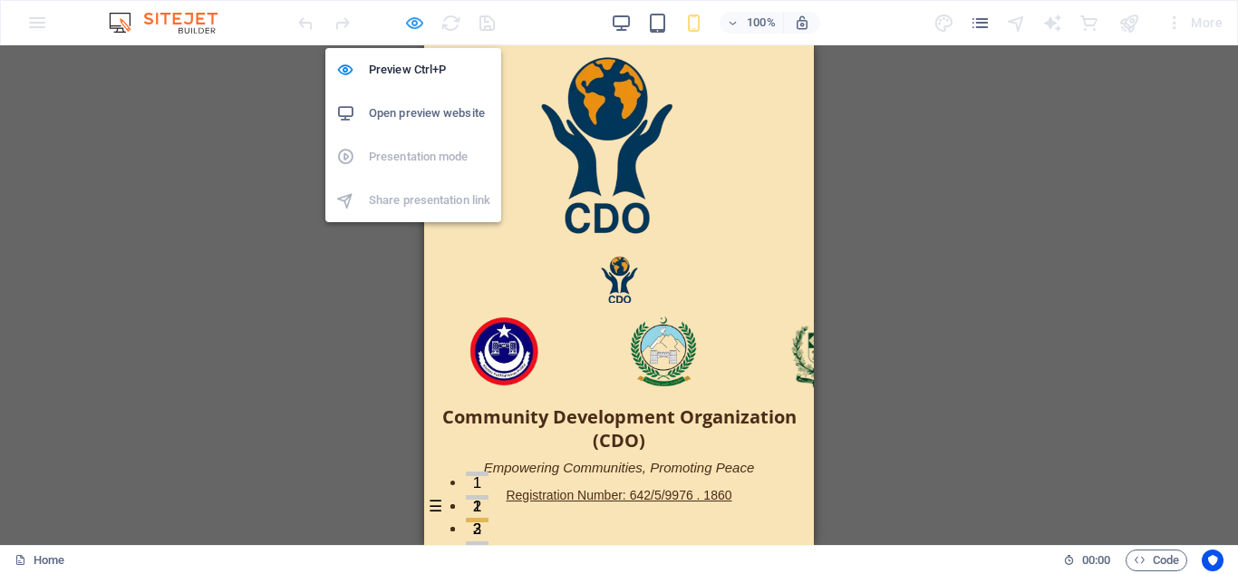
click at [413, 24] on icon "button" at bounding box center [414, 23] width 21 height 21
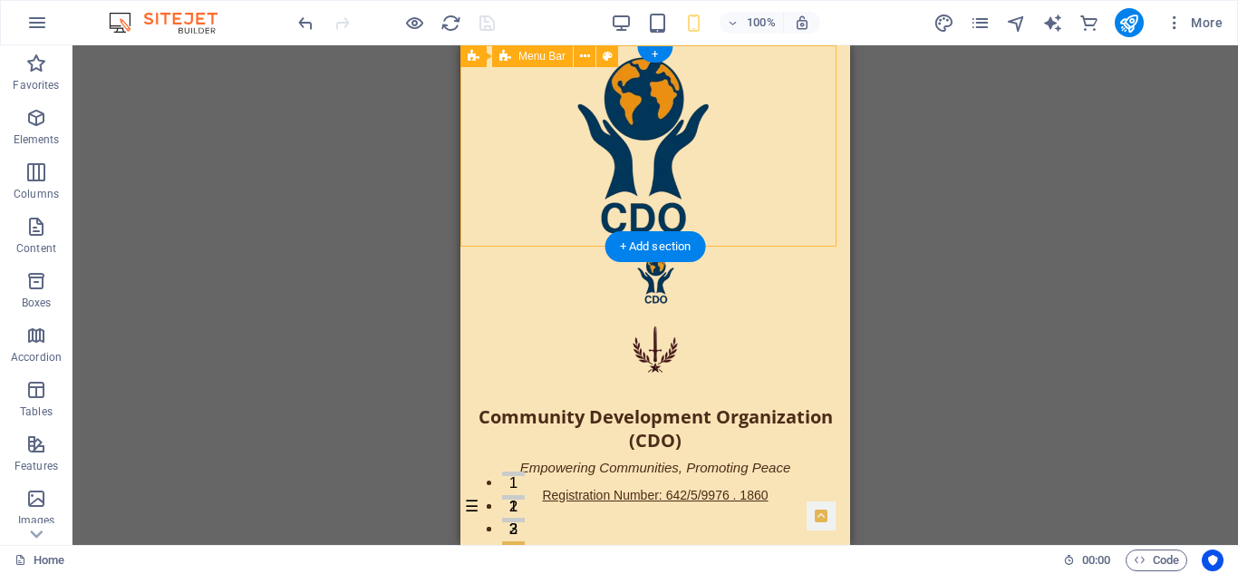
click at [470, 247] on div "Home About Team Programs Impact Gallery Future Plans Social Feed Contact Commun…" at bounding box center [656, 381] width 390 height 269
select select "px"
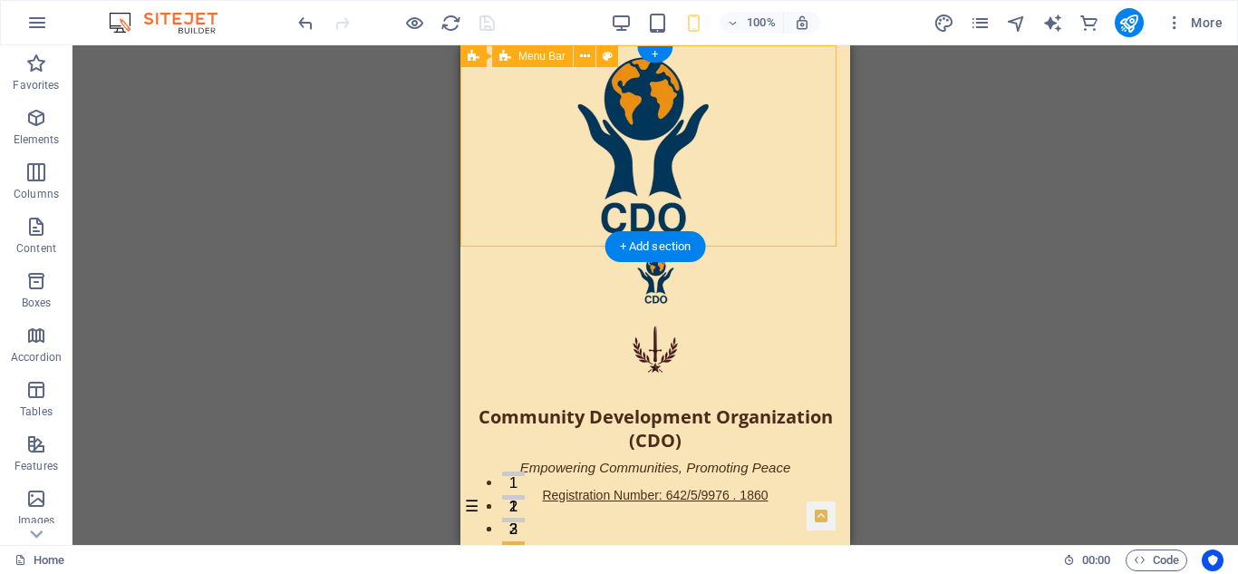
select select "px"
select select "preset-menu-v2-home-5"
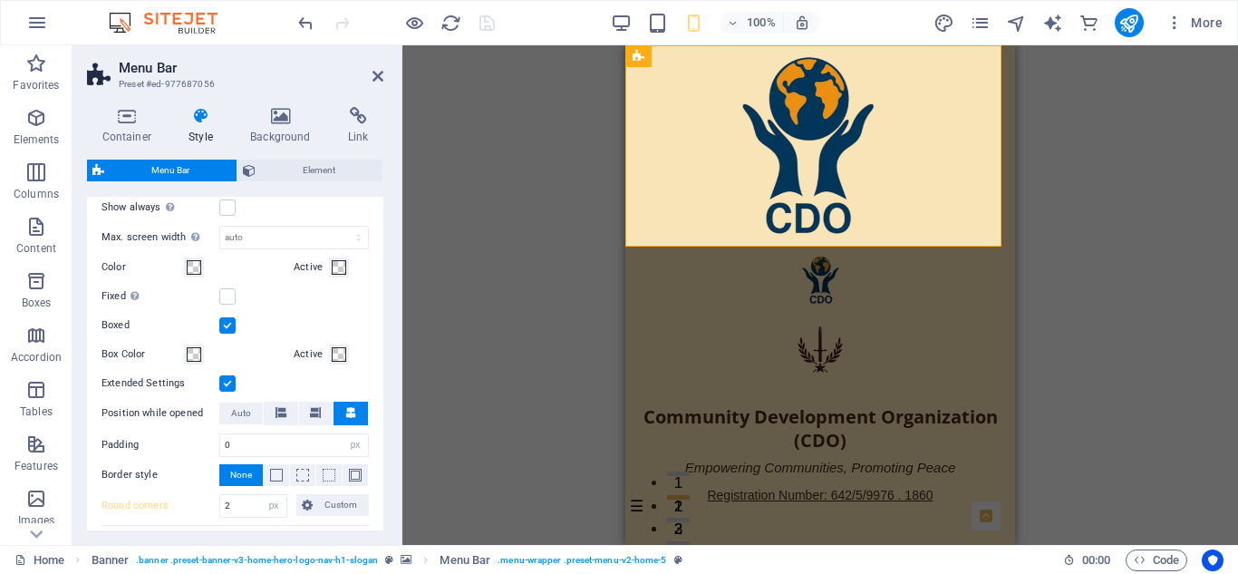
scroll to position [295, 0]
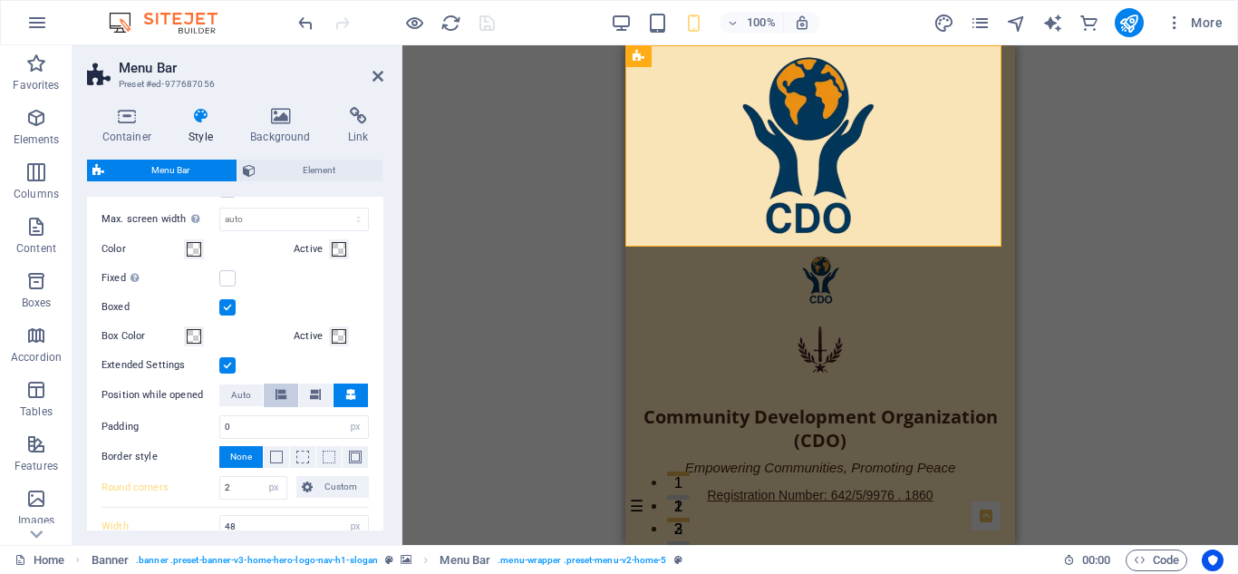
click at [278, 391] on icon at bounding box center [281, 394] width 11 height 11
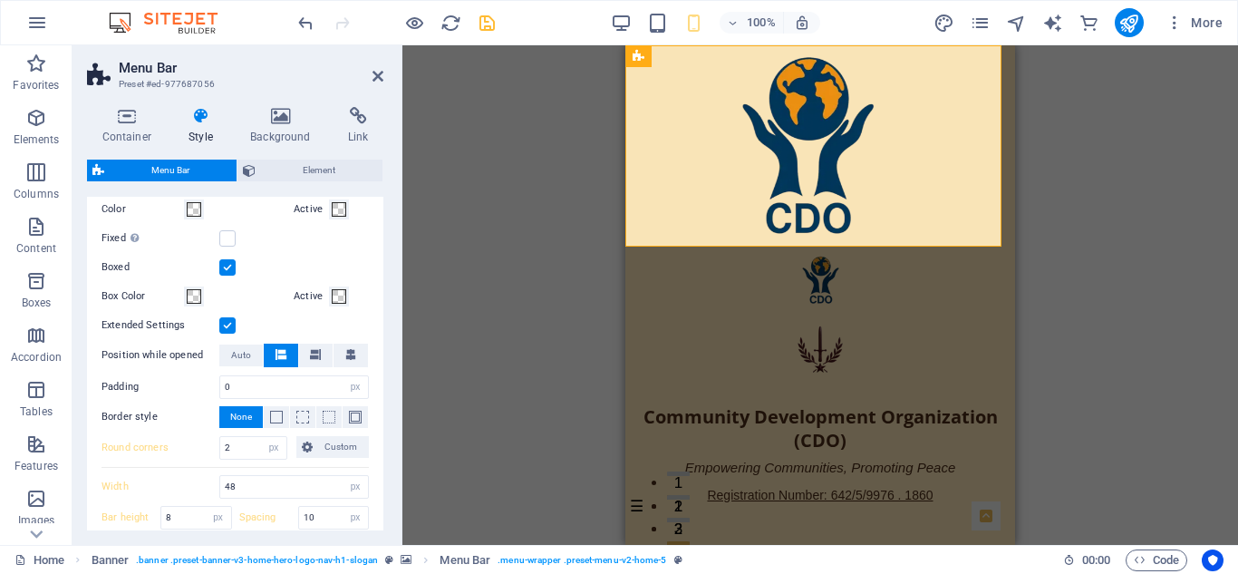
scroll to position [341, 0]
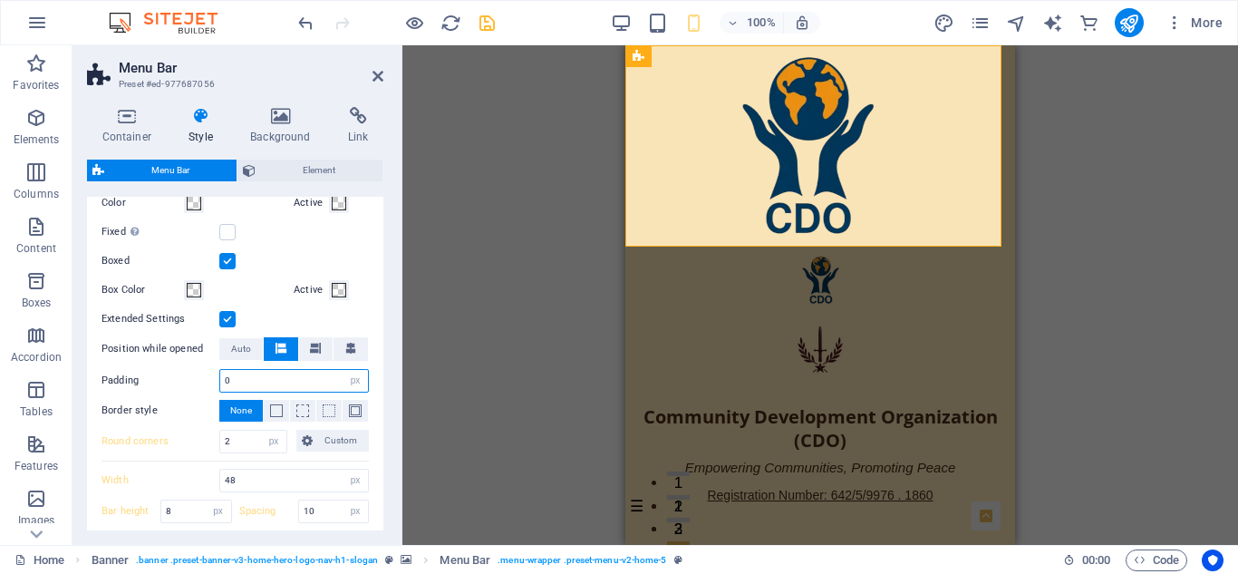
drag, startPoint x: 232, startPoint y: 383, endPoint x: 196, endPoint y: 388, distance: 36.5
click at [196, 388] on div "Padding 0 px rem % vh vw" at bounding box center [235, 381] width 267 height 24
type input "5"
click at [273, 412] on span at bounding box center [276, 410] width 13 height 13
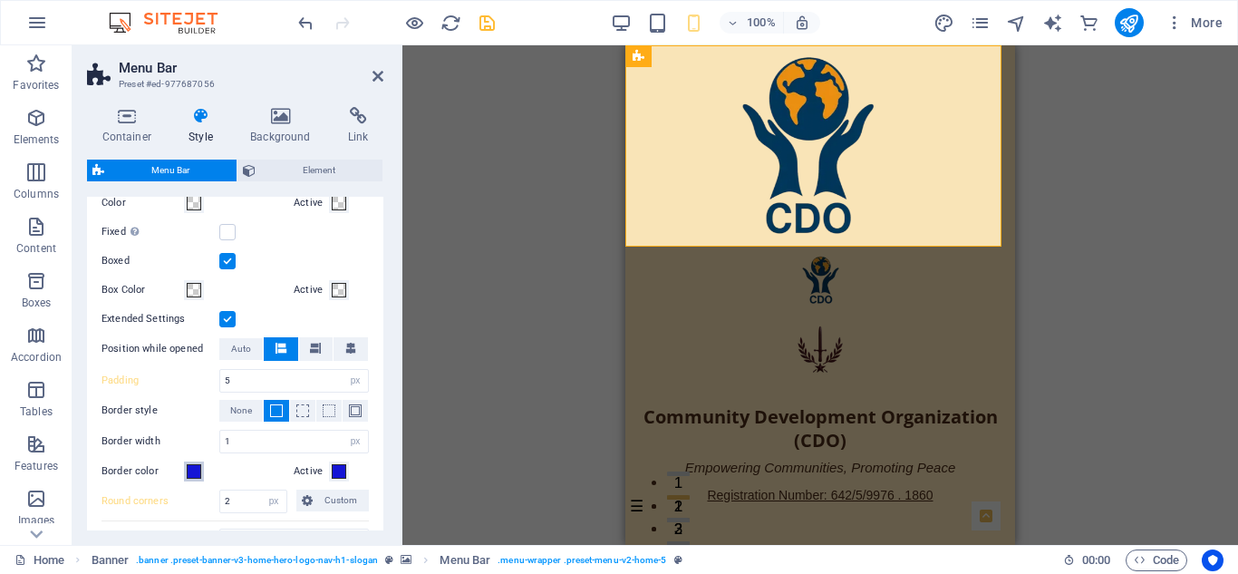
click at [192, 470] on span at bounding box center [194, 471] width 15 height 15
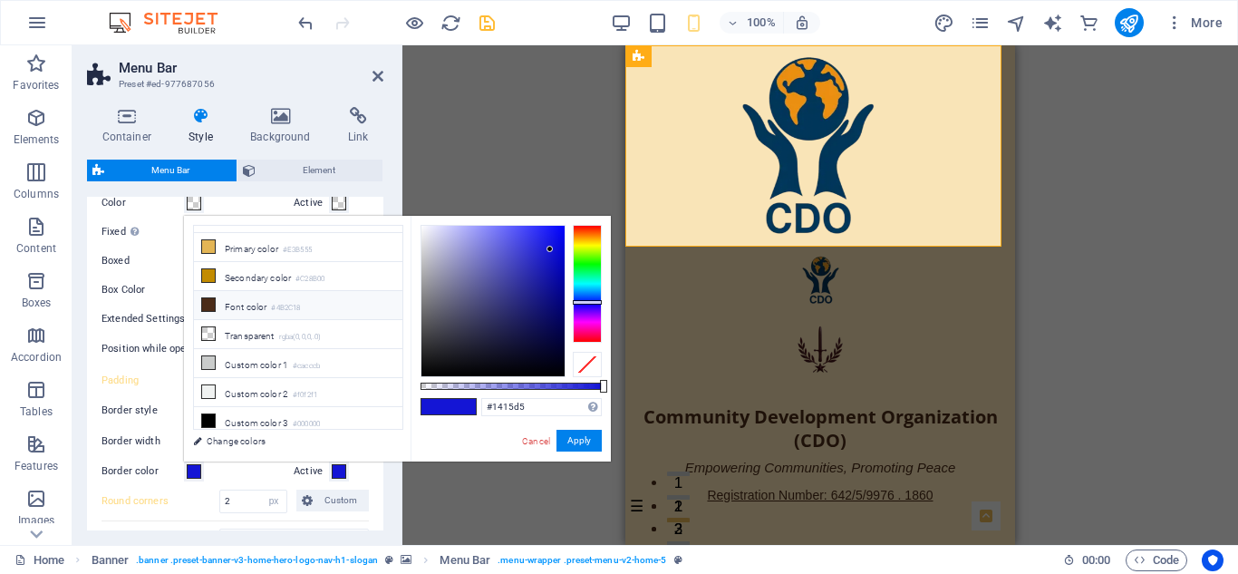
click at [218, 296] on li "Font color #4B2C18" at bounding box center [298, 305] width 209 height 29
type input "#4b2c18"
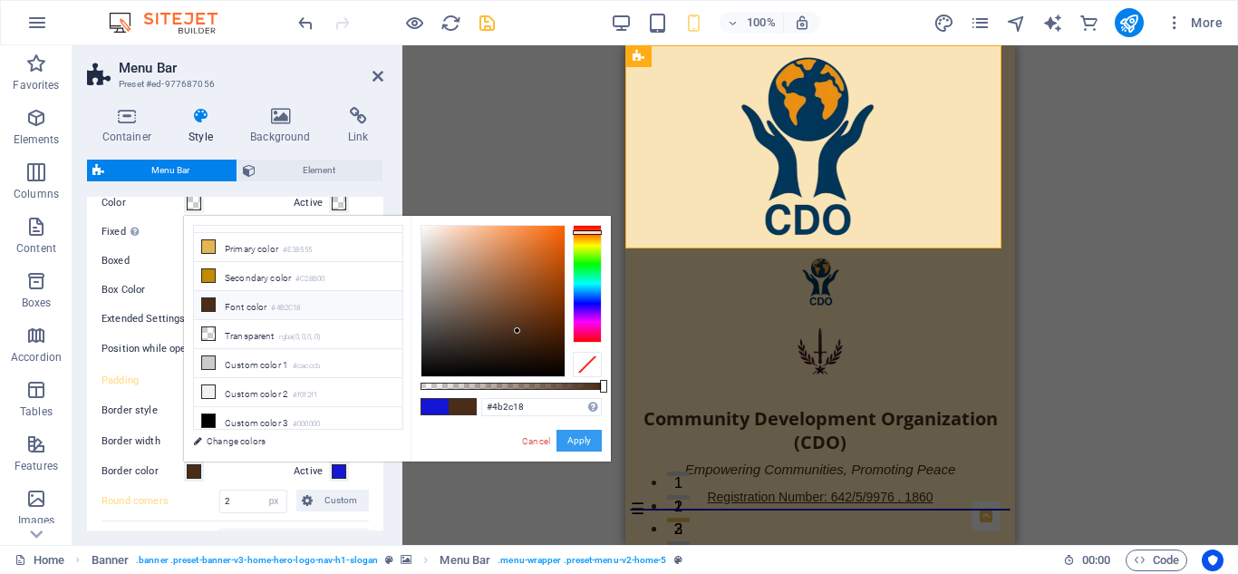
click at [580, 444] on button "Apply" at bounding box center [579, 441] width 45 height 22
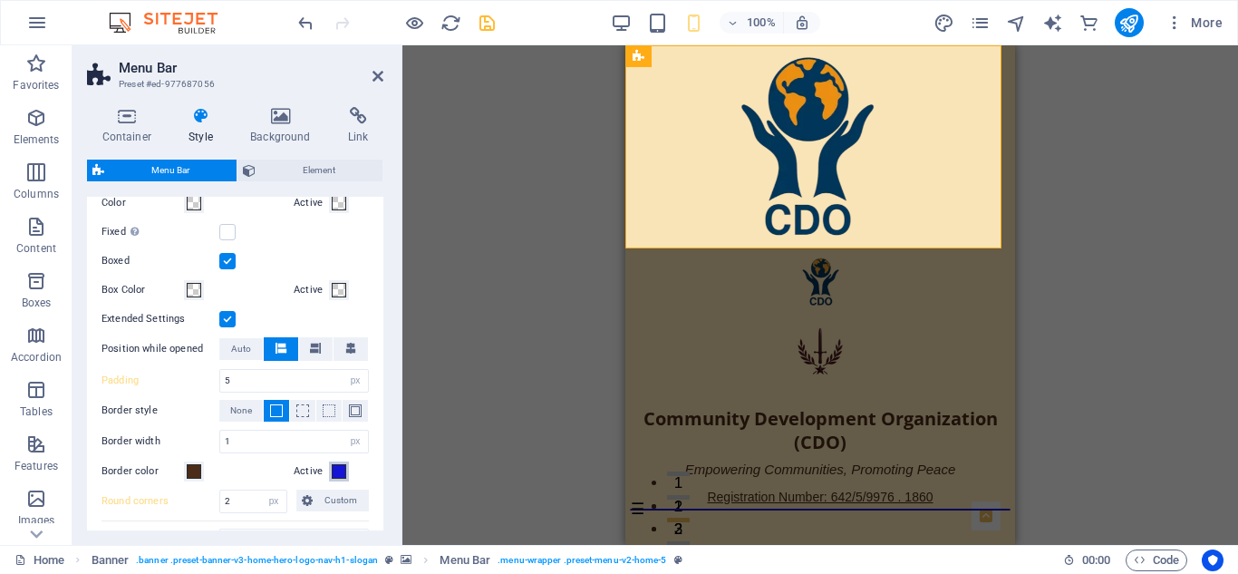
click at [338, 469] on span at bounding box center [339, 471] width 15 height 15
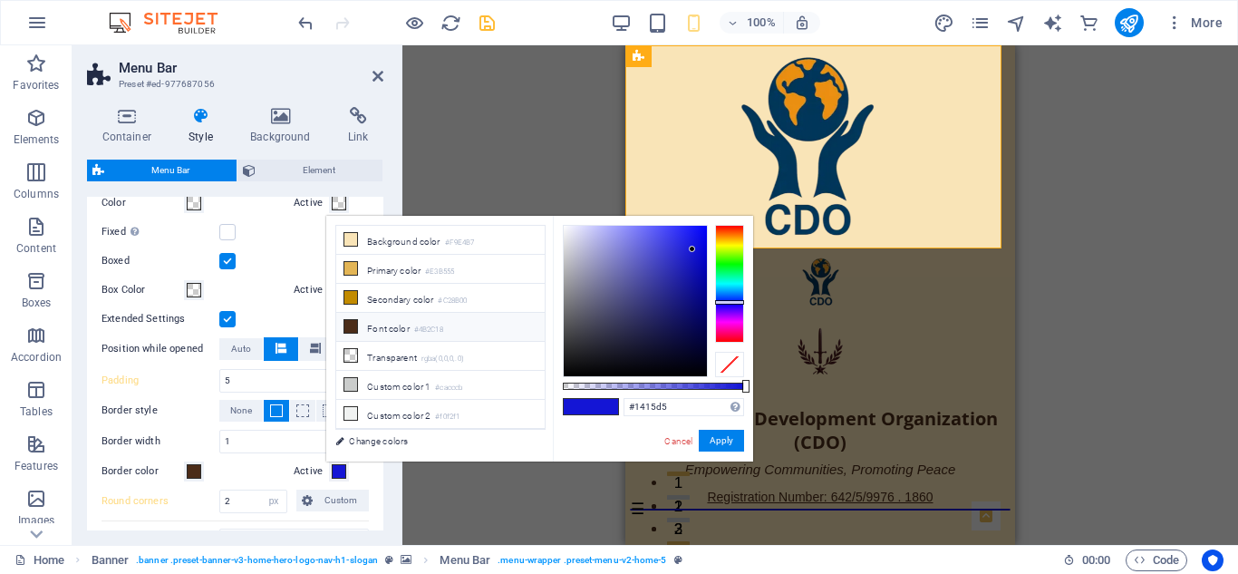
click at [398, 316] on li "Font color #4B2C18" at bounding box center [440, 327] width 209 height 29
type input "#4b2c18"
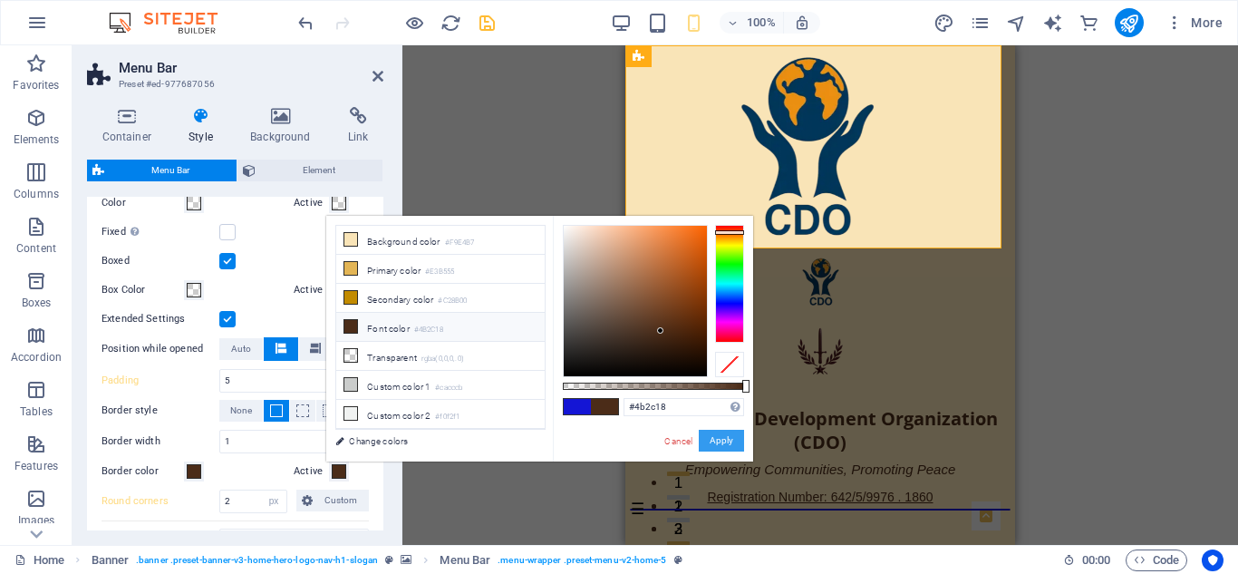
click at [722, 437] on button "Apply" at bounding box center [721, 441] width 45 height 22
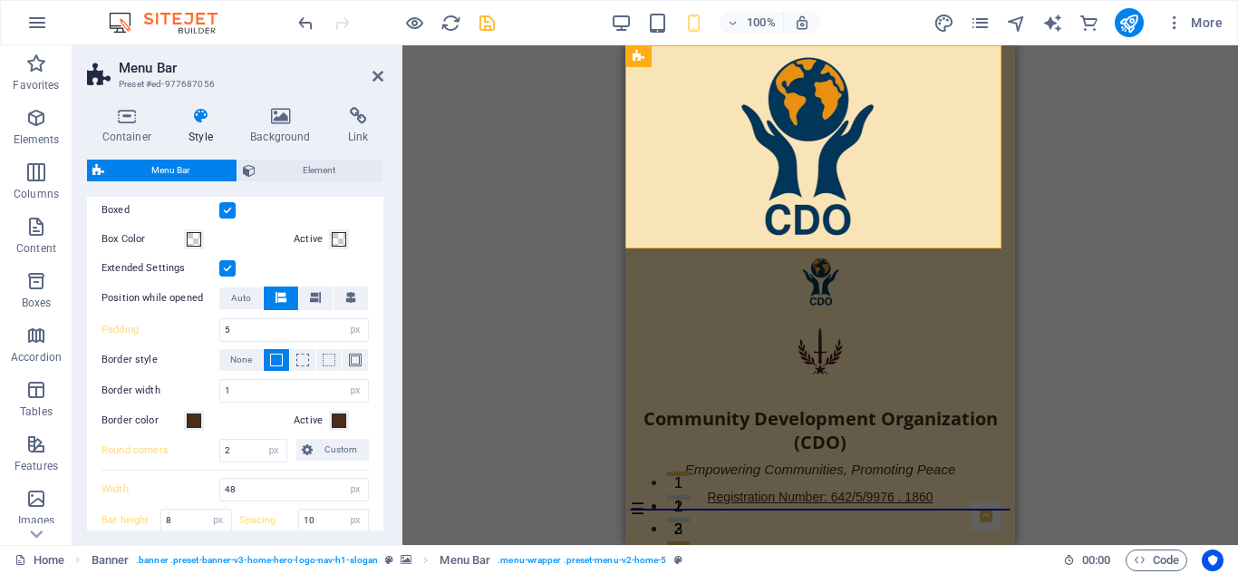
scroll to position [435, 0]
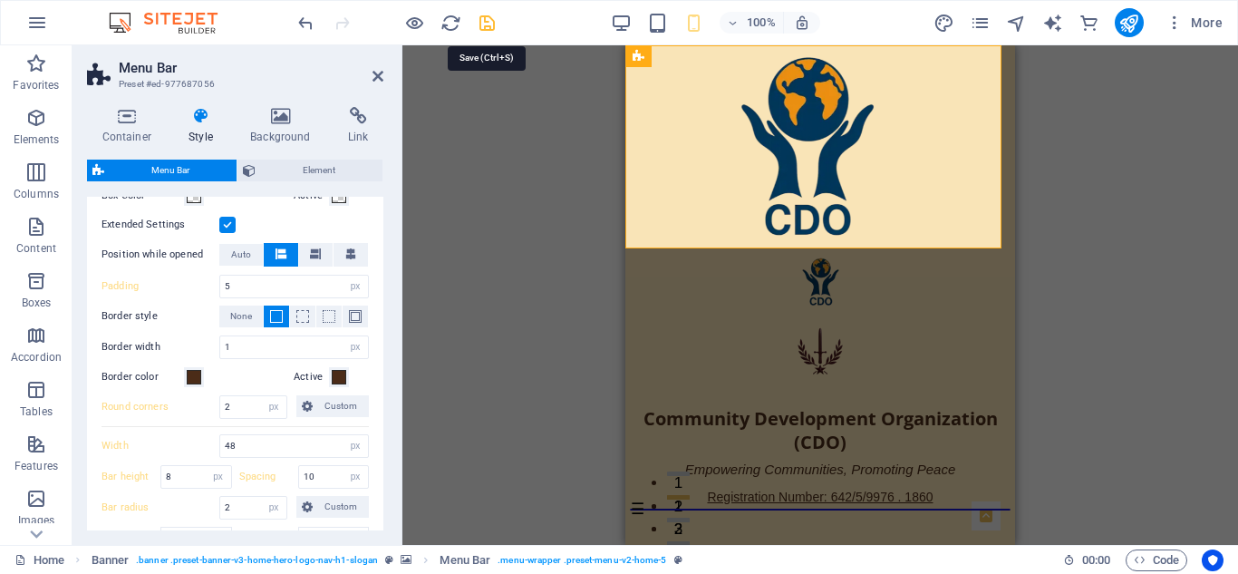
click at [488, 15] on icon "save" at bounding box center [487, 23] width 21 height 21
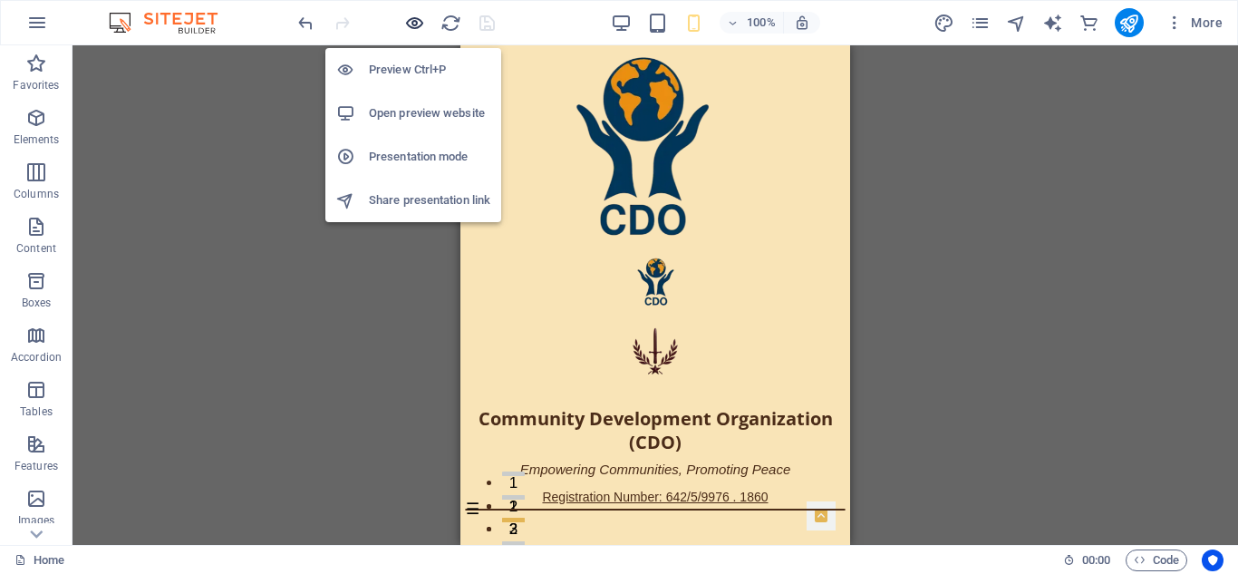
click at [413, 22] on icon "button" at bounding box center [414, 23] width 21 height 21
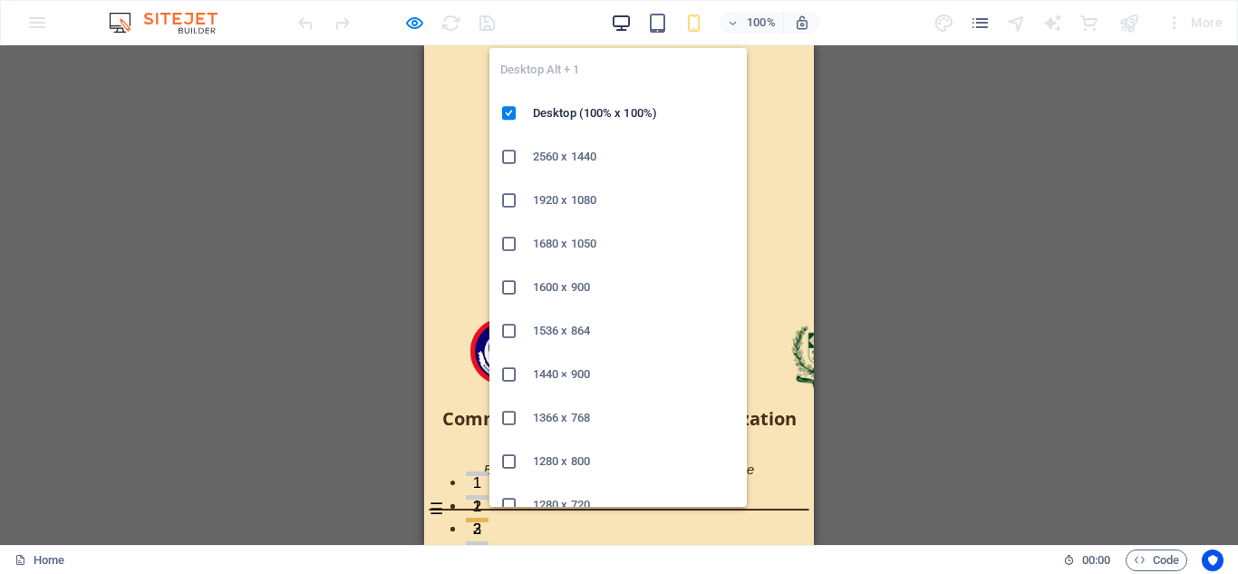
click at [625, 18] on icon "button" at bounding box center [621, 23] width 21 height 21
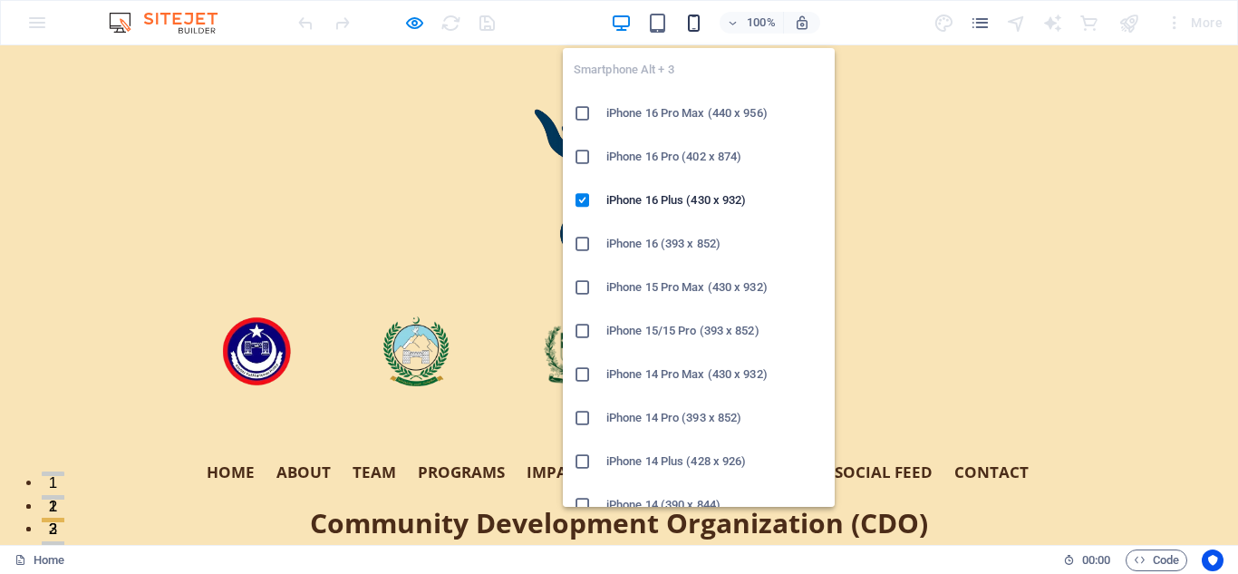
click at [701, 19] on icon "button" at bounding box center [694, 23] width 21 height 21
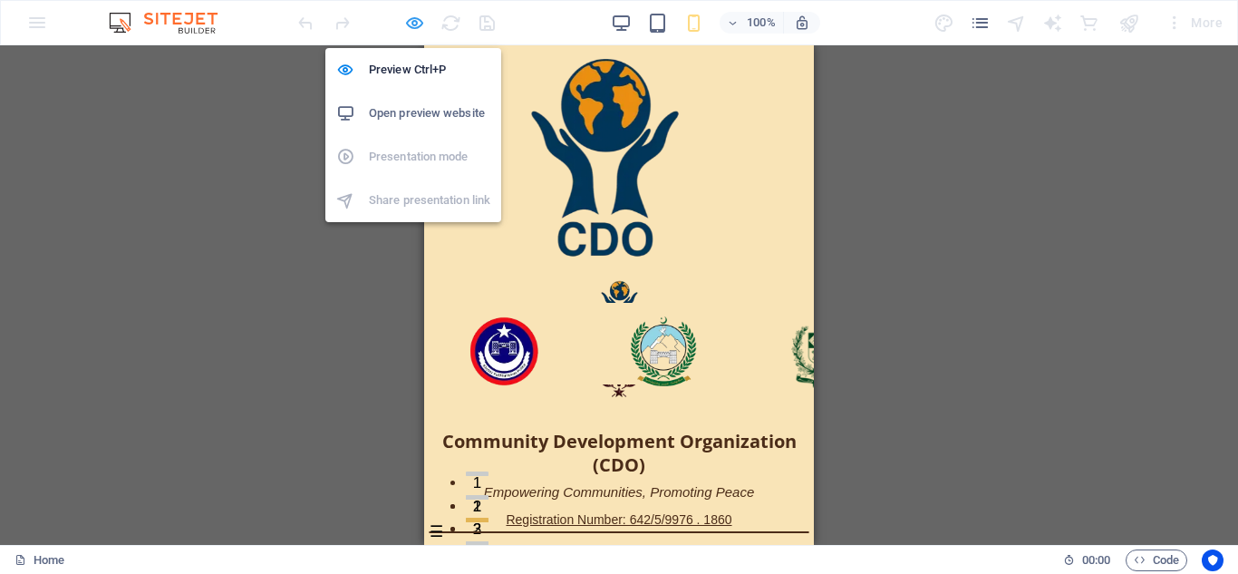
click at [410, 24] on icon "button" at bounding box center [414, 23] width 21 height 21
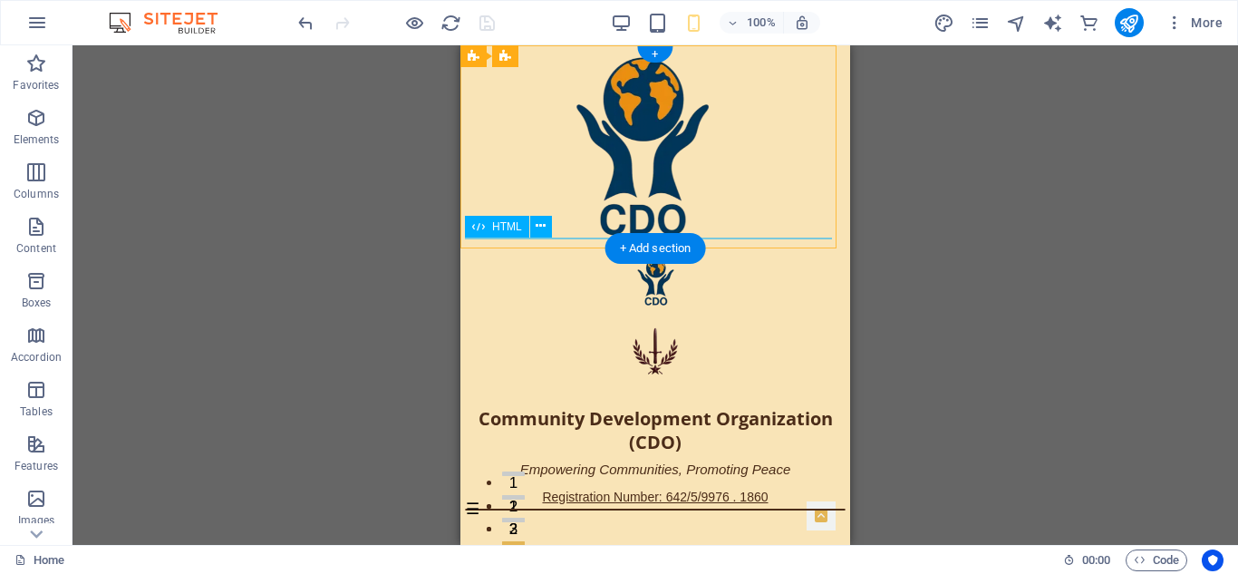
click at [470, 509] on div "☰" at bounding box center [655, 510] width 381 height 2
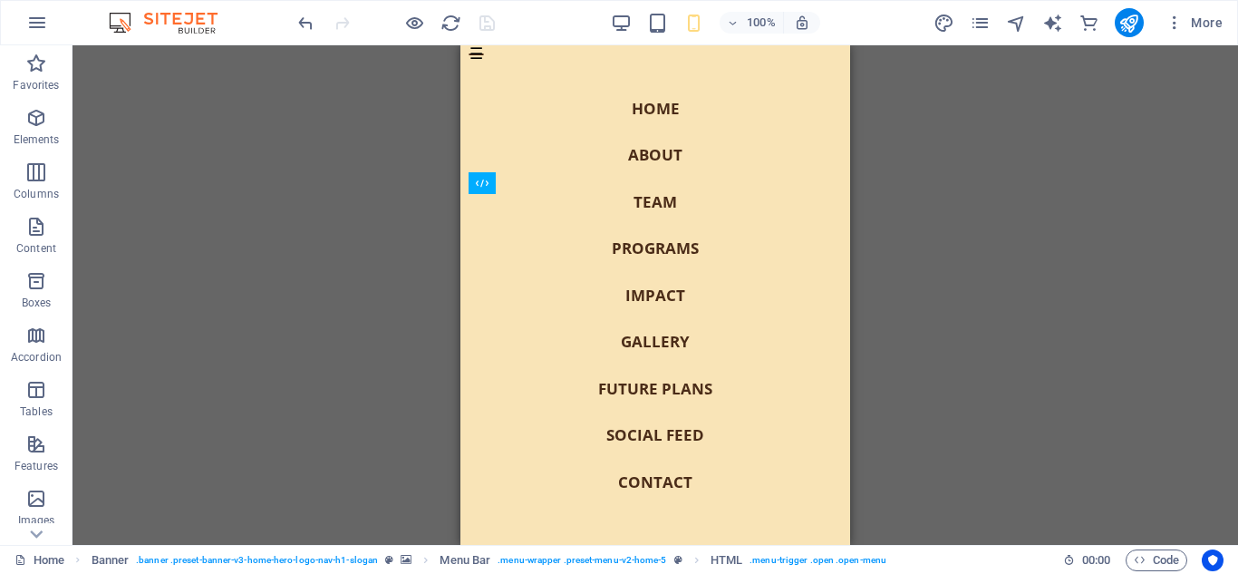
scroll to position [0, 0]
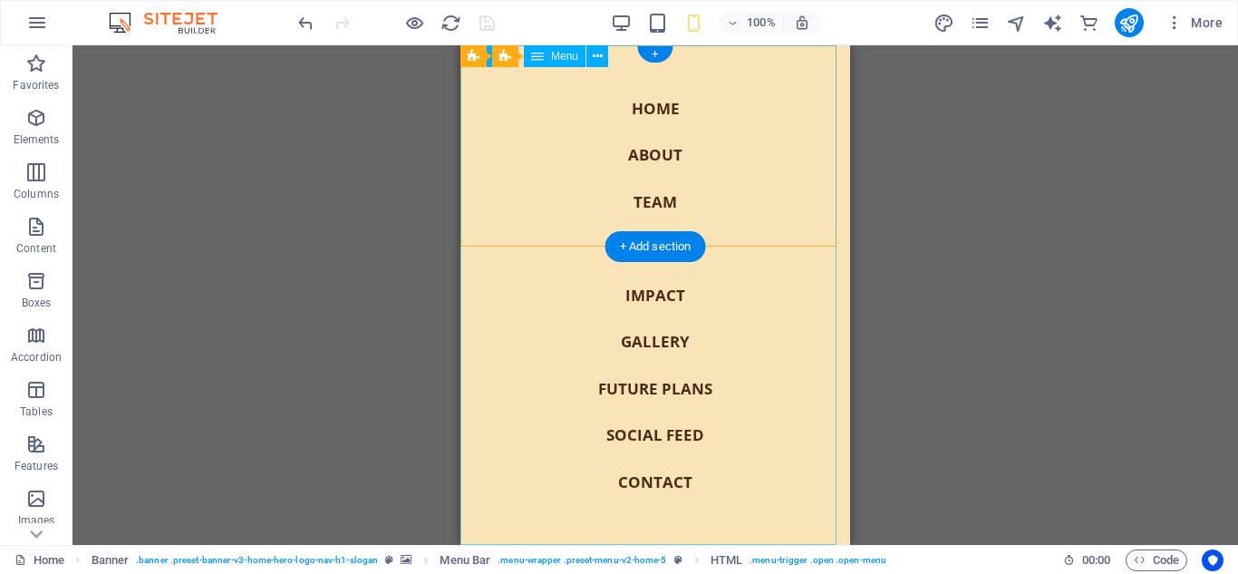
click at [769, 440] on nav "Home About Team Programs Impact Gallery Future Plans Social Feed Contact" at bounding box center [656, 295] width 390 height 500
click at [490, 163] on nav "Home About Team Programs Impact Gallery Future Plans Social Feed Contact" at bounding box center [656, 295] width 390 height 500
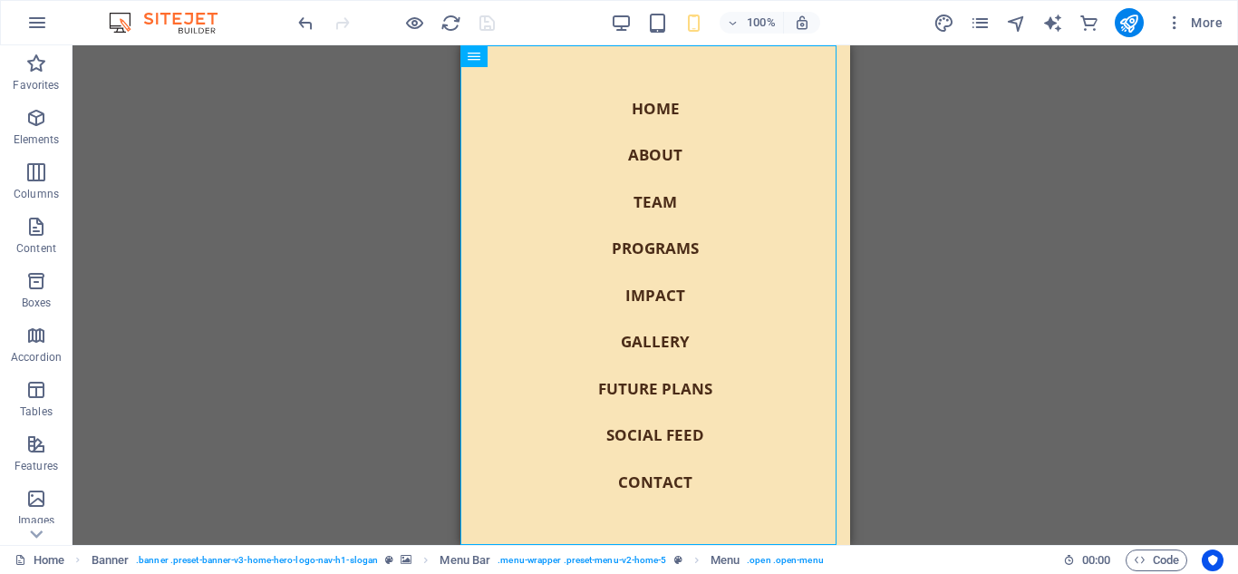
click at [401, 141] on div "Drag here to replace the existing content. Press “Ctrl” if you want to create a…" at bounding box center [656, 295] width 1166 height 500
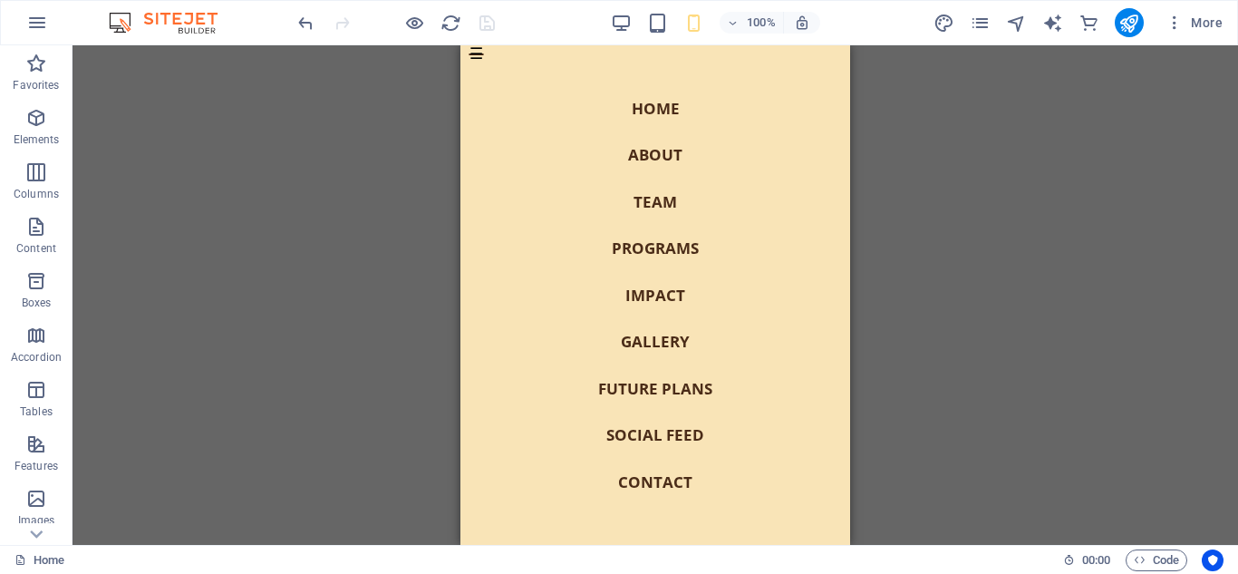
click at [452, 59] on div "Drag here to replace the existing content. Press “Ctrl” if you want to create a…" at bounding box center [656, 295] width 1166 height 500
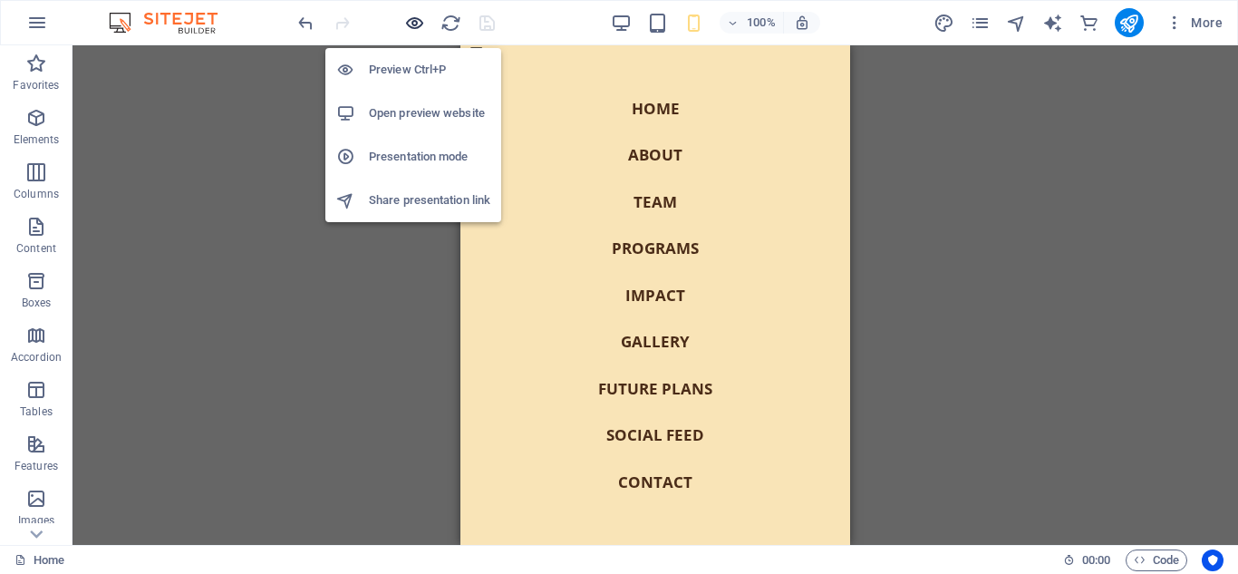
click at [417, 23] on icon "button" at bounding box center [414, 23] width 21 height 21
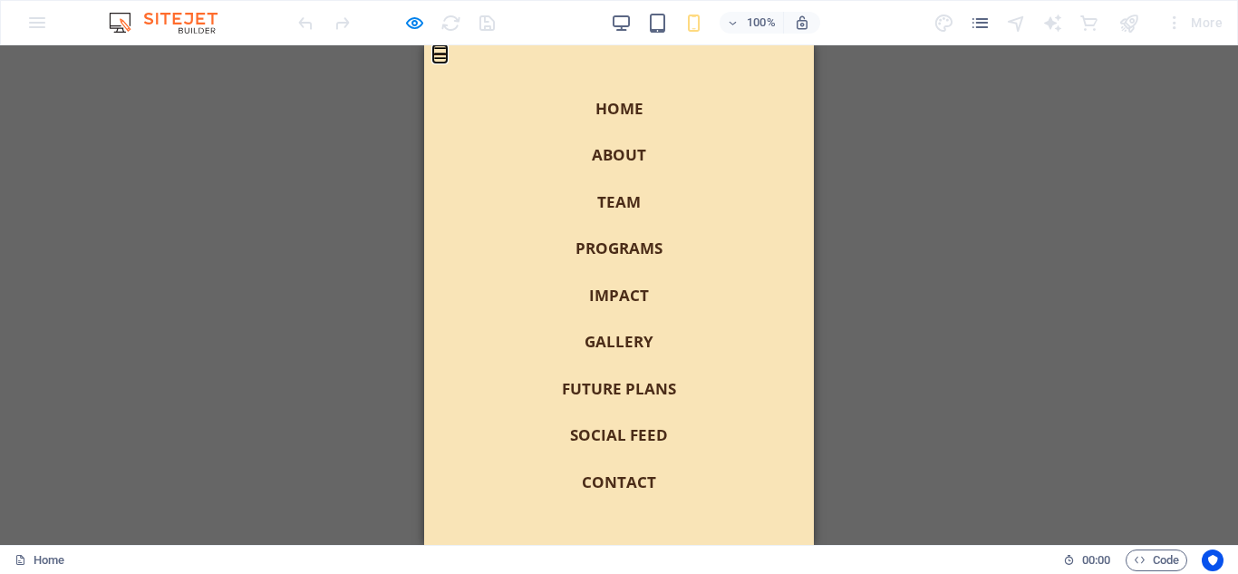
click at [438, 54] on button "☰" at bounding box center [440, 54] width 14 height 0
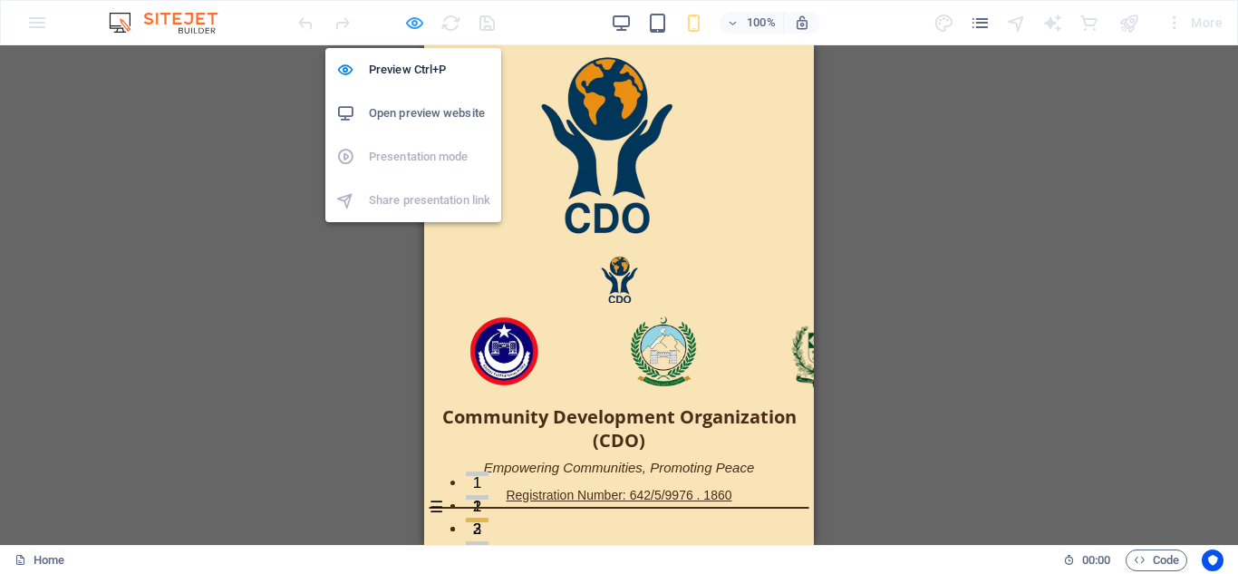
click at [411, 23] on icon "button" at bounding box center [414, 23] width 21 height 21
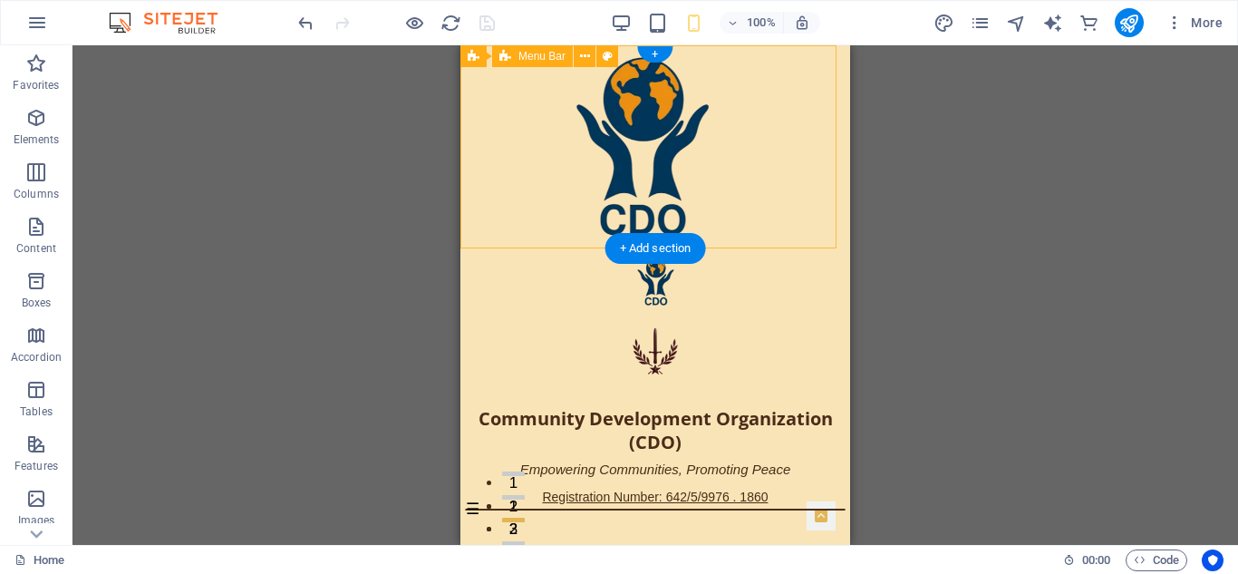
click at [472, 248] on div "Home About Team Programs Impact Gallery Future Plans Social Feed Contact Commun…" at bounding box center [656, 383] width 390 height 271
drag, startPoint x: 933, startPoint y: 283, endPoint x: 472, endPoint y: 242, distance: 462.3
click at [472, 248] on div "Home About Team Programs Impact Gallery Future Plans Social Feed Contact Commun…" at bounding box center [656, 383] width 390 height 271
select select "px"
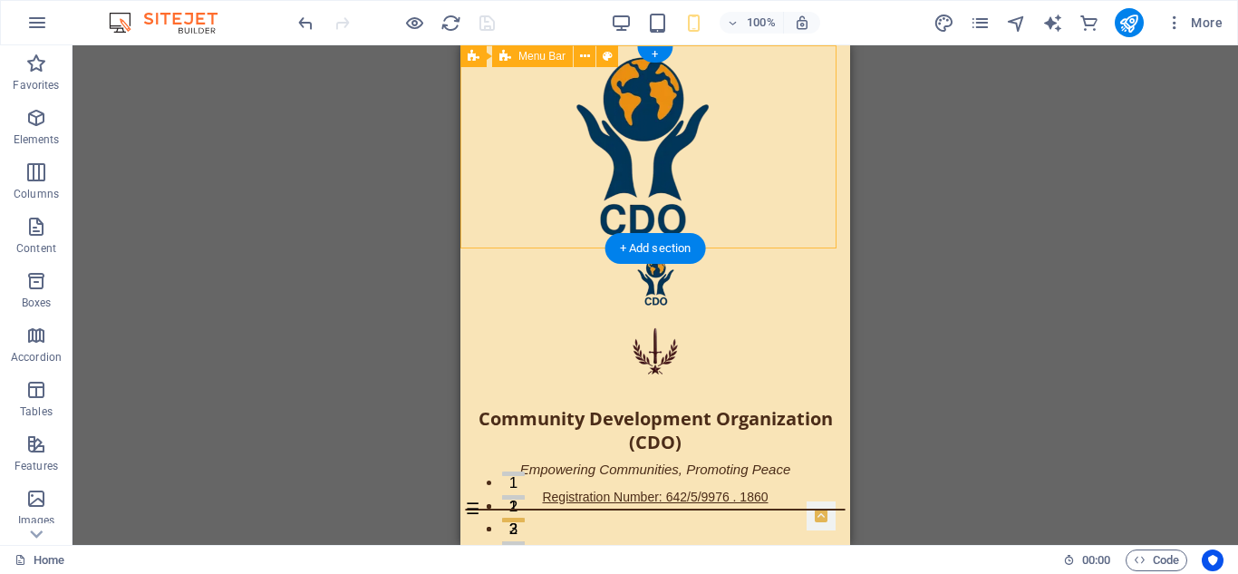
select select "px"
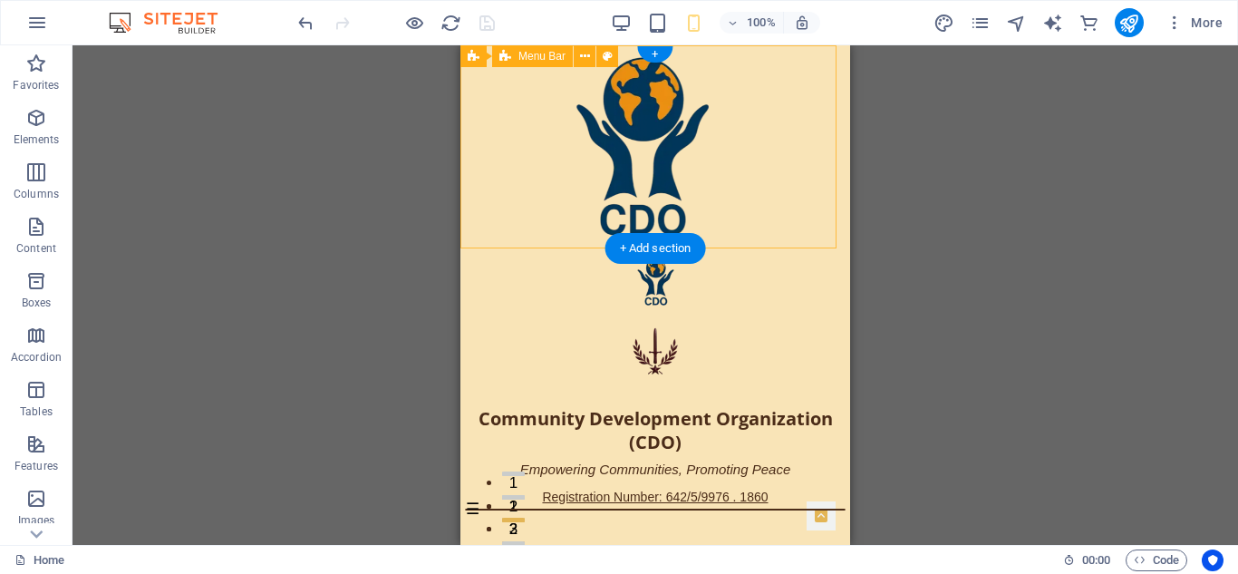
select select "preset-menu-v2-home-5"
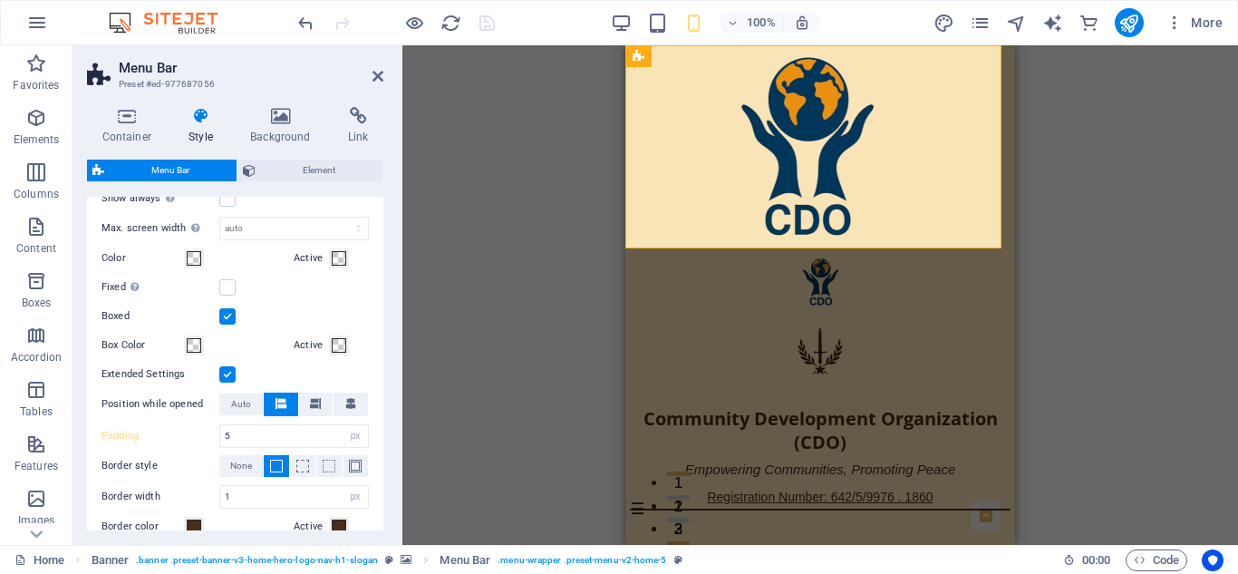
scroll to position [307, 0]
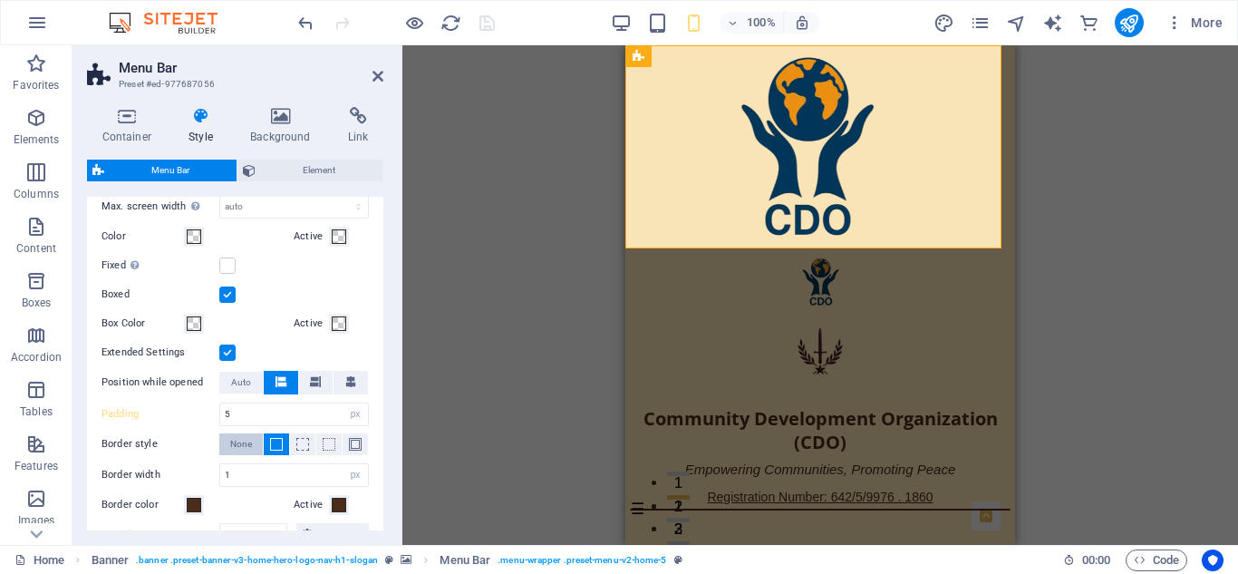
click at [244, 442] on span "None" at bounding box center [241, 444] width 22 height 22
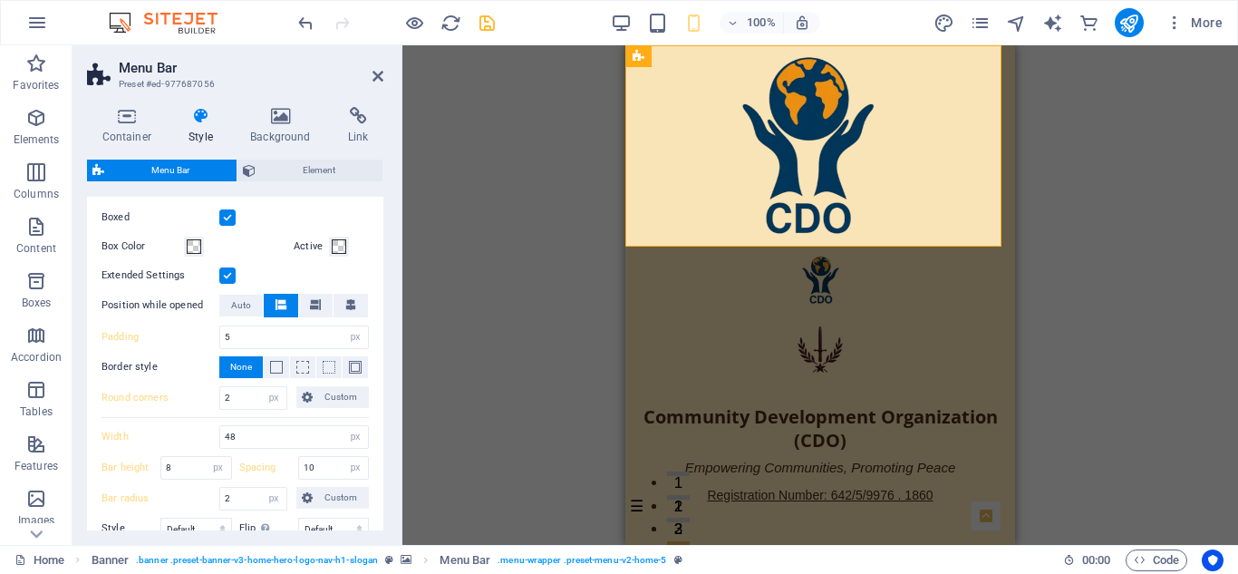
scroll to position [387, 0]
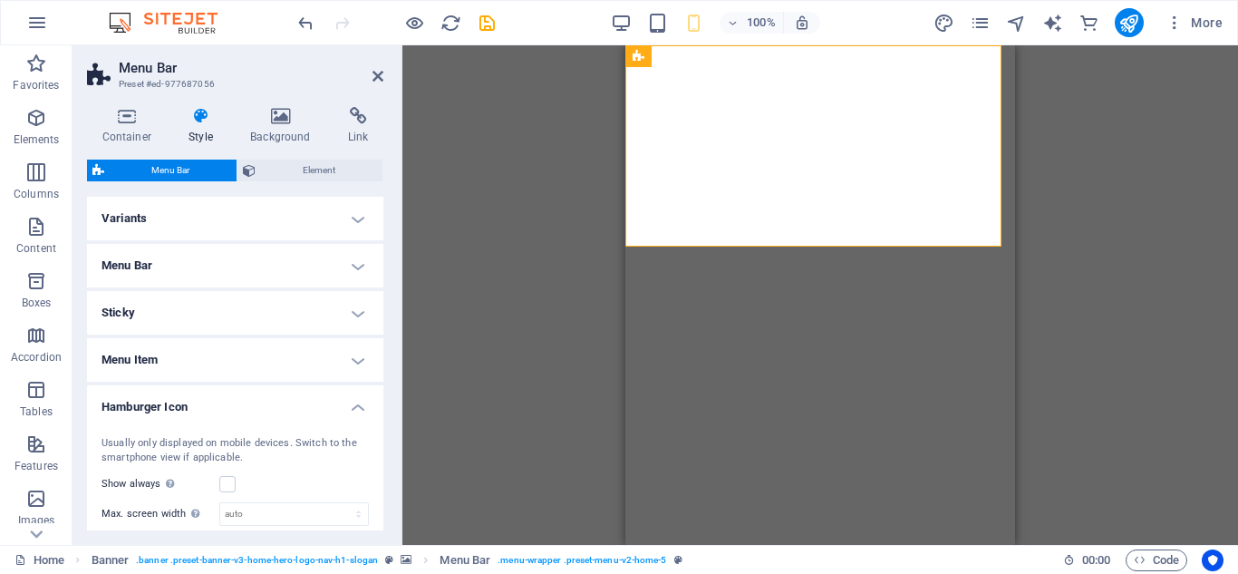
select select "px"
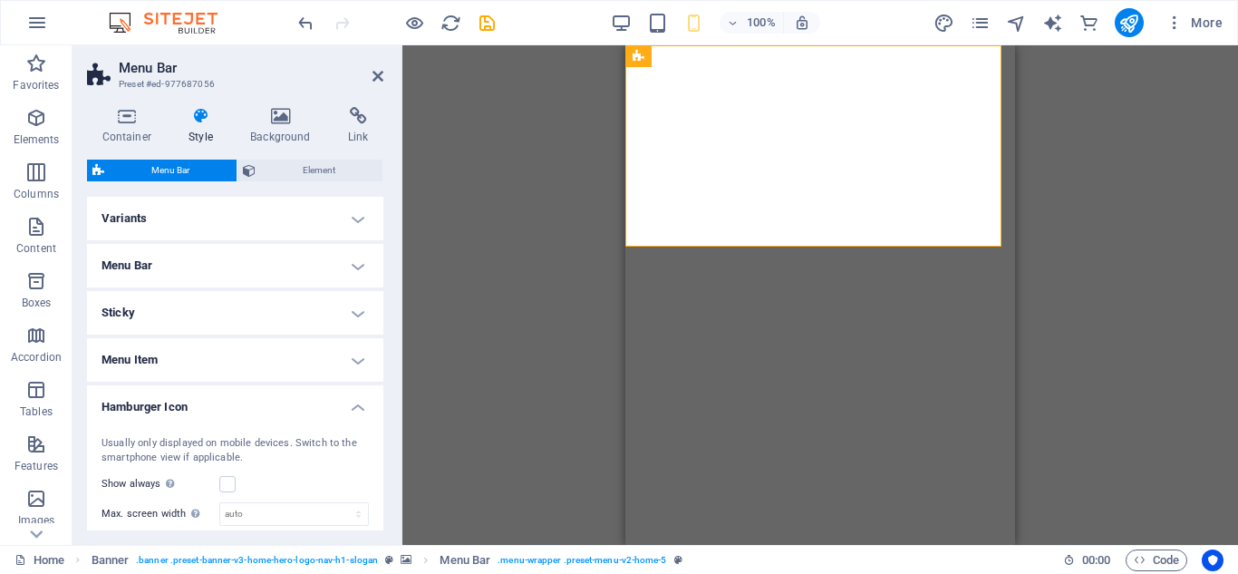
select select "px"
select select "preset-menu-v2-home-5"
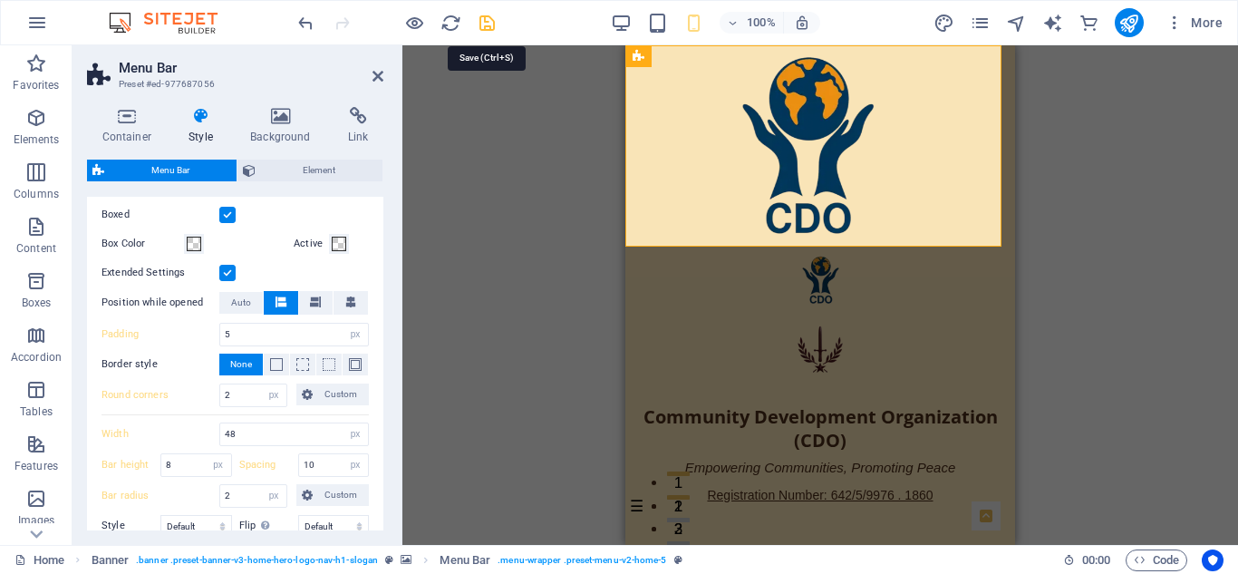
click at [486, 19] on icon "save" at bounding box center [487, 23] width 21 height 21
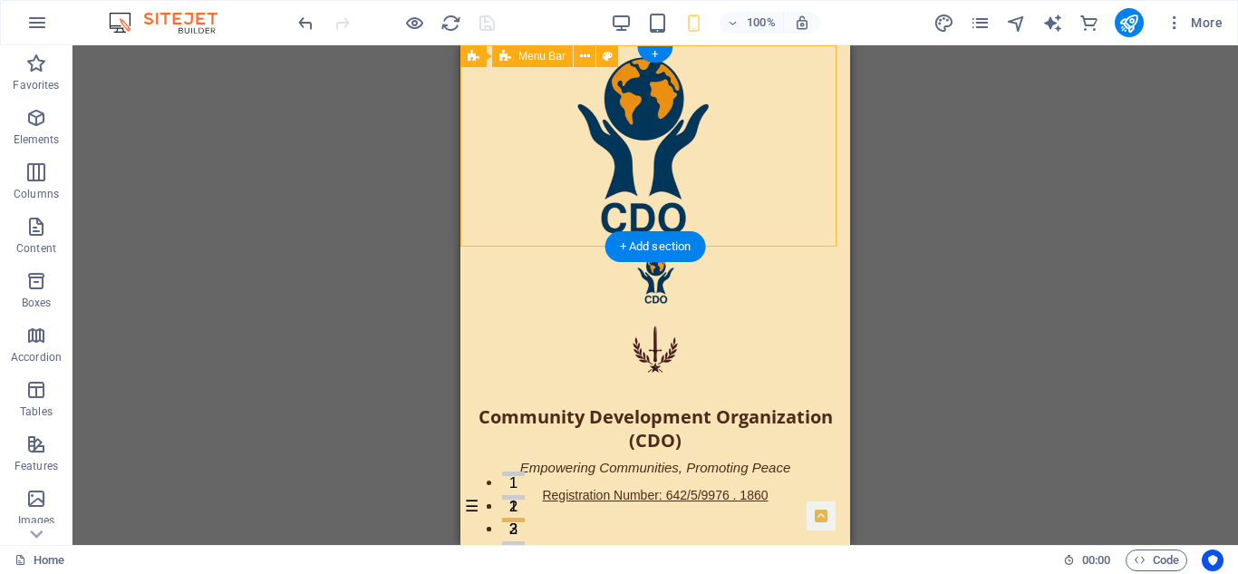
click at [471, 247] on div "Home About Team Programs Impact Gallery Future Plans Social Feed Contact Commun…" at bounding box center [656, 381] width 390 height 269
select select "px"
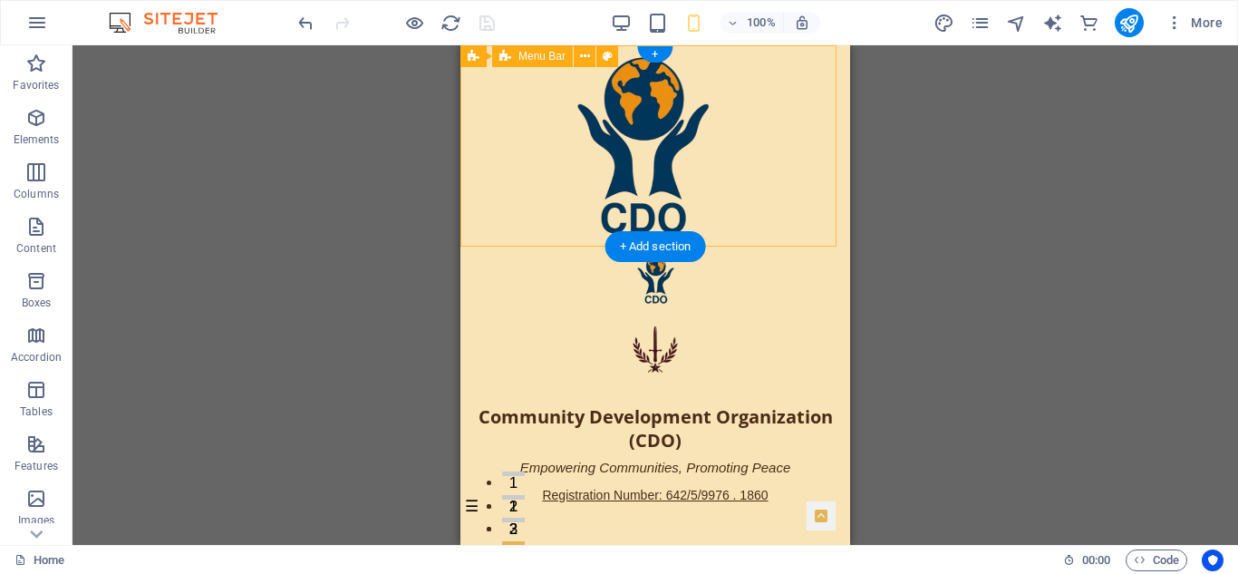
select select "px"
select select "preset-menu-v2-home-5"
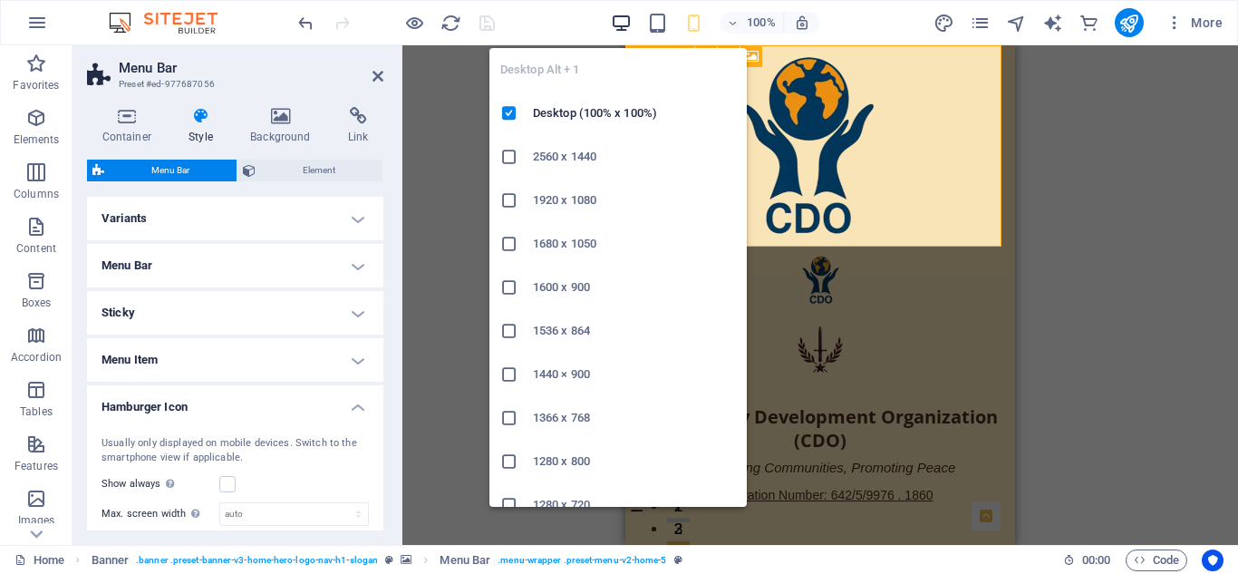
click at [626, 15] on icon "button" at bounding box center [621, 23] width 21 height 21
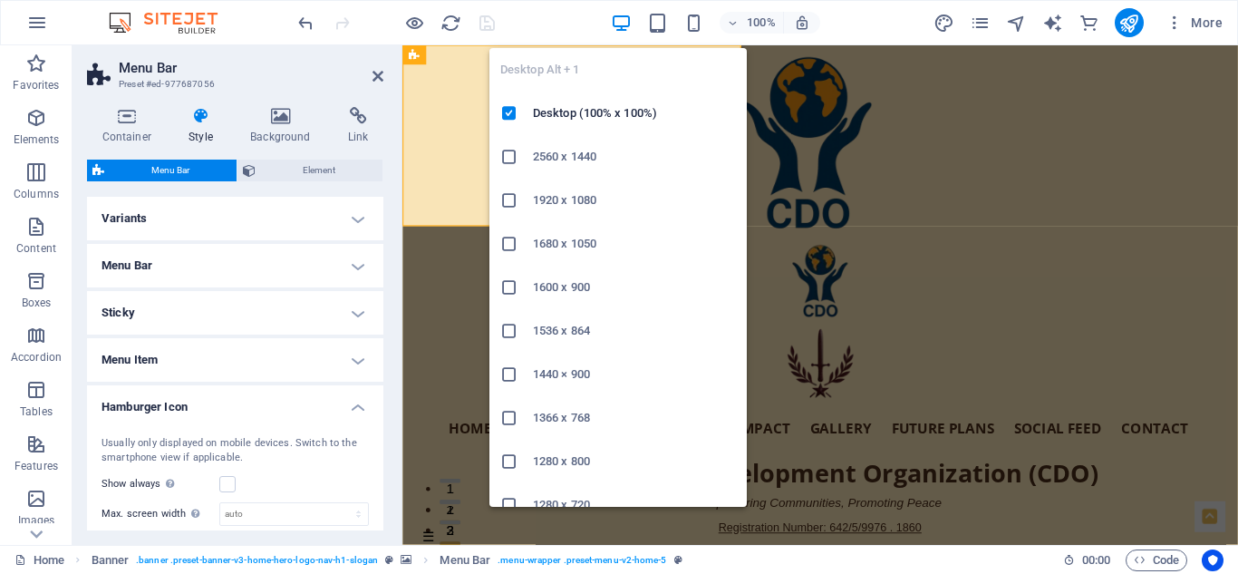
type input "0"
type input "30"
type input "3"
type input "8"
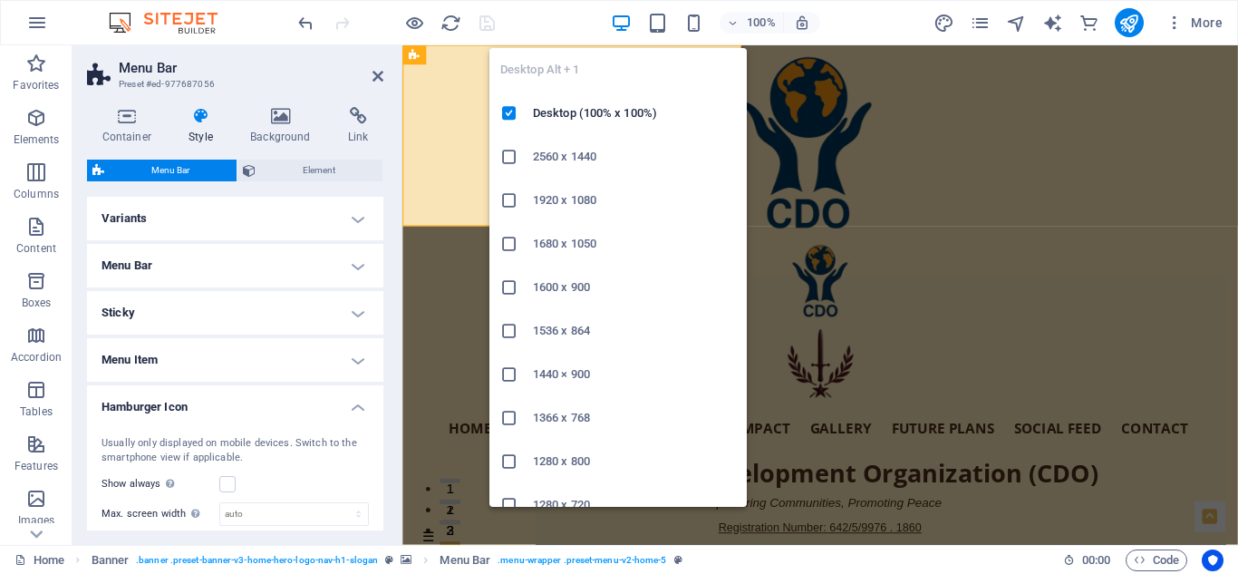
type input "0"
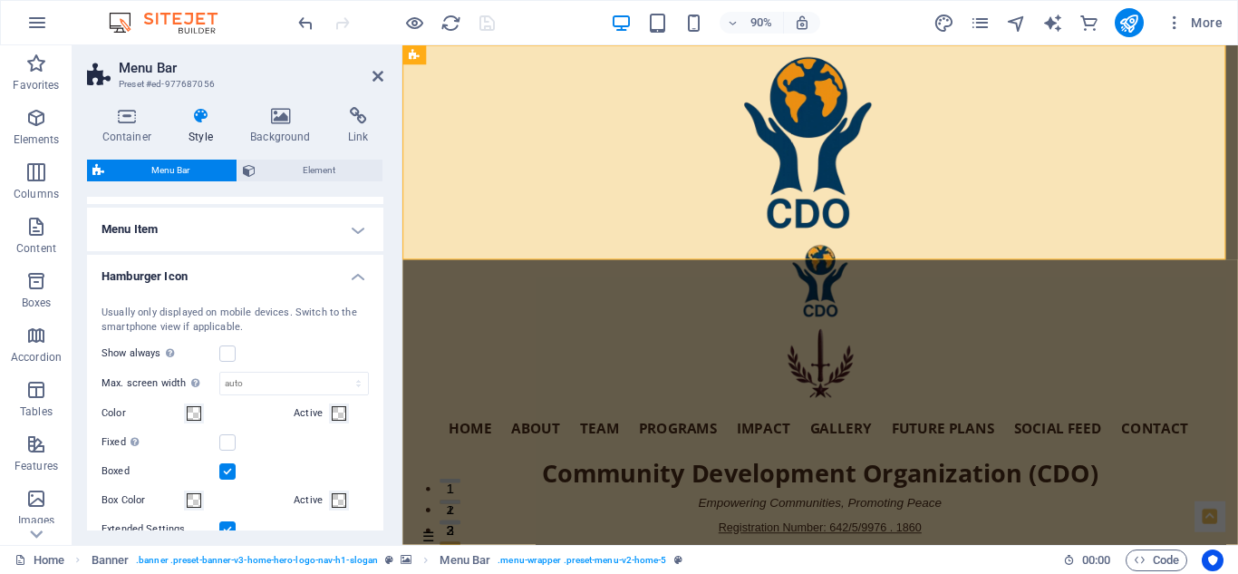
scroll to position [123, 0]
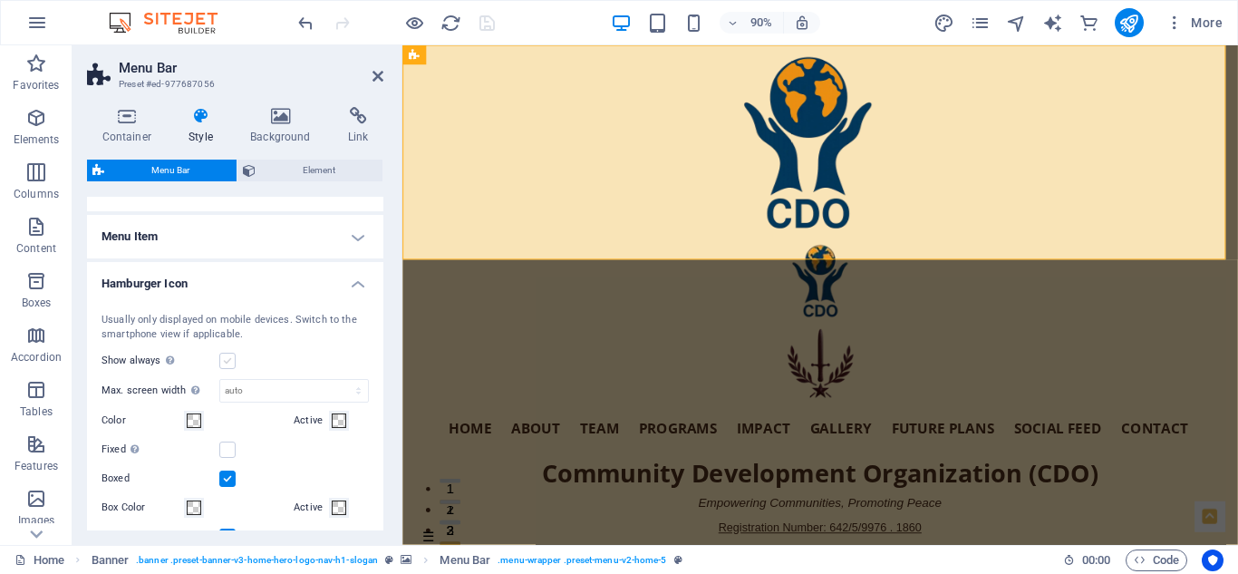
click at [229, 360] on label at bounding box center [227, 361] width 16 height 16
click at [0, 0] on input "Show always Shows the trigger for all viewports." at bounding box center [0, 0] width 0 height 0
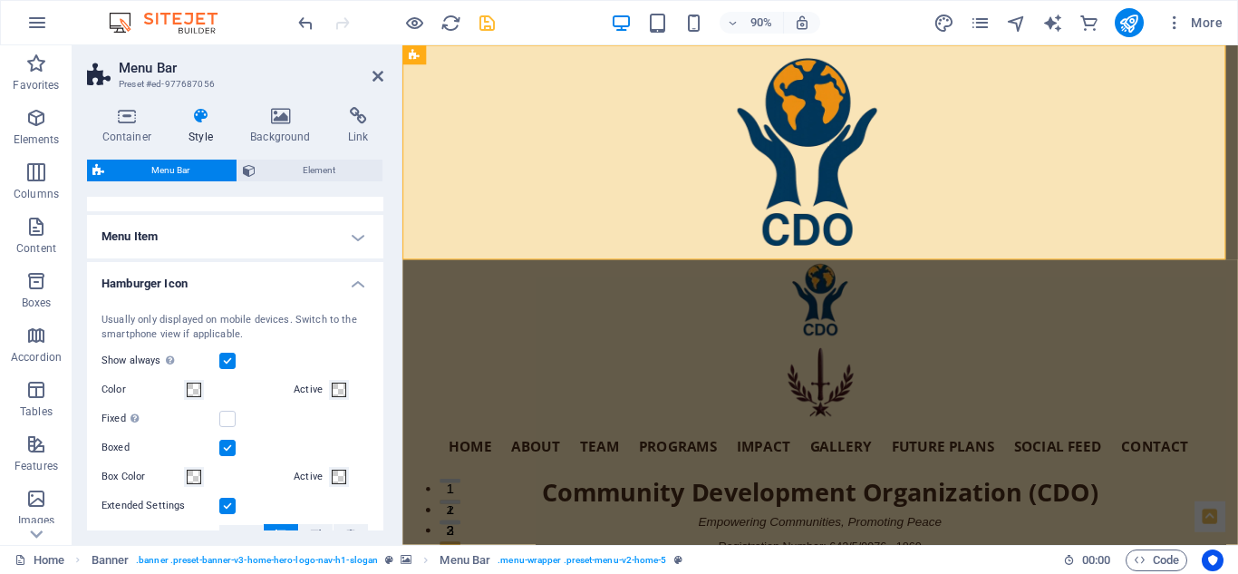
click at [229, 360] on label at bounding box center [227, 361] width 16 height 16
click at [0, 0] on input "Show always Shows the trigger for all viewports." at bounding box center [0, 0] width 0 height 0
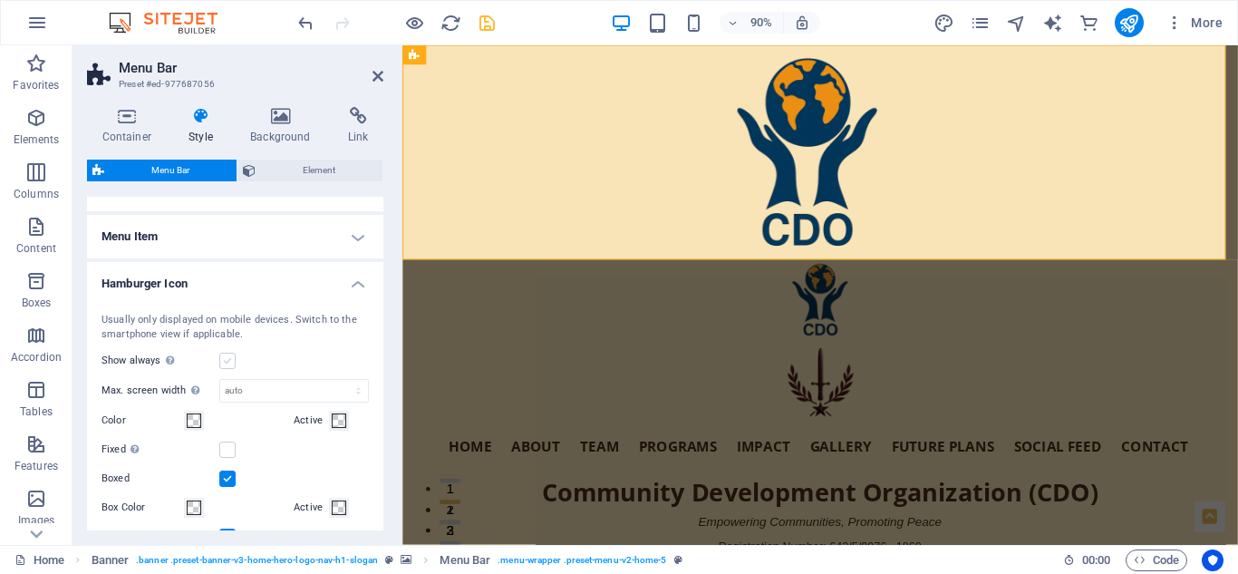
click at [229, 360] on label at bounding box center [227, 361] width 16 height 16
click at [0, 0] on input "Show always Shows the trigger for all viewports." at bounding box center [0, 0] width 0 height 0
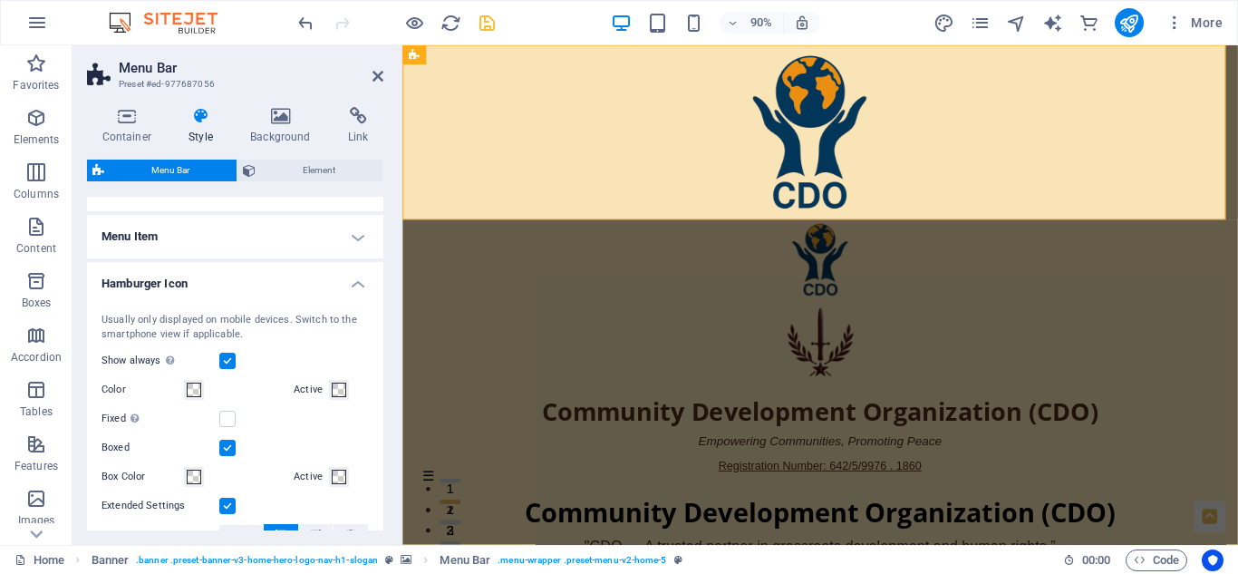
click at [229, 360] on label at bounding box center [227, 361] width 16 height 16
click at [0, 0] on input "Show always Shows the trigger for all viewports." at bounding box center [0, 0] width 0 height 0
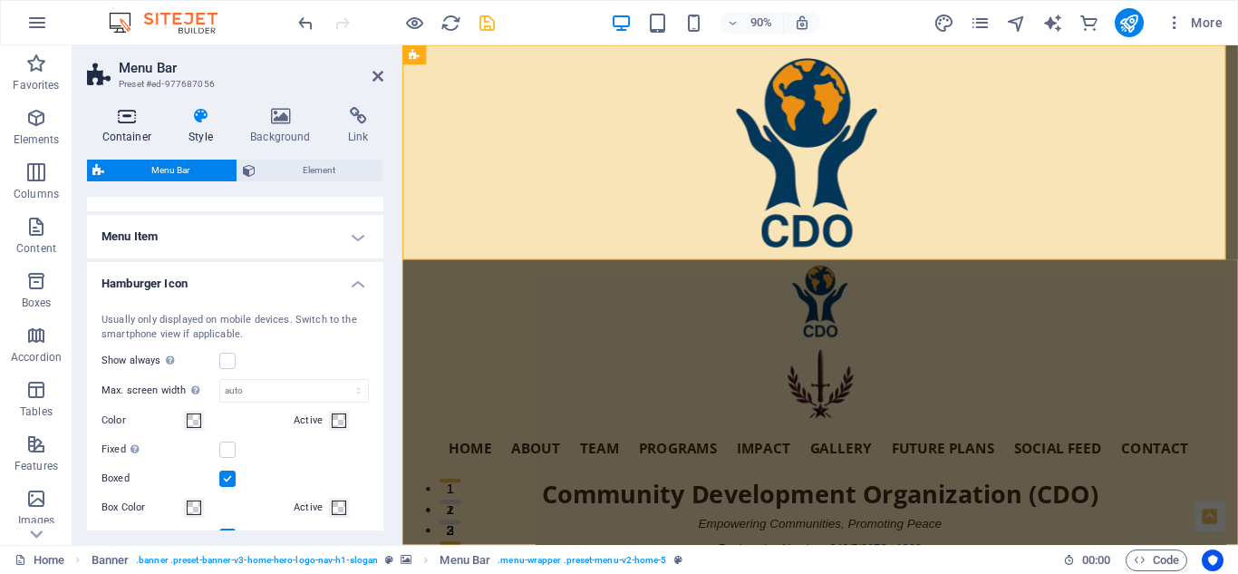
click at [136, 121] on icon at bounding box center [127, 116] width 80 height 18
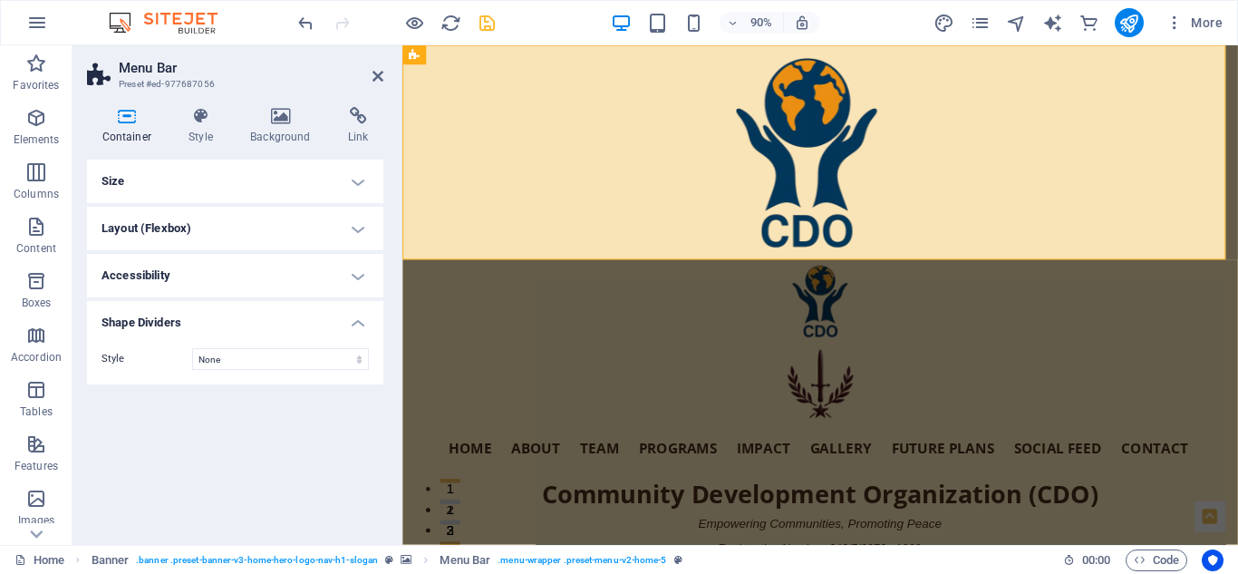
click at [358, 278] on h4 "Accessibility" at bounding box center [235, 276] width 296 height 44
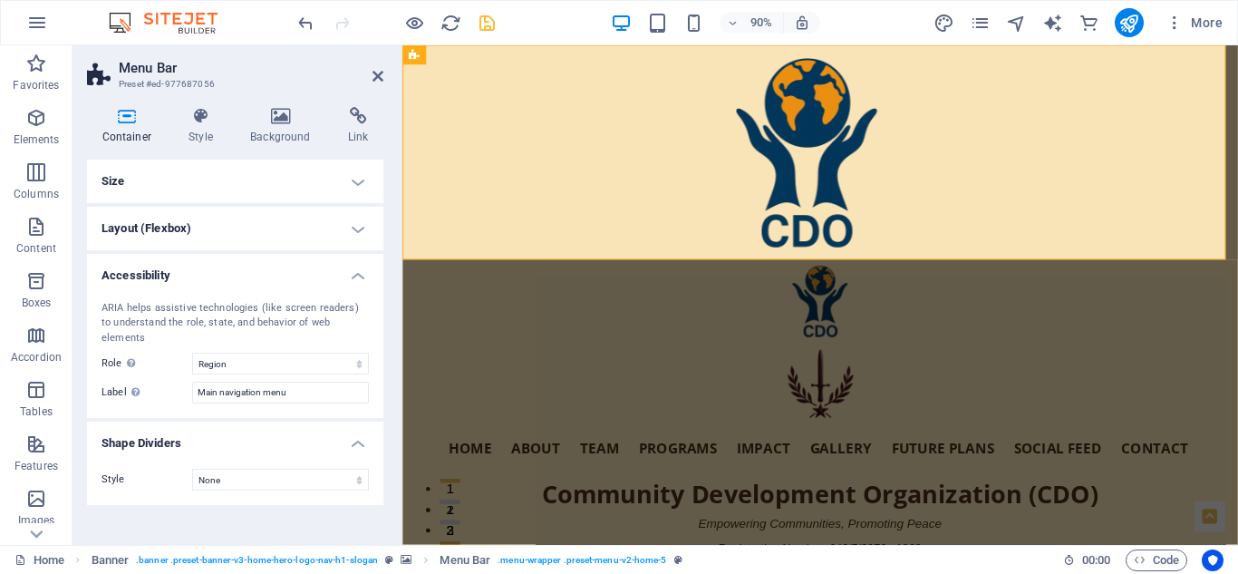
click at [358, 278] on h4 "Accessibility" at bounding box center [235, 270] width 296 height 33
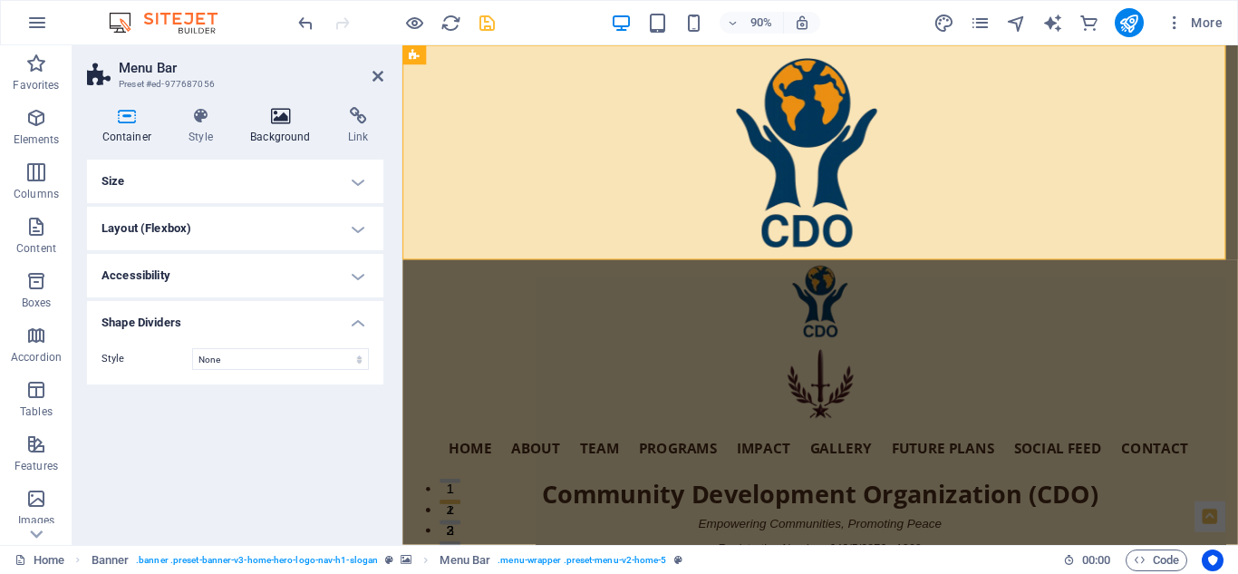
click at [278, 116] on icon at bounding box center [281, 116] width 91 height 18
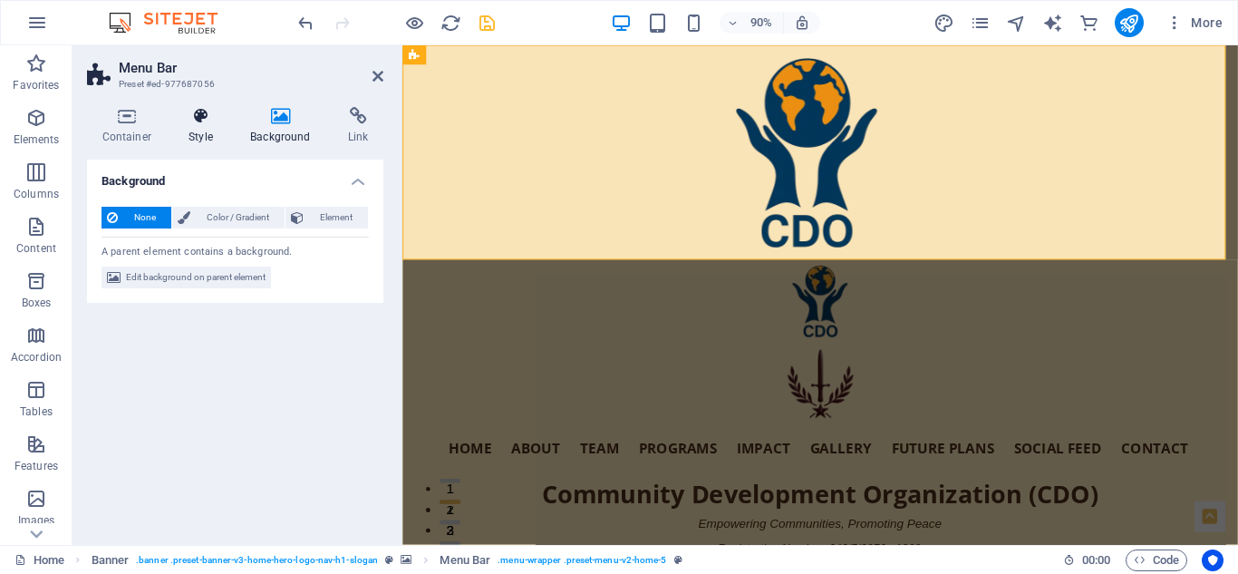
click at [207, 113] on icon at bounding box center [201, 116] width 54 height 18
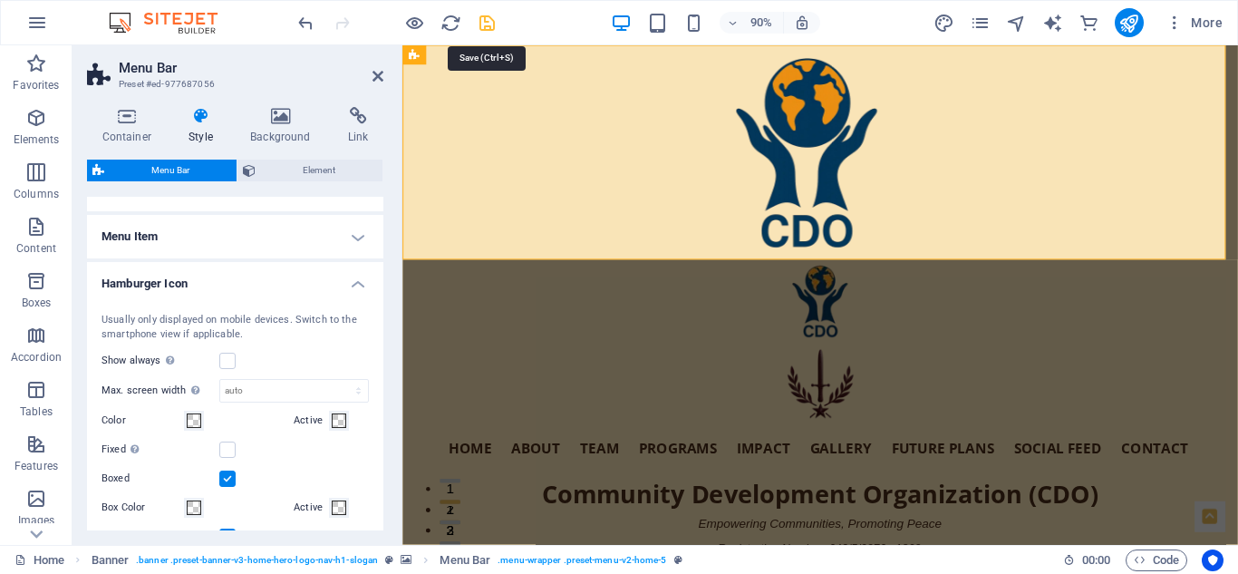
click at [487, 16] on icon "save" at bounding box center [487, 23] width 21 height 21
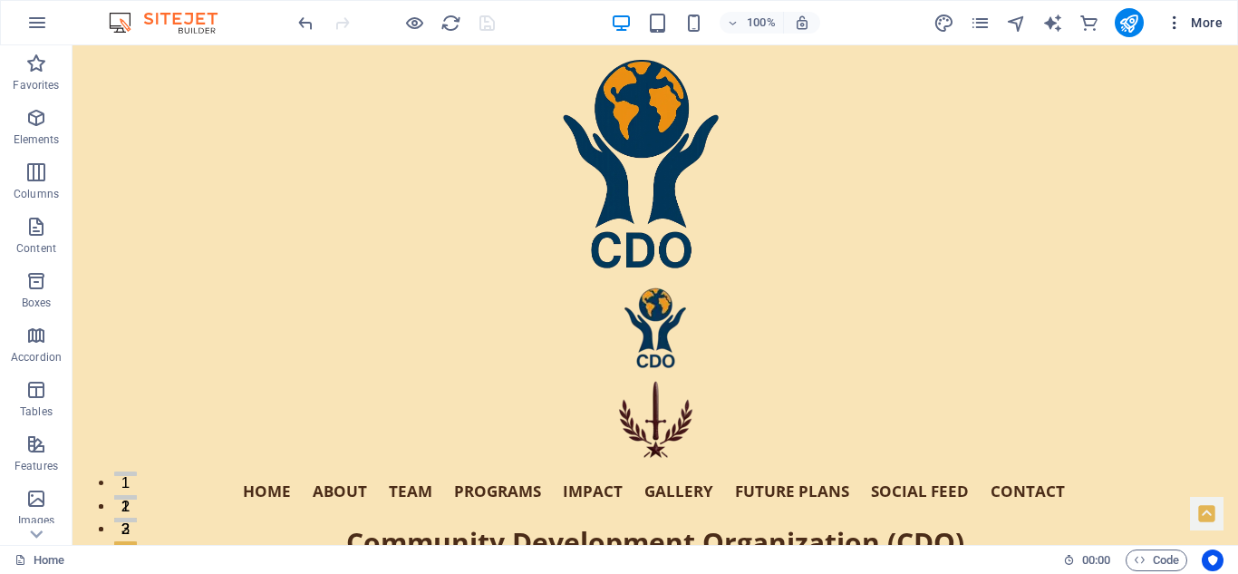
click at [1201, 22] on span "More" at bounding box center [1194, 23] width 57 height 18
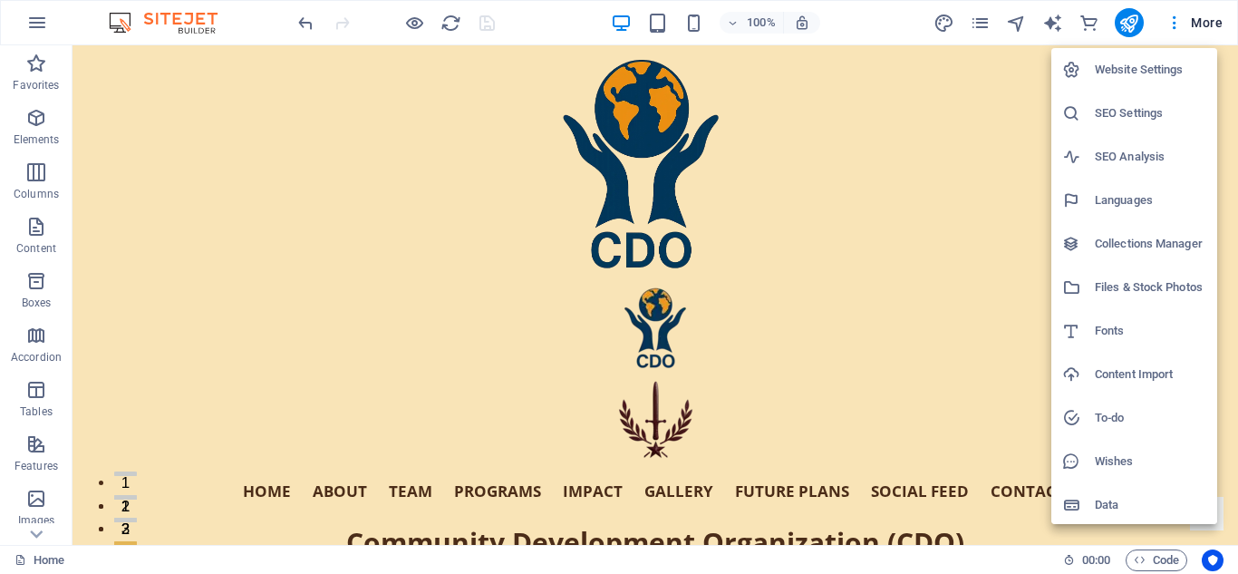
click at [1130, 69] on h6 "Website Settings" at bounding box center [1151, 70] width 112 height 22
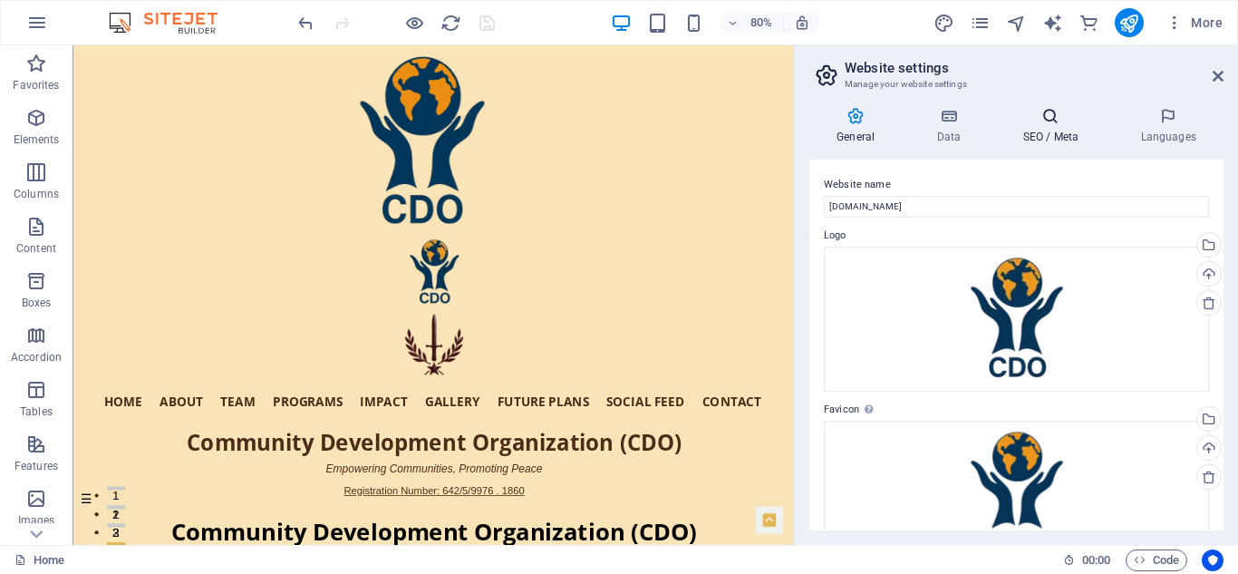
click at [1061, 120] on icon at bounding box center [1050, 116] width 111 height 18
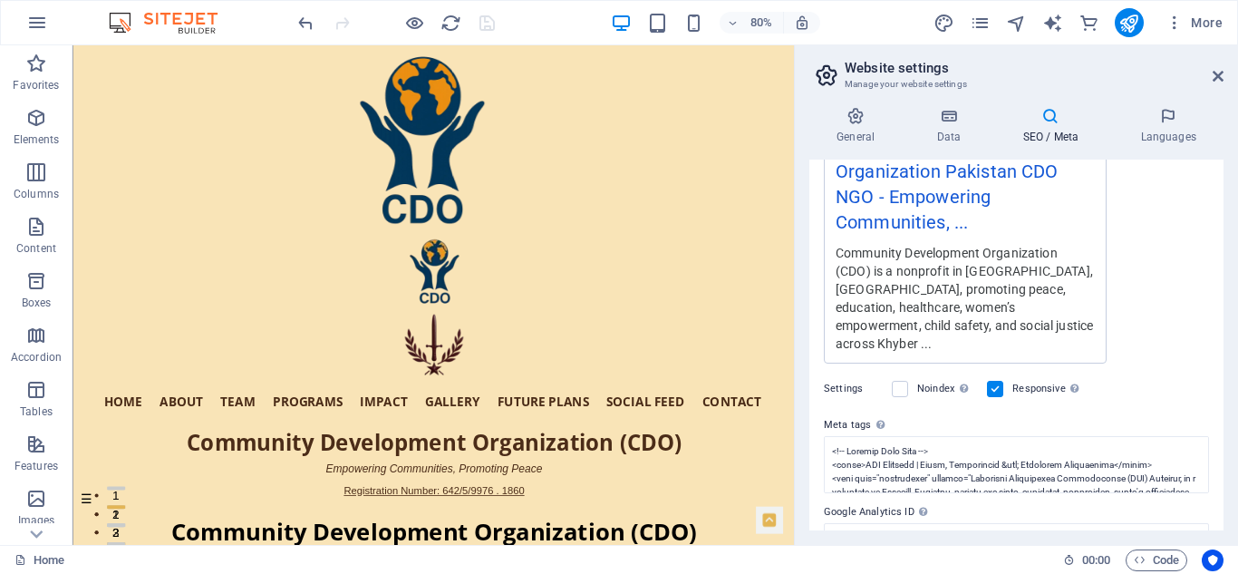
scroll to position [445, 0]
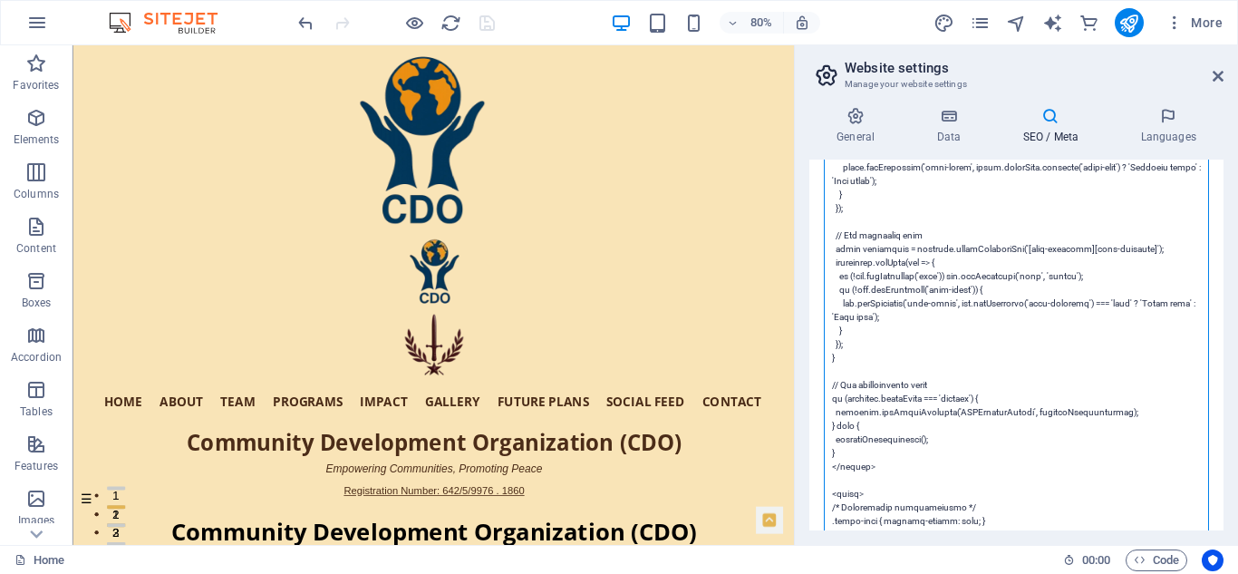
scroll to position [54, 0]
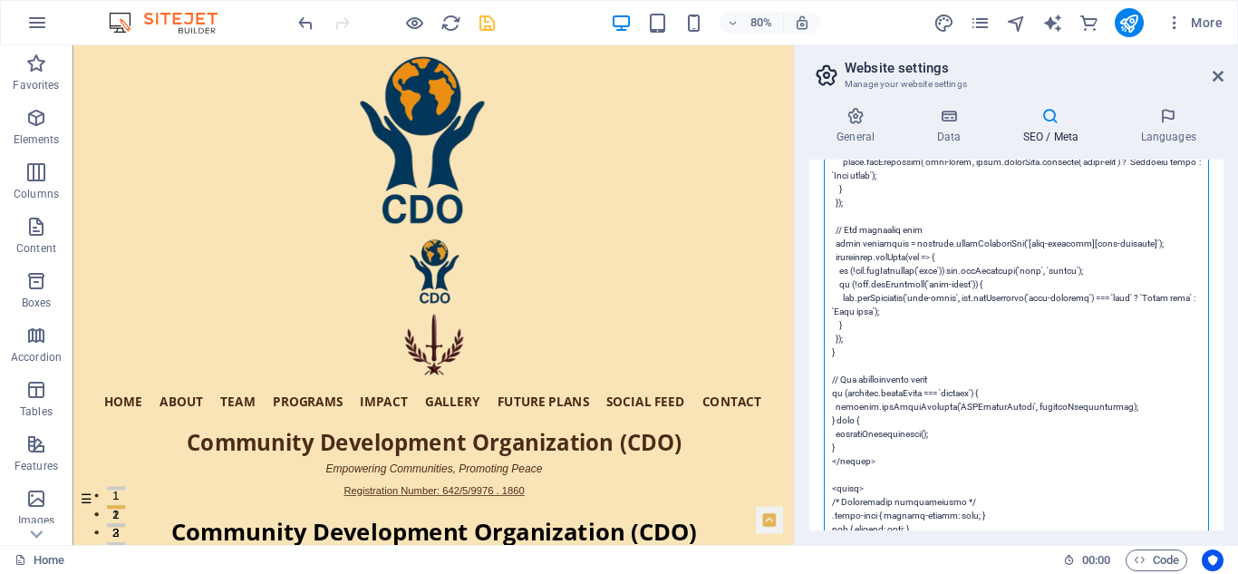
paste textarea "<style> /* Performance optimizations */ .slick-dots { pointer-events: none; } i…"
type textarea "<!-- Primary Meta Tags --> <title>CDO Pakistan | Peace, Development &amp; Commu…"
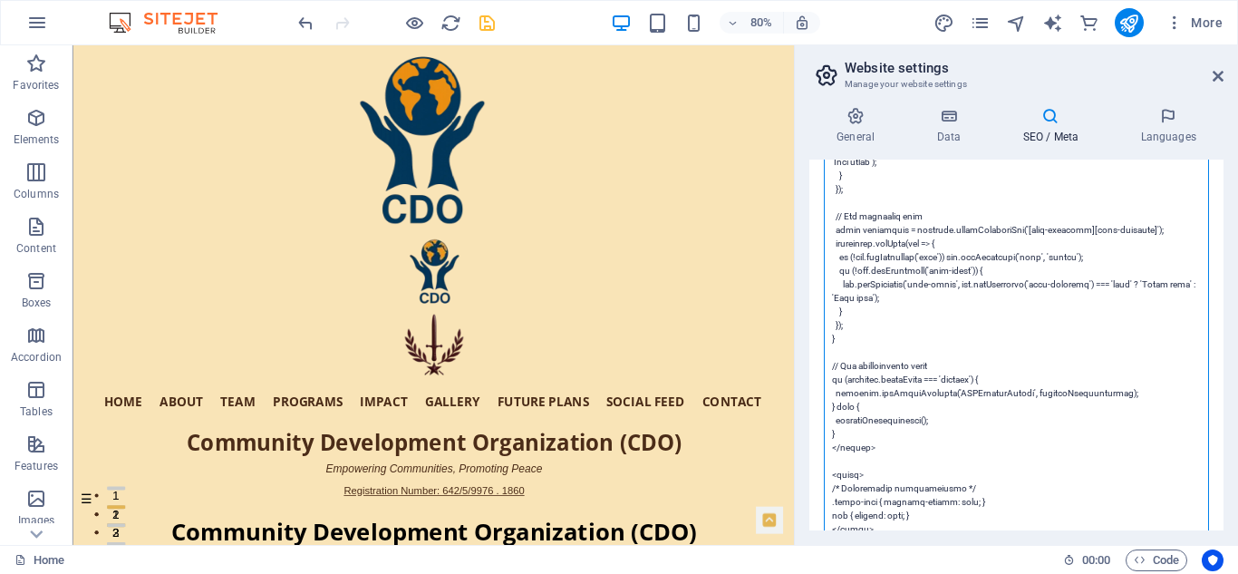
scroll to position [1897, 0]
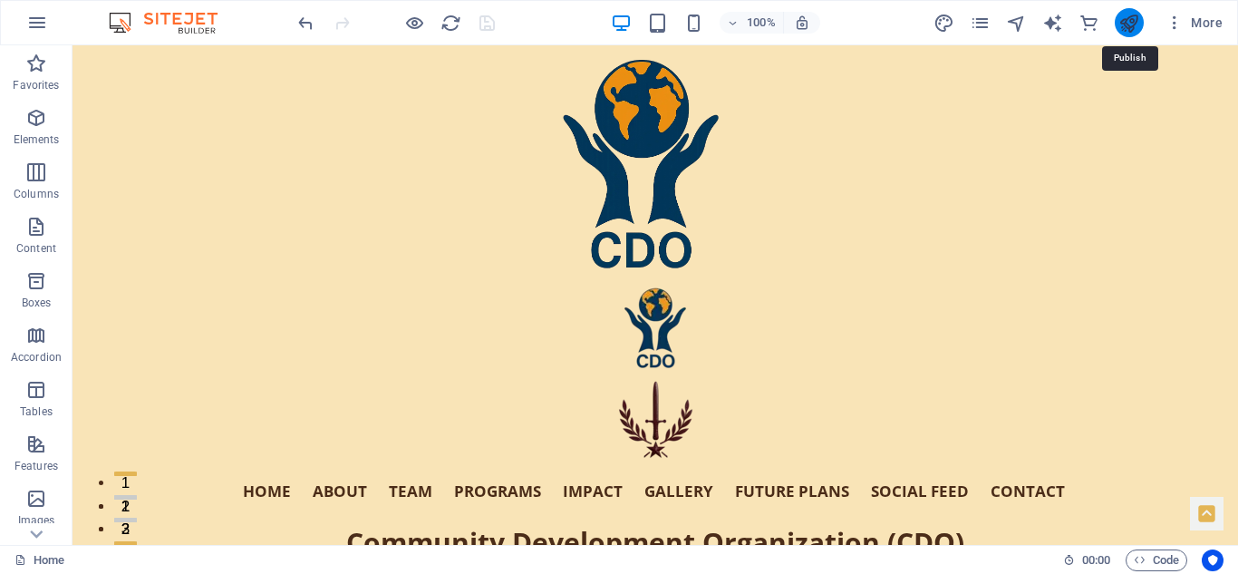
click at [1129, 15] on icon "publish" at bounding box center [1129, 23] width 21 height 21
